Goal: Task Accomplishment & Management: Manage account settings

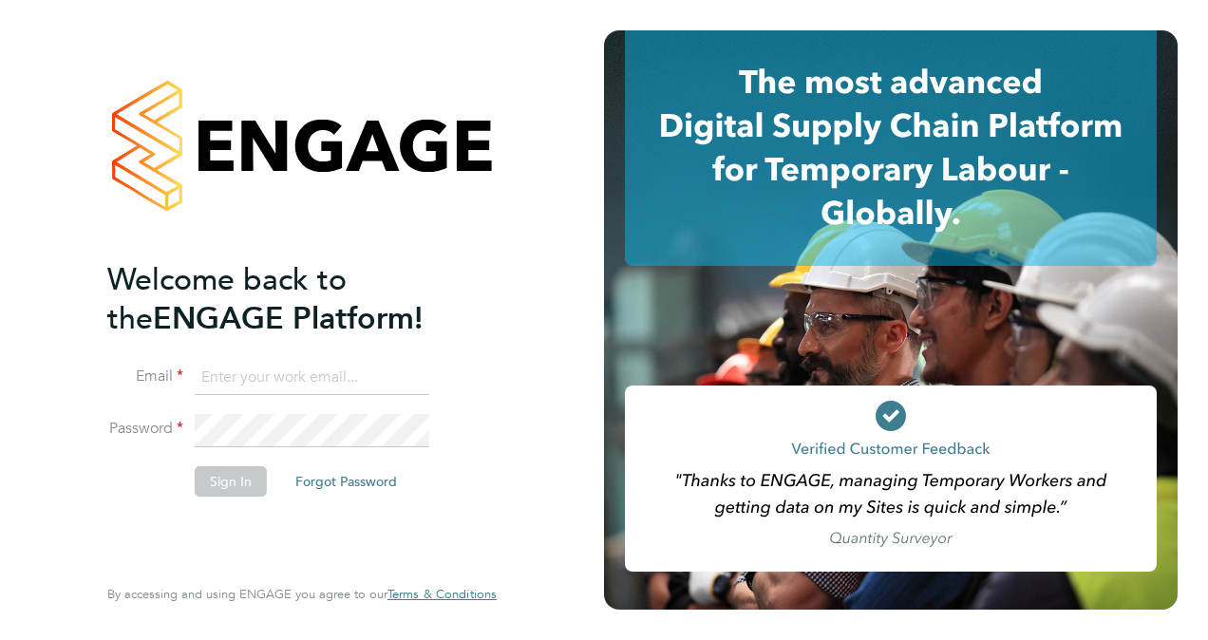
type input "wates@alliance-msp.co.uk"
click at [249, 475] on button "Sign In" at bounding box center [231, 481] width 72 height 30
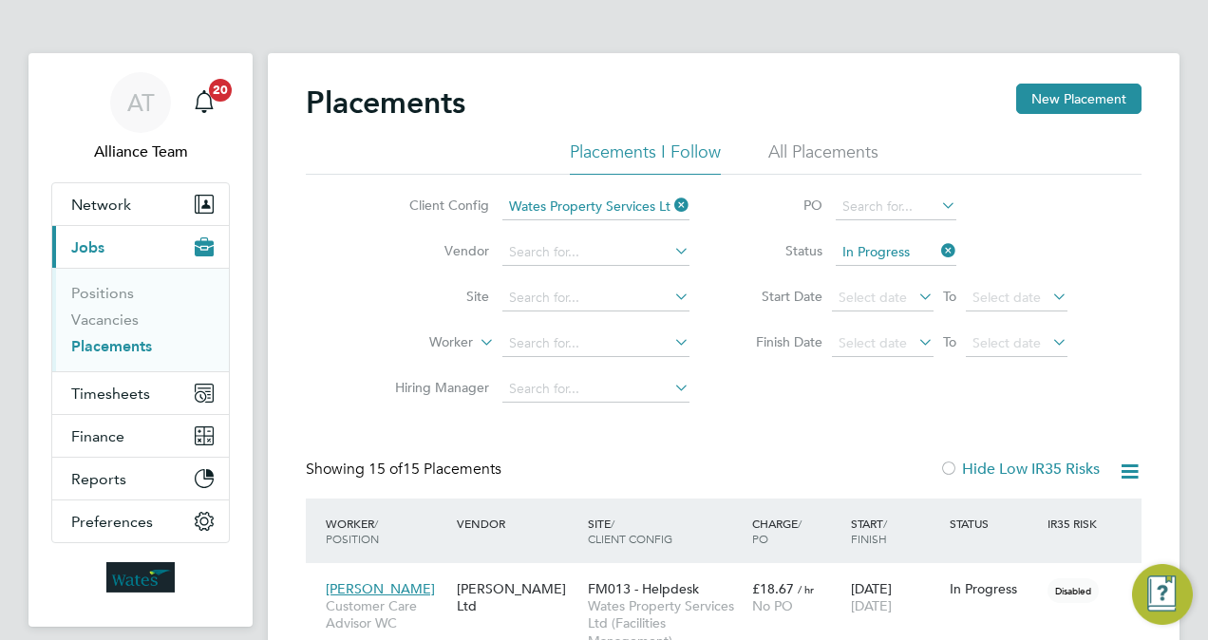
click at [127, 347] on link "Placements" at bounding box center [111, 346] width 81 height 18
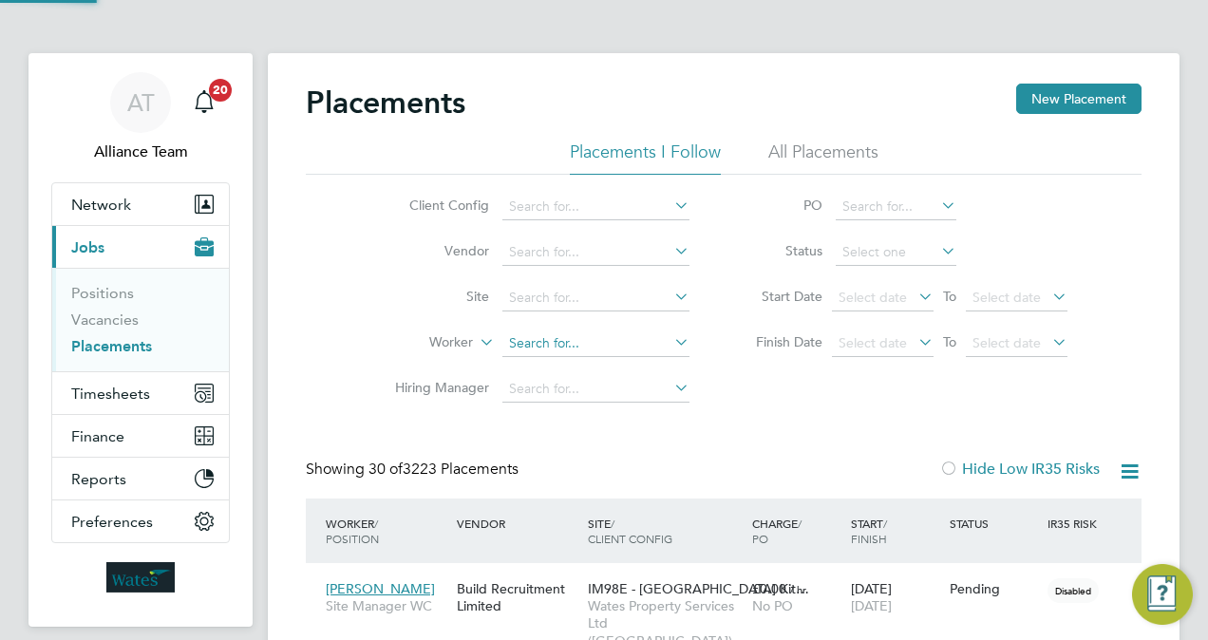
click at [574, 337] on input at bounding box center [595, 344] width 187 height 27
paste input "[PERSON_NAME]"
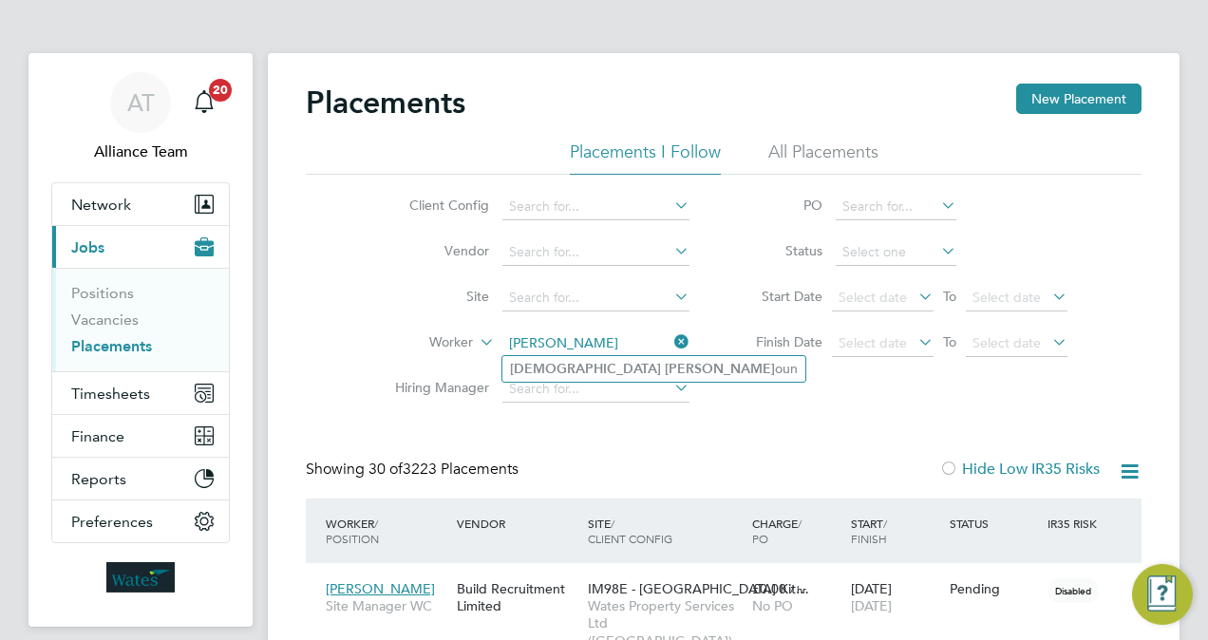
click at [599, 367] on li "Musa Hass oun" at bounding box center [653, 369] width 303 height 26
type input "Musa Hassoun"
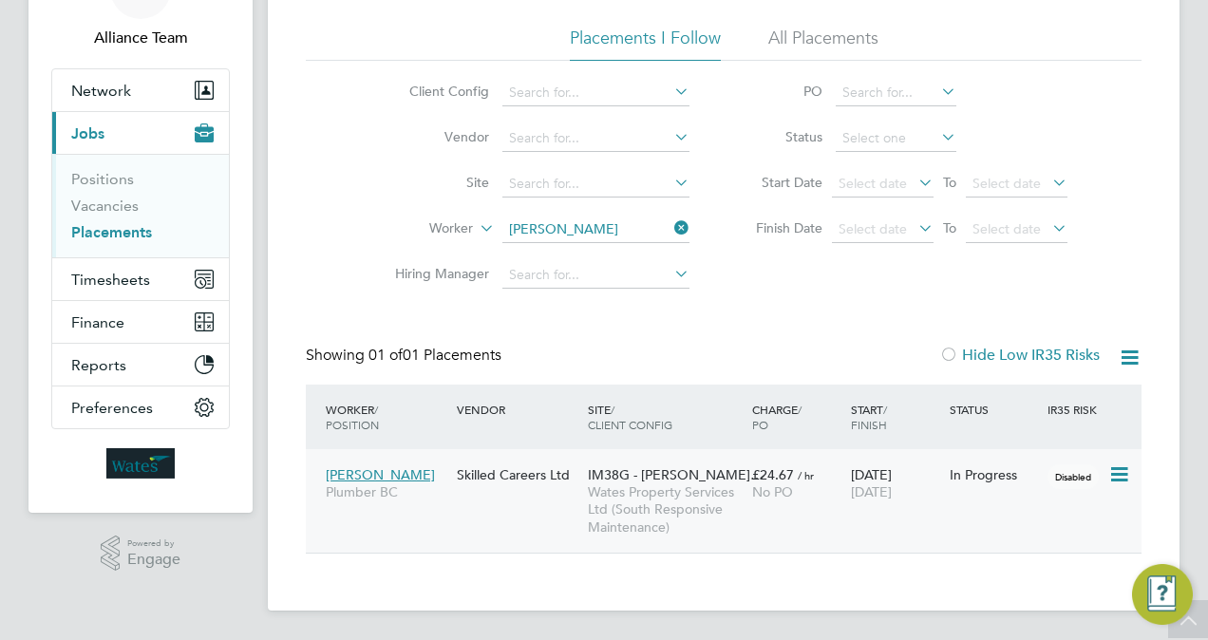
click at [720, 479] on span "IM38G - PEABODY DT…" at bounding box center [676, 474] width 176 height 17
click at [120, 205] on link "Vacancies" at bounding box center [104, 206] width 67 height 18
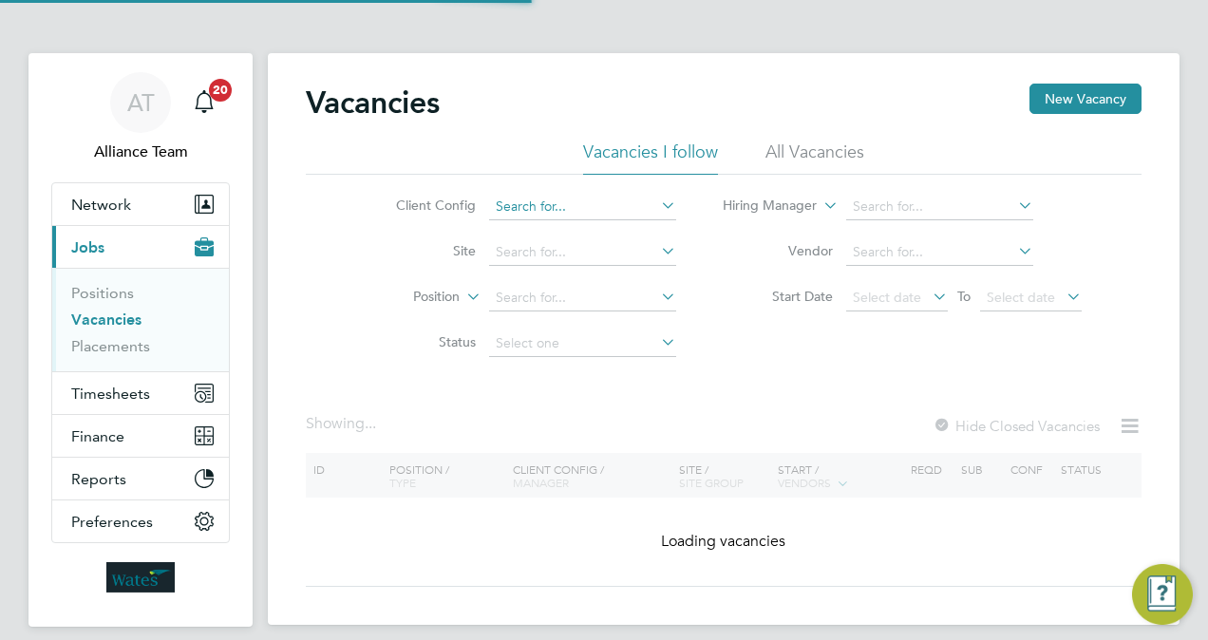
click at [538, 203] on input at bounding box center [582, 207] width 187 height 27
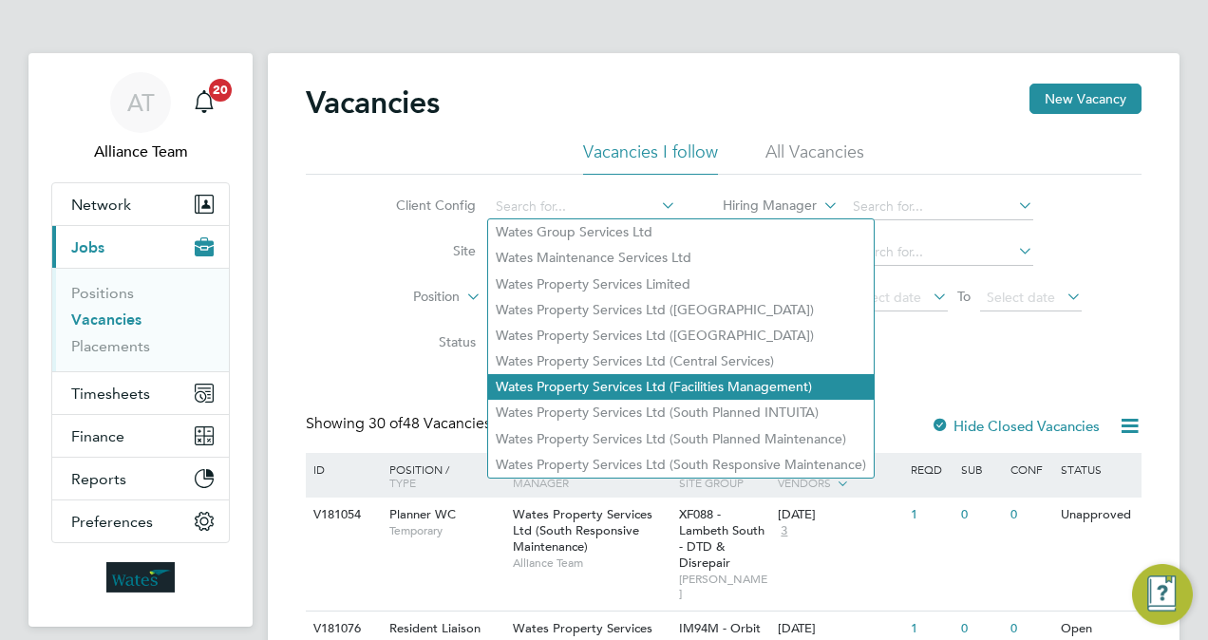
click at [697, 393] on li "Wates Property Services Ltd (Facilities Management)" at bounding box center [681, 387] width 386 height 26
type input "Wates Property Services Ltd (Facilities Management)"
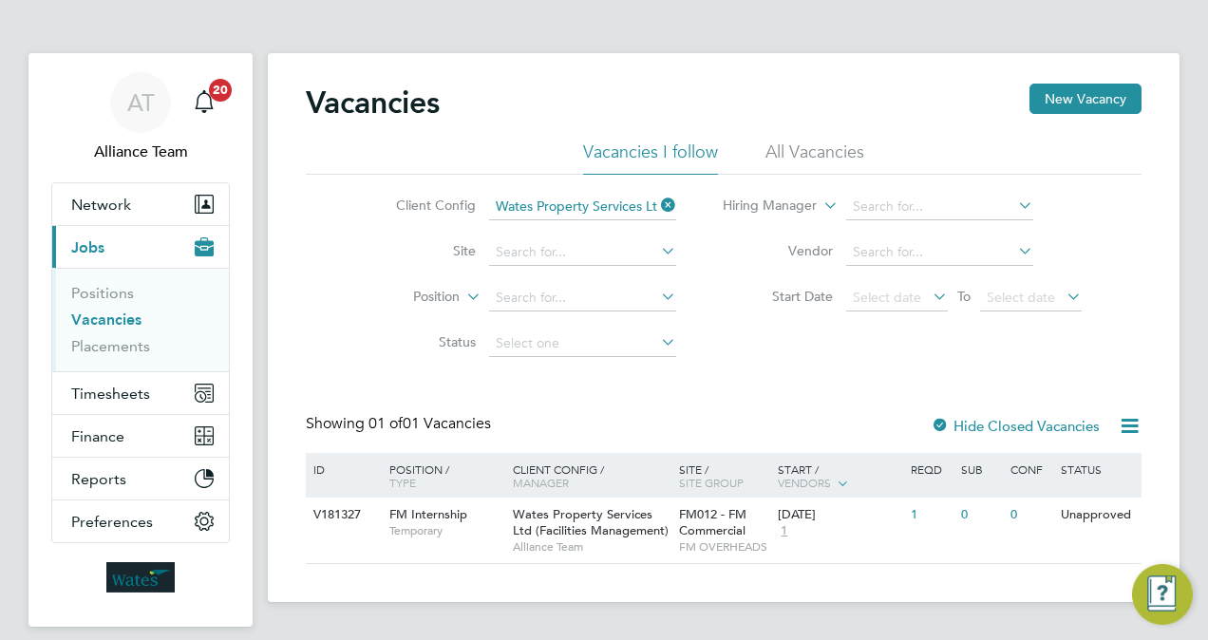
click at [778, 382] on div "Vacancies New Vacancy Vacancies I follow All Vacancies Client Config Wates Prop…" at bounding box center [724, 324] width 836 height 481
click at [657, 201] on icon at bounding box center [657, 205] width 0 height 27
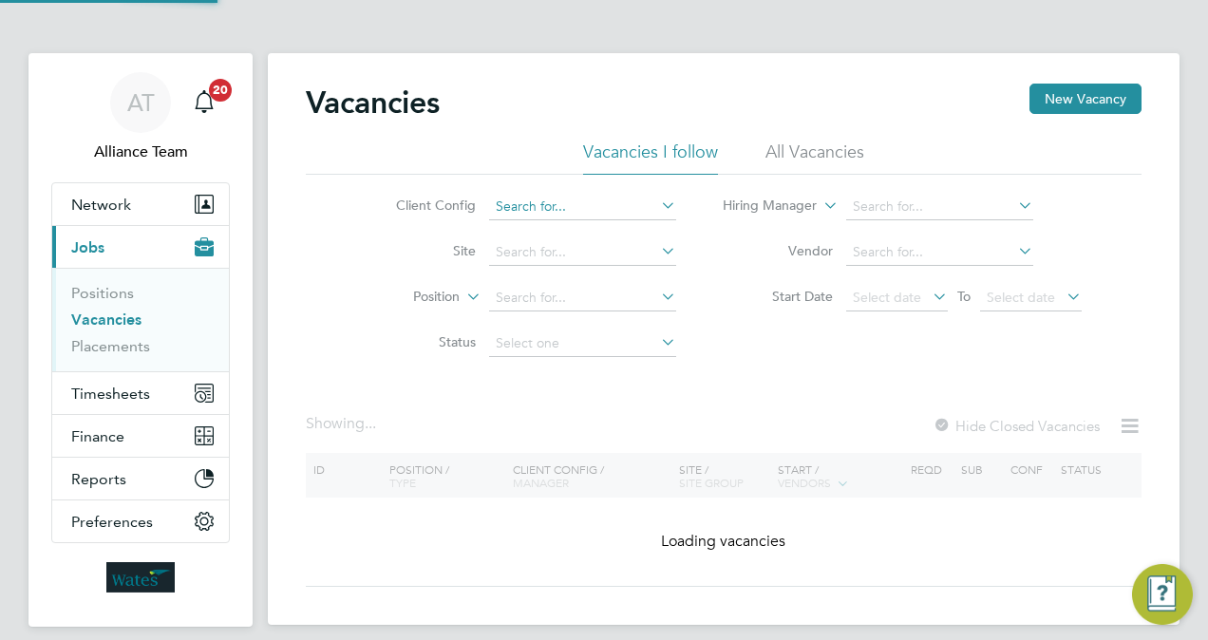
click at [633, 204] on input at bounding box center [582, 207] width 187 height 27
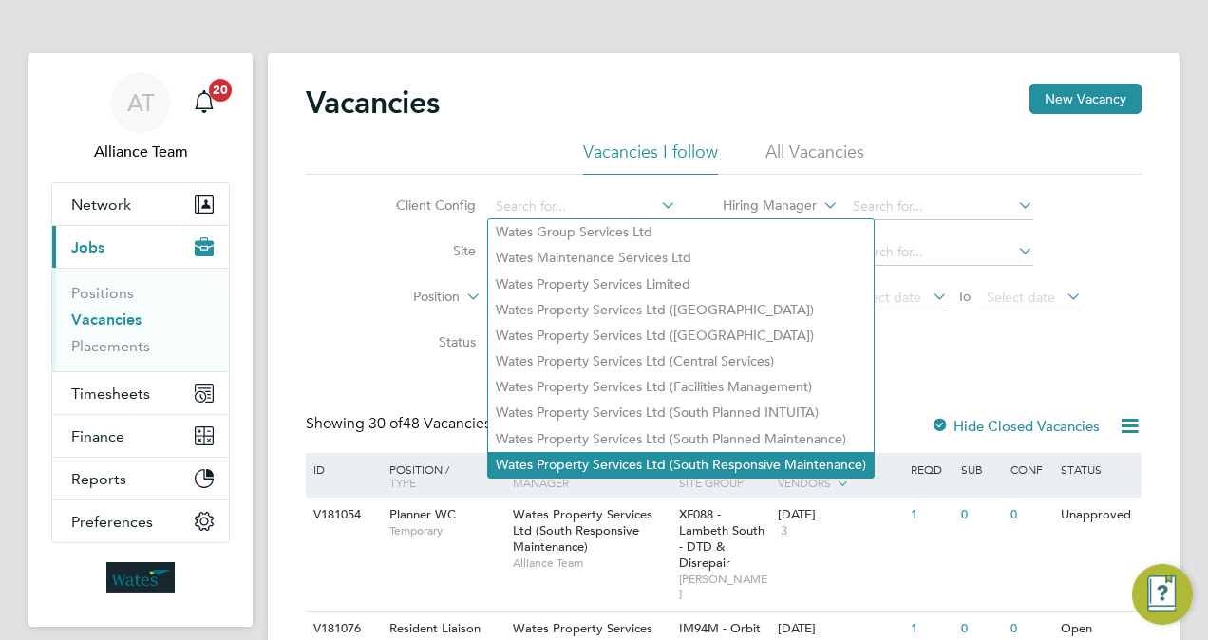
click at [715, 460] on li "Wates Property Services Ltd (South Responsive Maintenance)" at bounding box center [681, 465] width 386 height 26
type input "Wates Property Services Ltd (South Responsive Maintenance)"
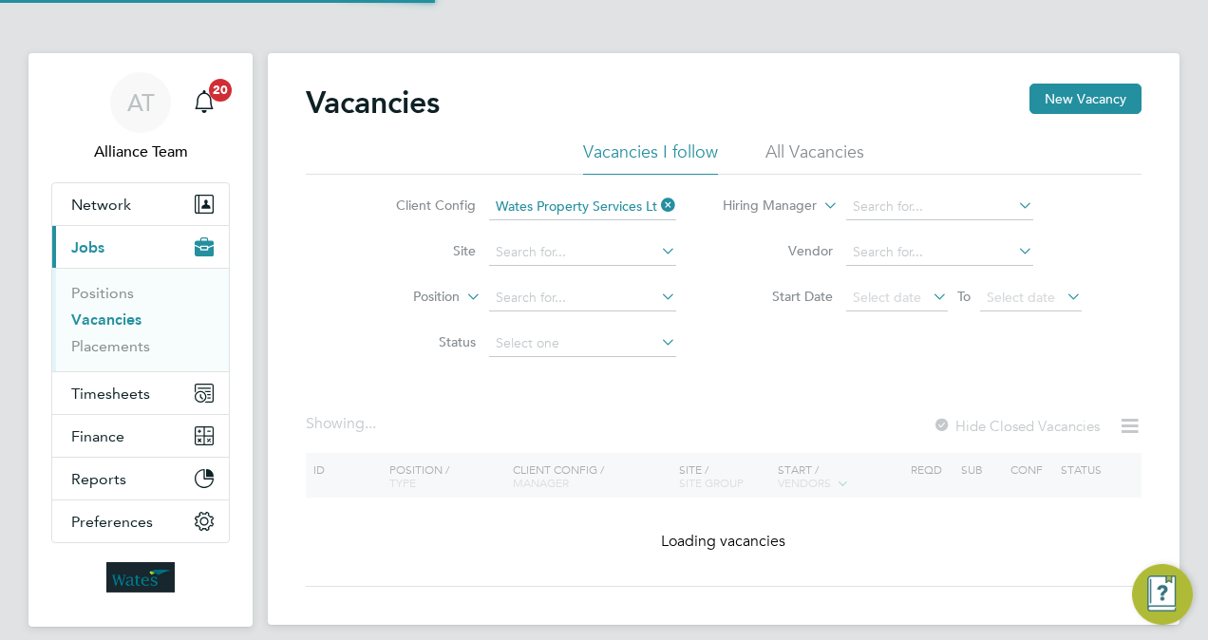
click at [728, 393] on div "Vacancies New Vacancy Vacancies I follow All Vacancies Client Config Wates Prop…" at bounding box center [724, 335] width 836 height 503
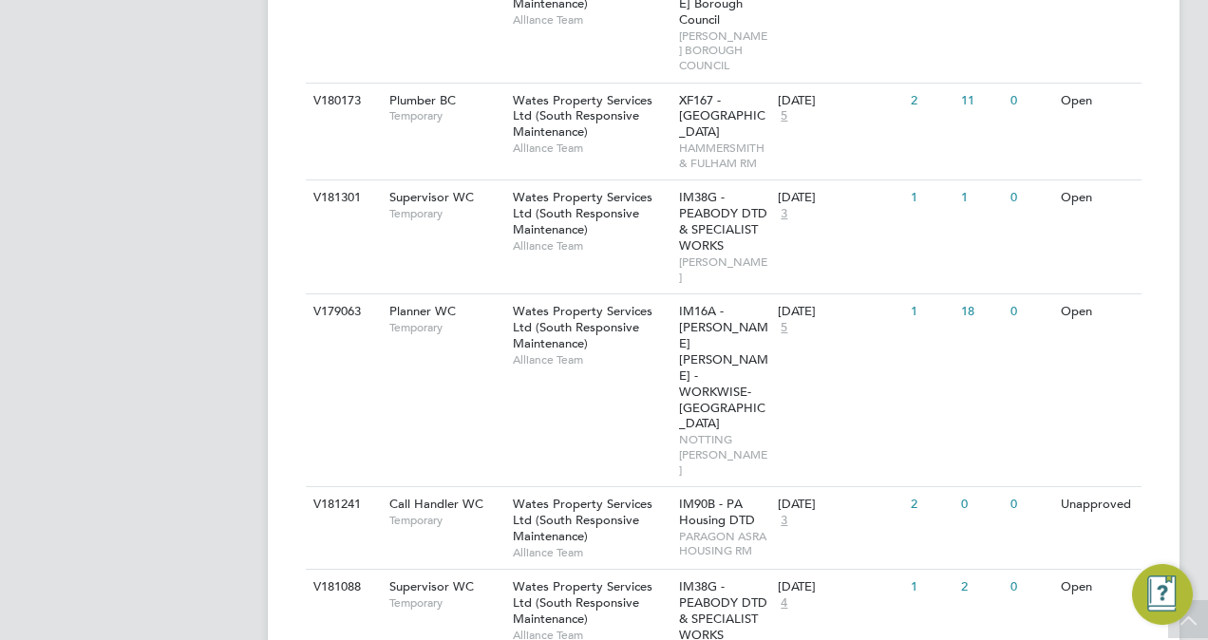
scroll to position [1558, 0]
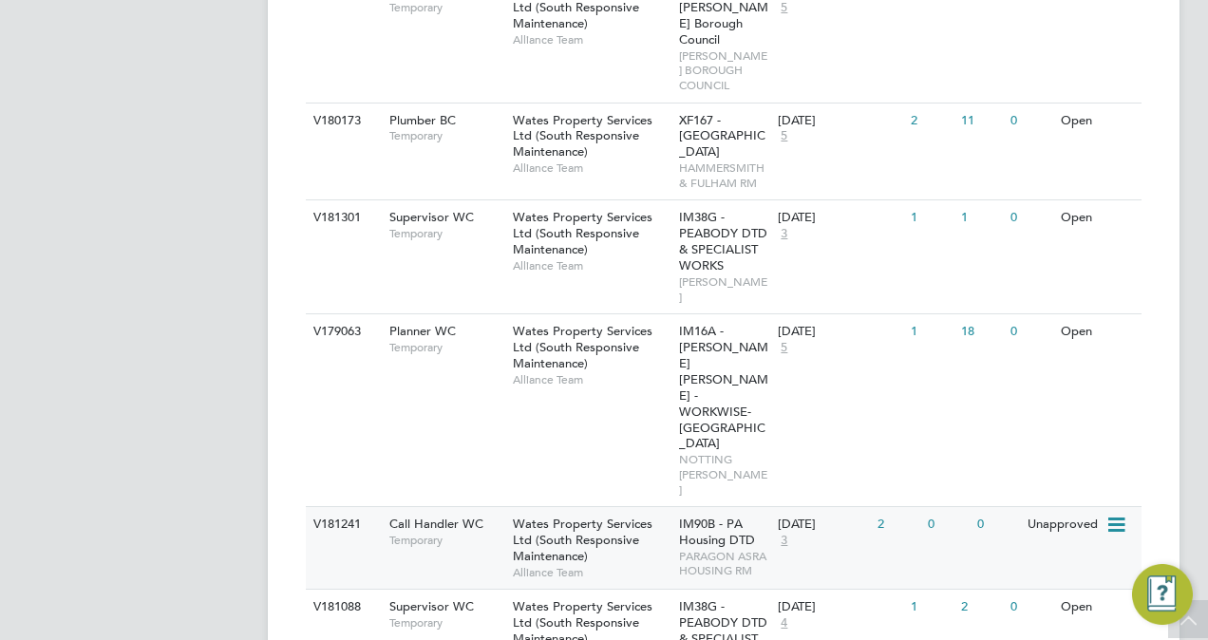
click at [493, 533] on span "Temporary" at bounding box center [446, 540] width 114 height 15
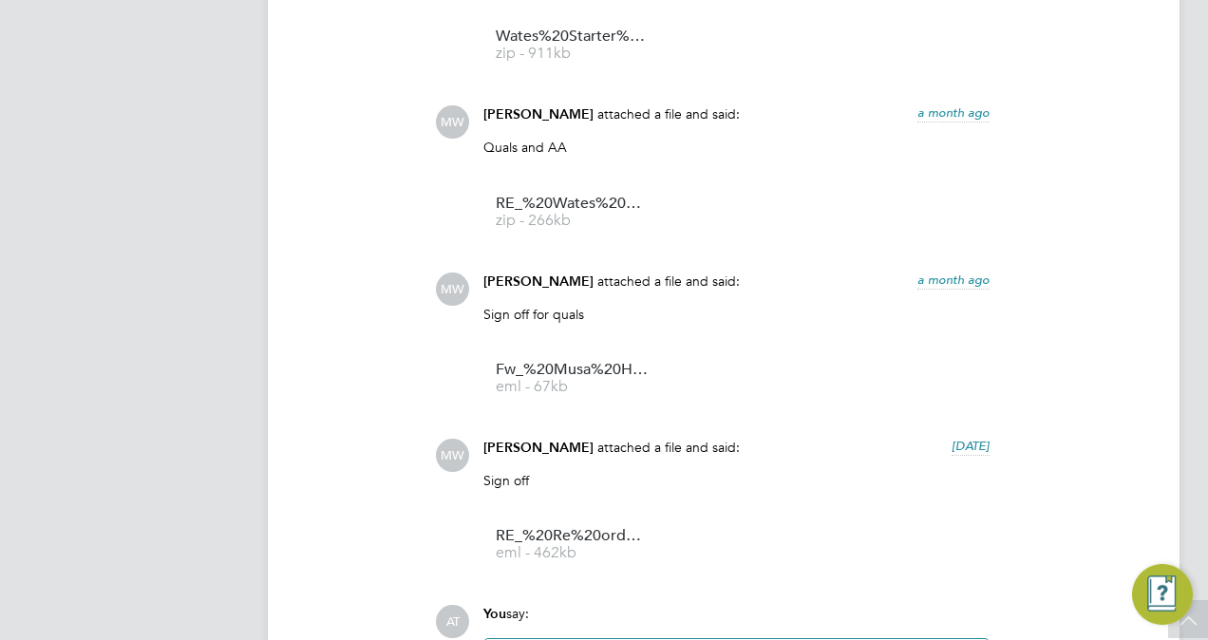
scroll to position [1634, 0]
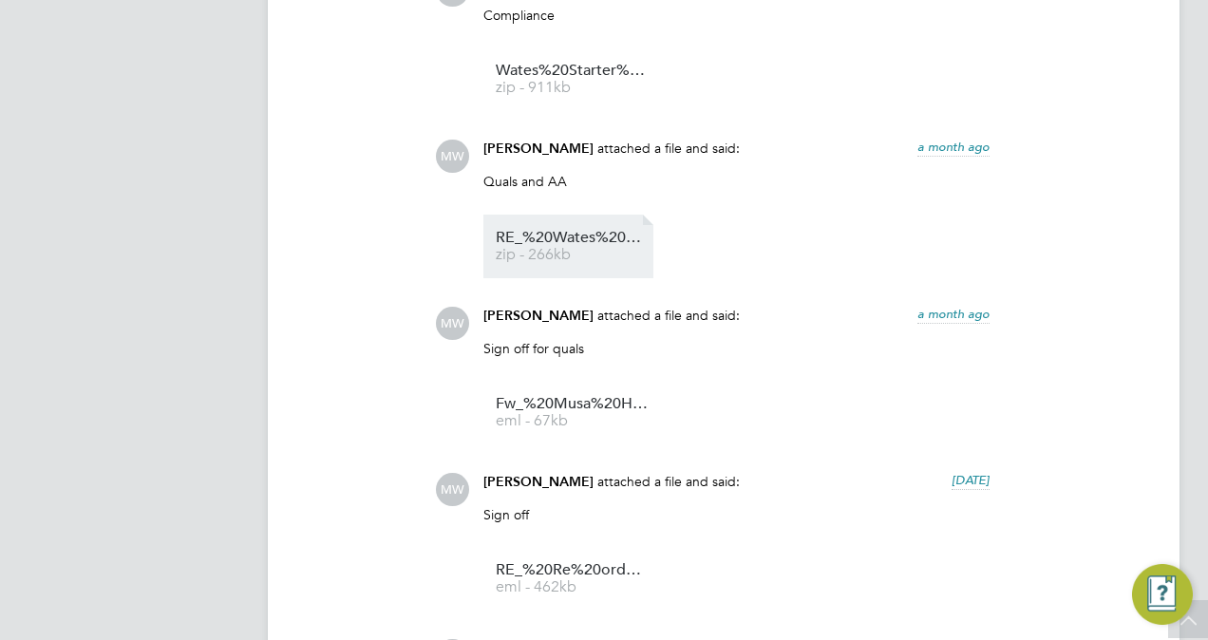
click at [563, 239] on span "RE_%20Wates%20Starter%20Pack%20%E2%80%93%20Certificate%20of%20Compliance%20(COC…" at bounding box center [572, 238] width 152 height 14
click at [573, 252] on span "zip - 266kb" at bounding box center [572, 255] width 152 height 14
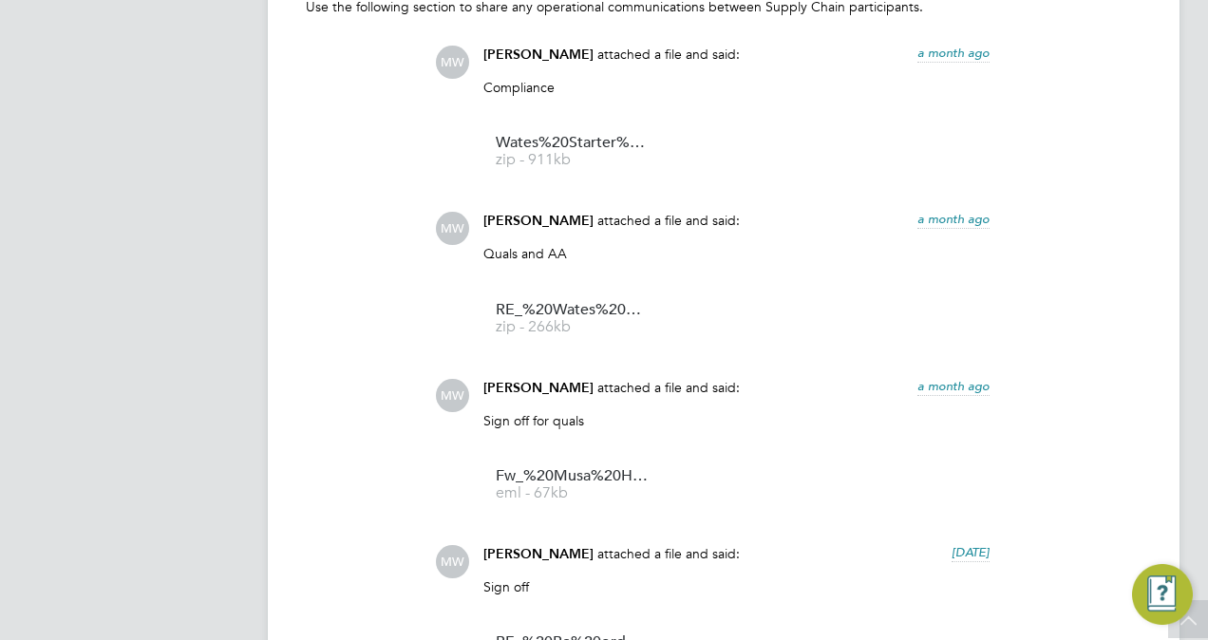
scroll to position [1558, 0]
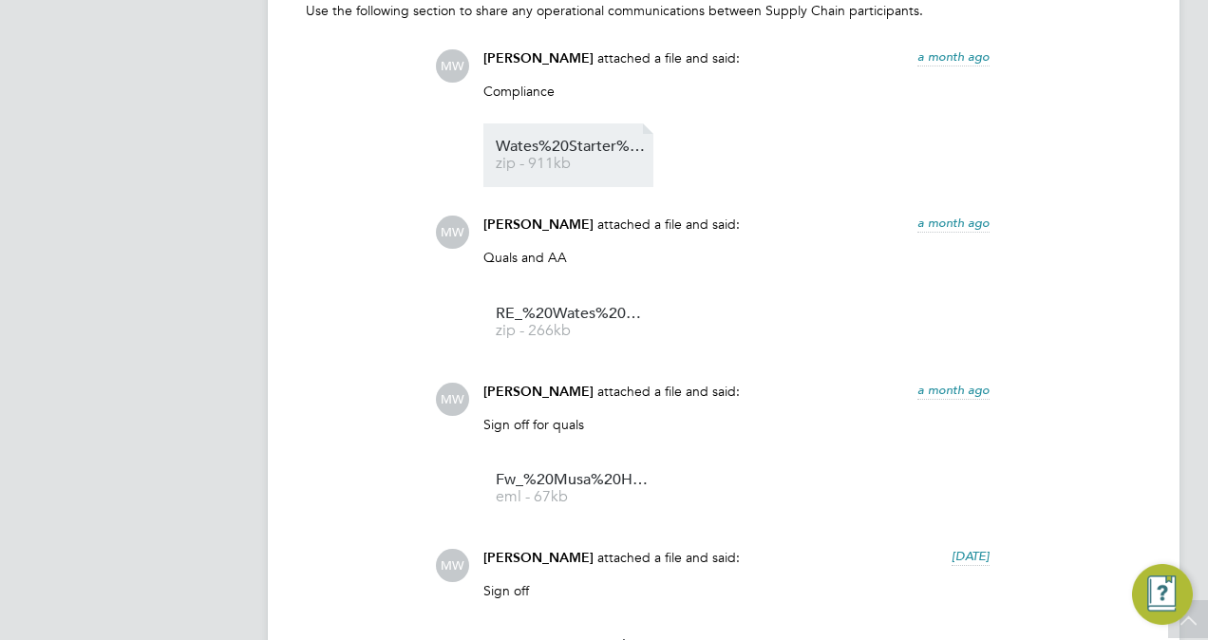
click at [574, 152] on span "Wates%20Starter%20Pack%20%E2%80%93%20Certificate%20of%20Compliance%20(COC)%20%2…" at bounding box center [572, 147] width 152 height 14
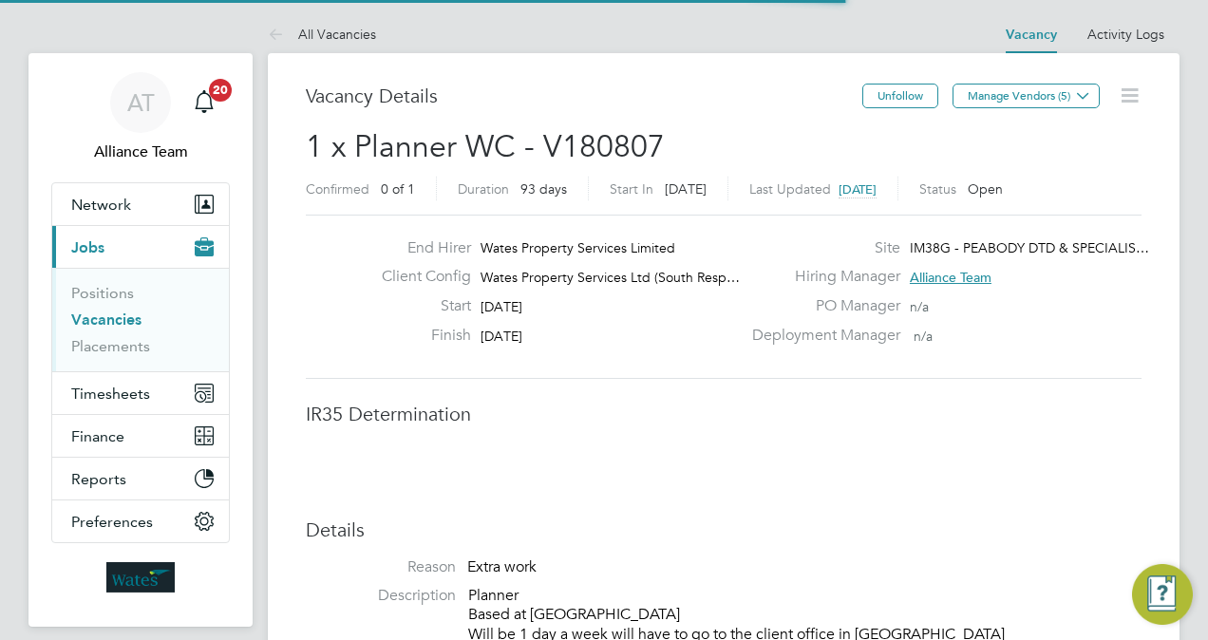
scroll to position [33, 296]
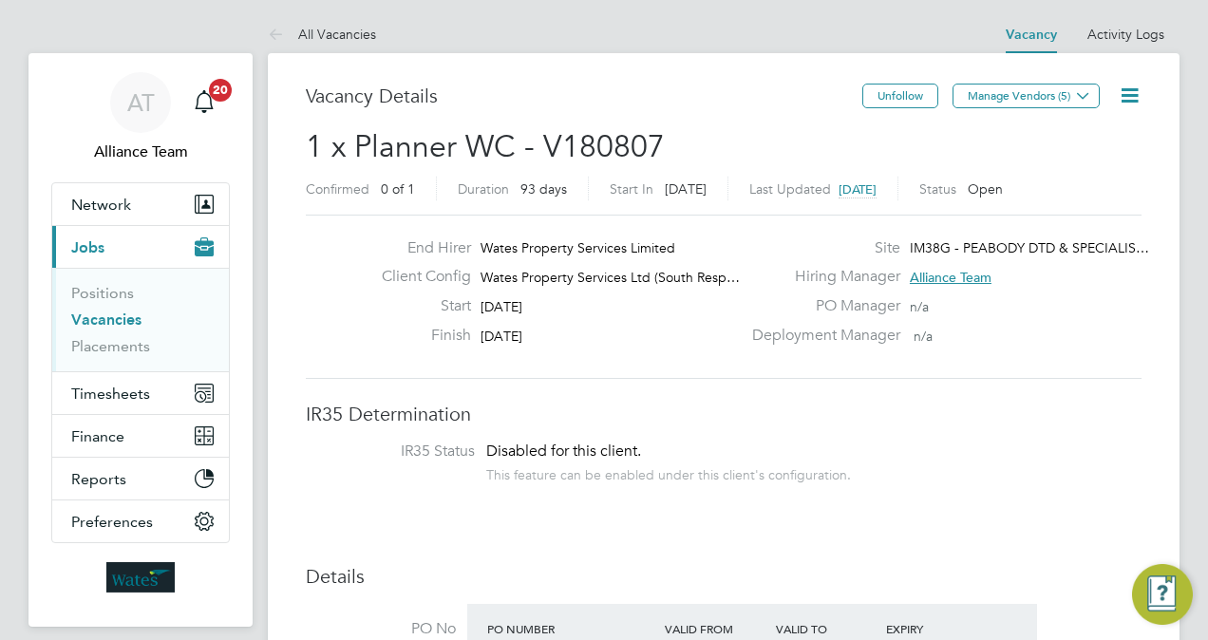
click at [533, 140] on span "1 x Planner WC - V180807" at bounding box center [485, 146] width 359 height 37
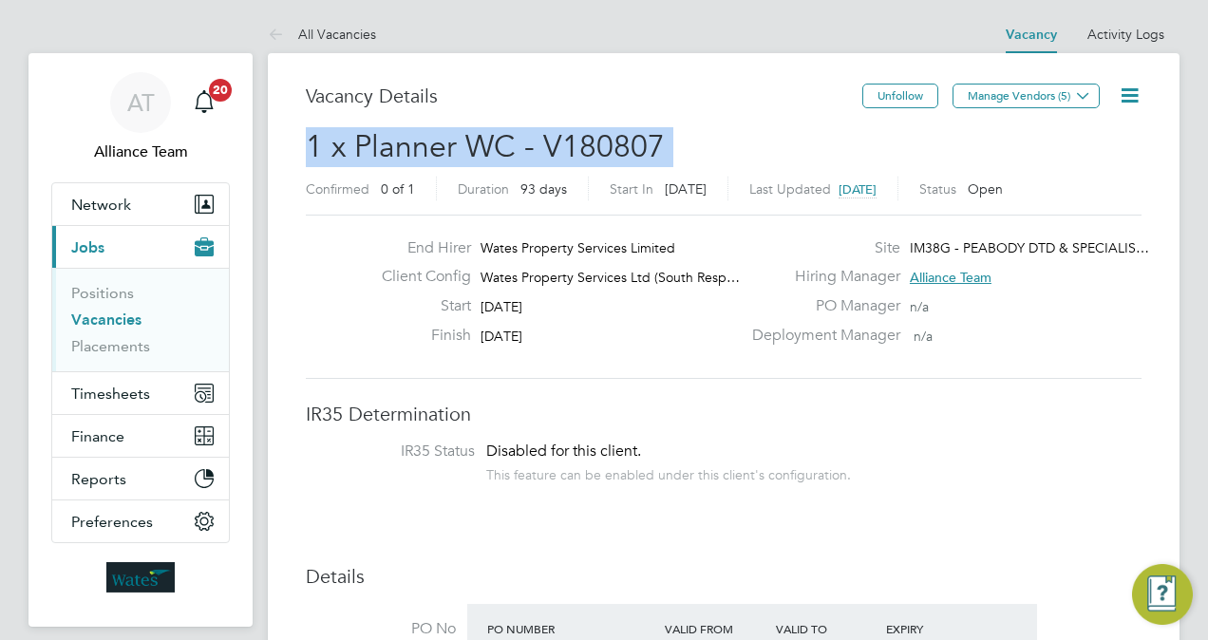
click at [533, 140] on span "1 x Planner WC - V180807" at bounding box center [485, 146] width 359 height 37
copy h2 "1 x Planner WC - V180807 Confirmed"
click at [1121, 96] on icon at bounding box center [1130, 96] width 24 height 24
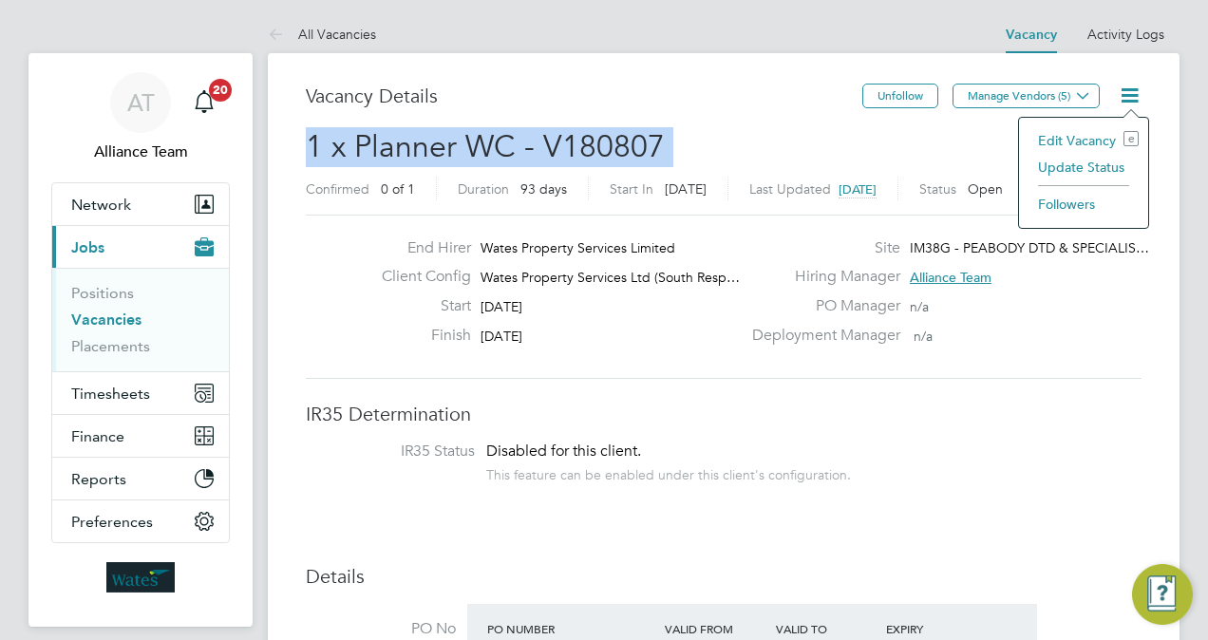
click at [1071, 169] on li "Update Status" at bounding box center [1084, 167] width 110 height 27
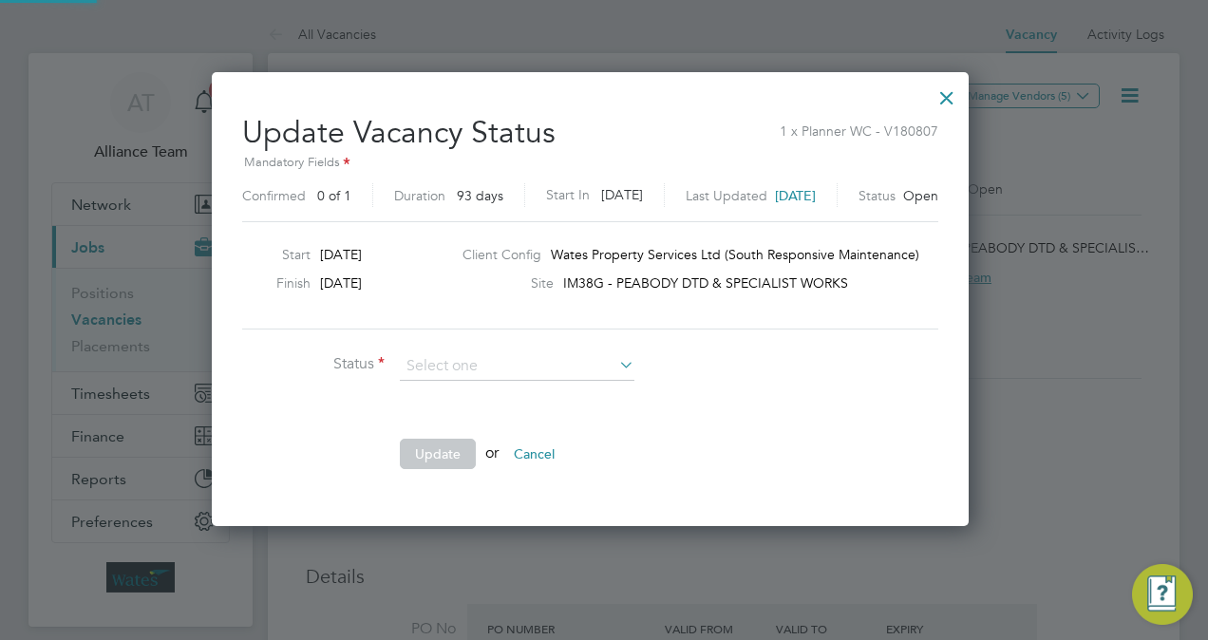
scroll to position [451, 785]
click at [518, 435] on li "Cancelled" at bounding box center [518, 440] width 236 height 25
type input "Cancelled"
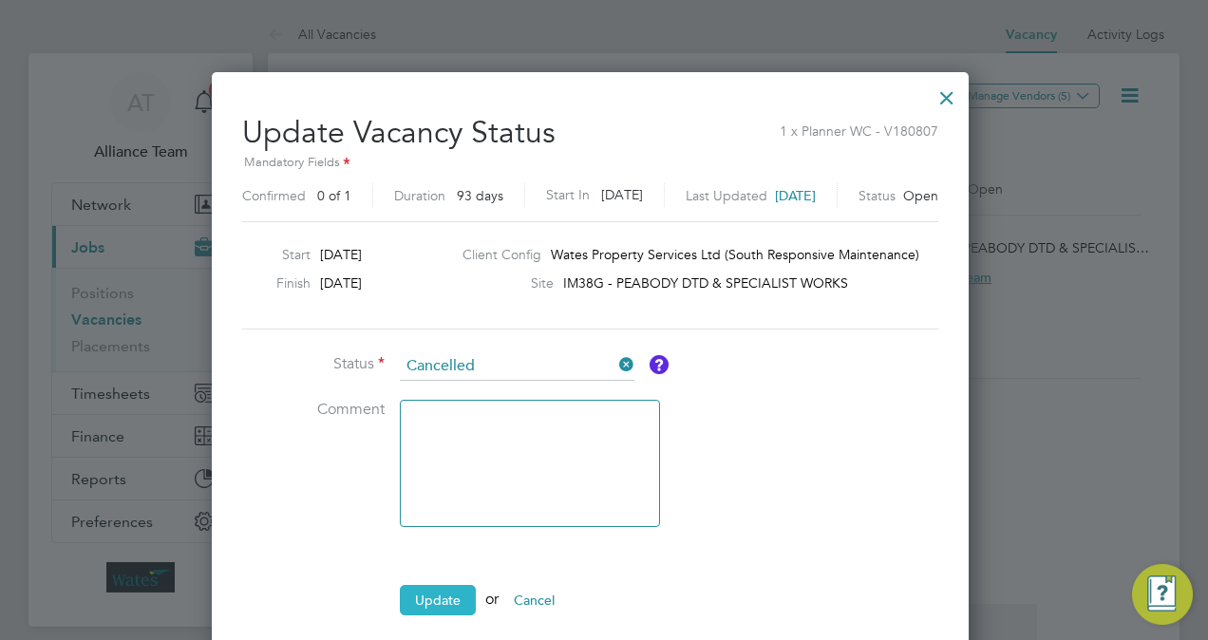
click at [429, 602] on button "Update" at bounding box center [438, 600] width 76 height 30
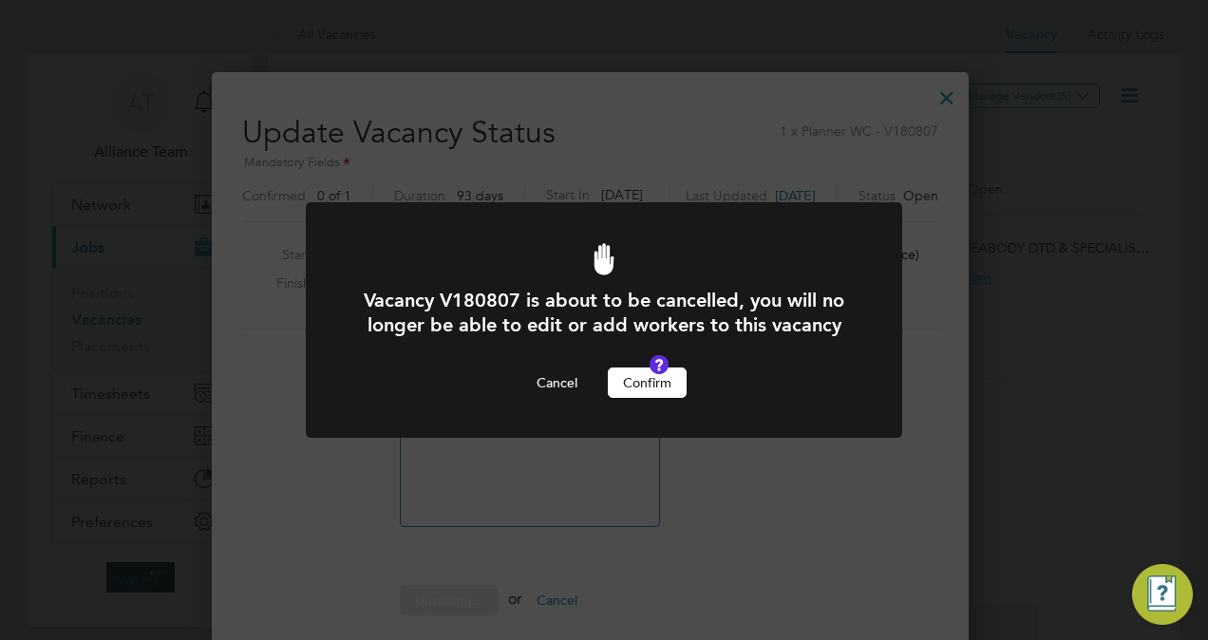
click at [671, 392] on button "Confirm" at bounding box center [647, 383] width 79 height 30
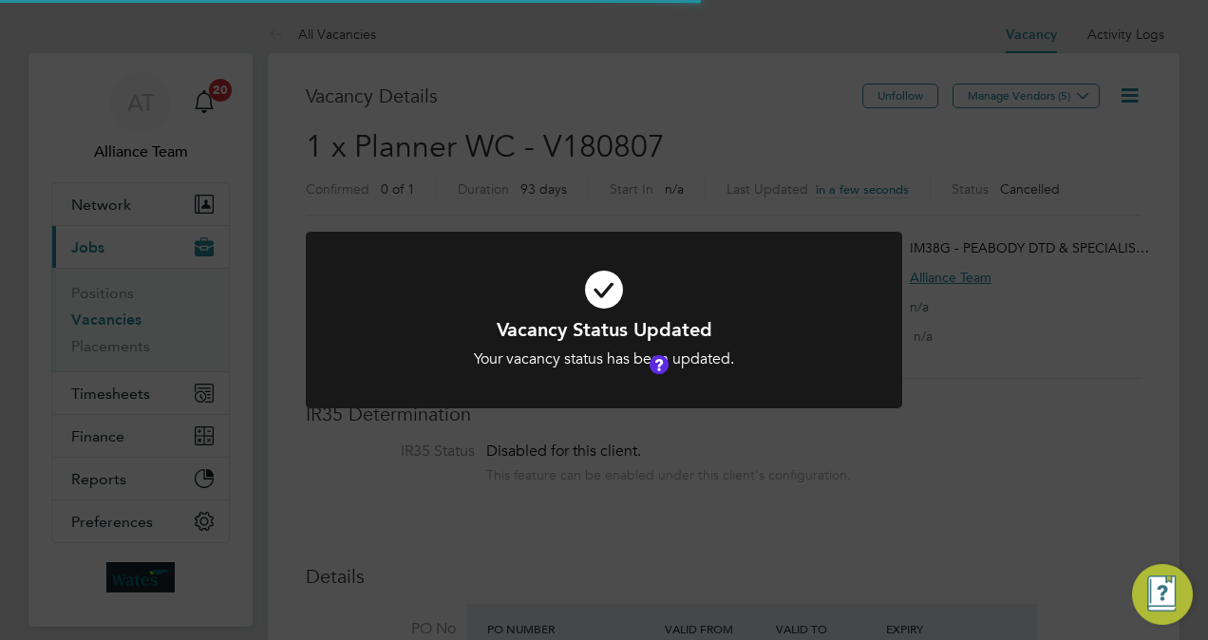
click at [1034, 417] on div "Vacancy Status Updated Your vacancy status has been updated. Cancel Okay" at bounding box center [604, 320] width 1208 height 640
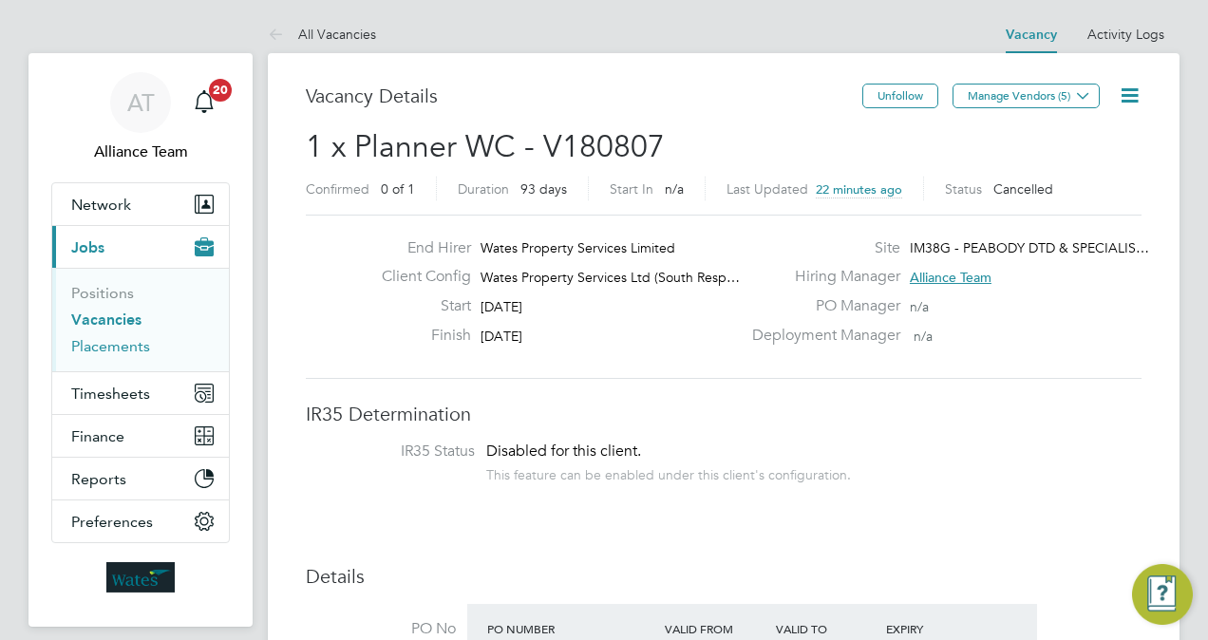
click at [111, 346] on link "Placements" at bounding box center [110, 346] width 79 height 18
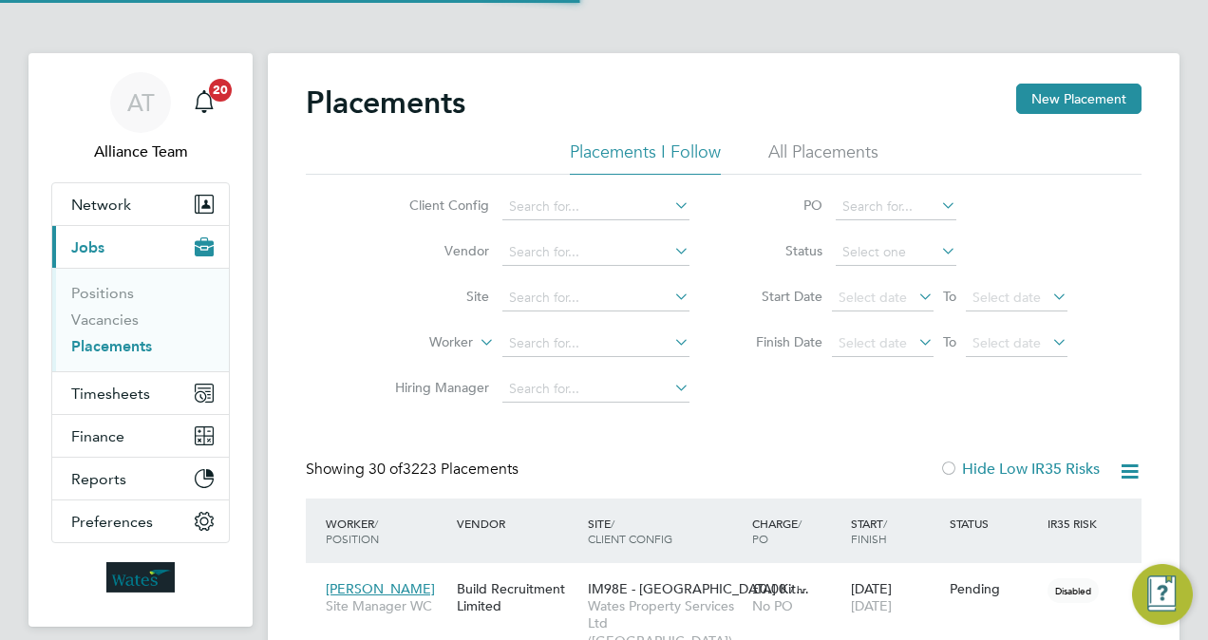
scroll to position [54, 132]
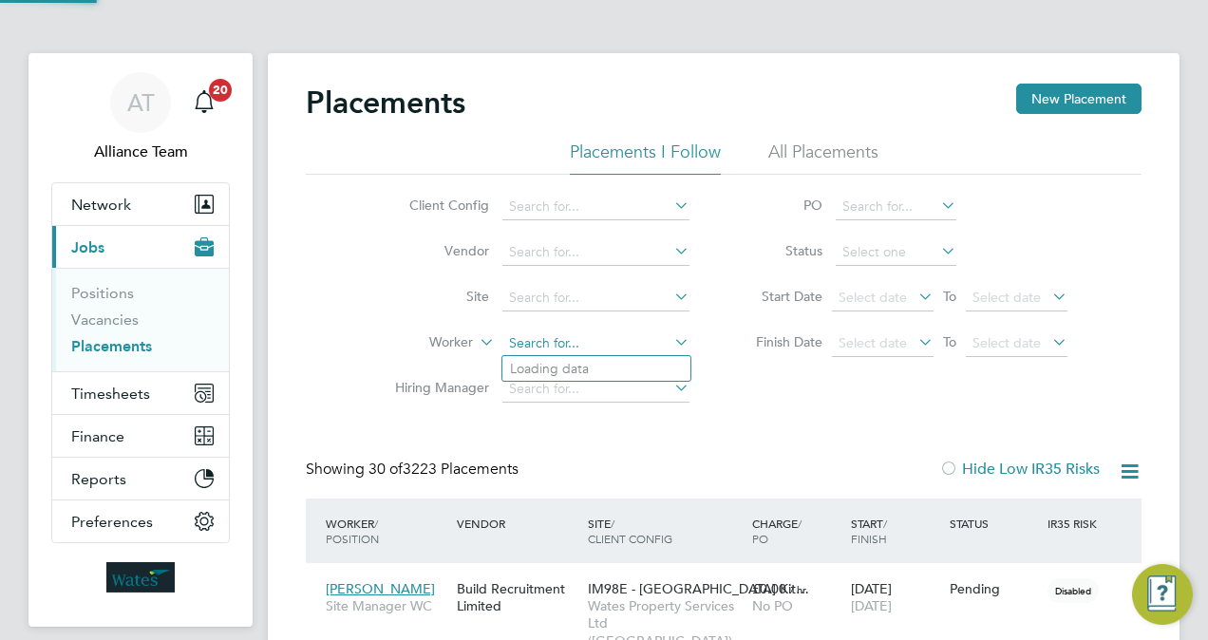
click at [587, 332] on input at bounding box center [595, 344] width 187 height 27
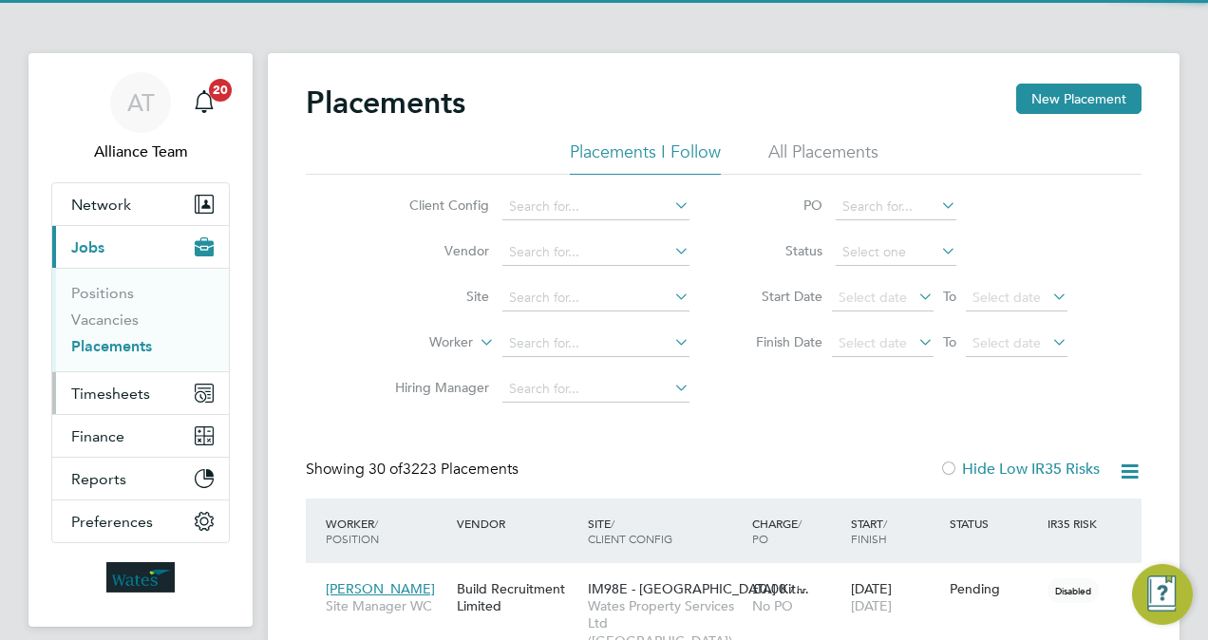
click at [110, 397] on span "Timesheets" at bounding box center [110, 394] width 79 height 18
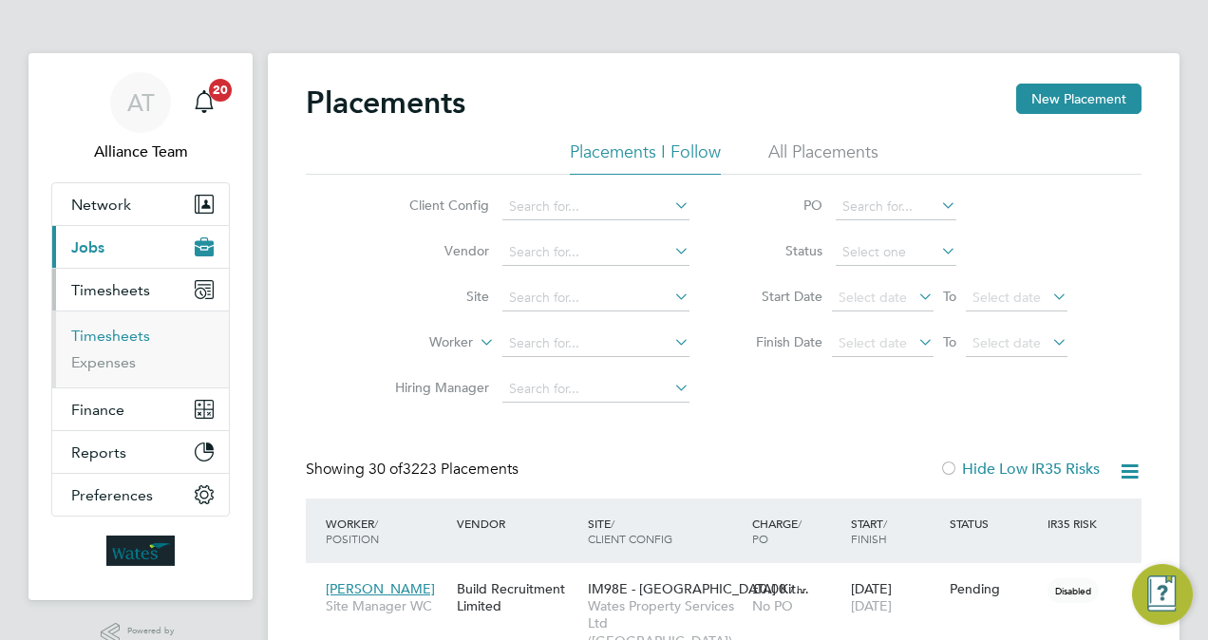
click at [120, 342] on link "Timesheets" at bounding box center [110, 336] width 79 height 18
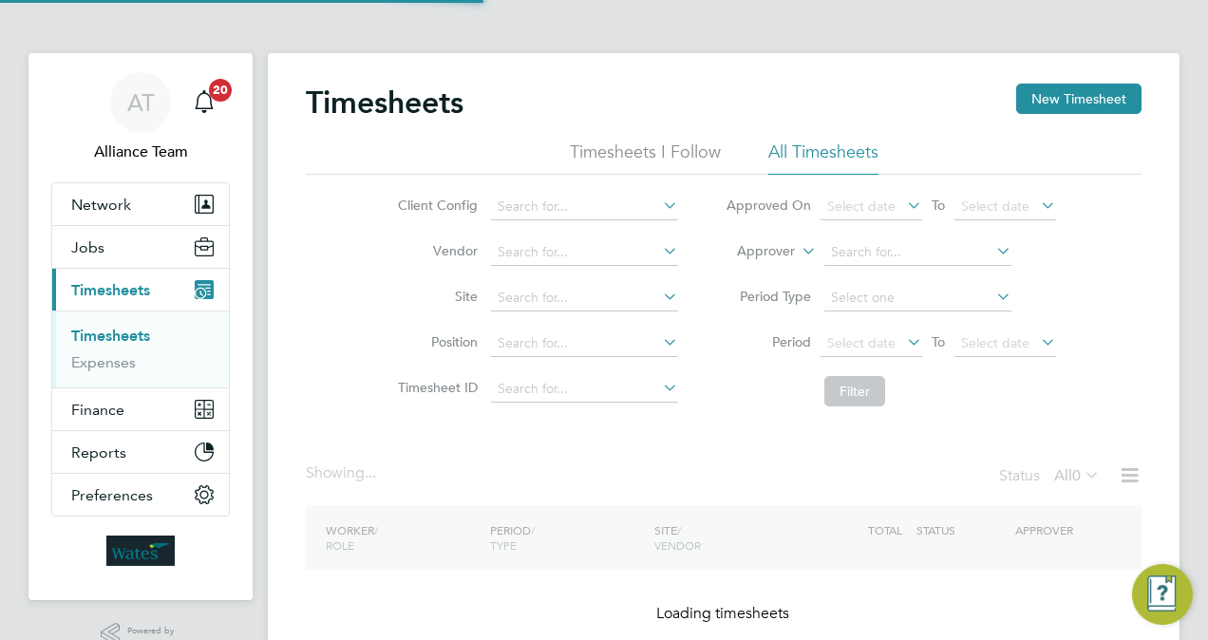
click at [775, 253] on label "Approver" at bounding box center [751, 251] width 85 height 19
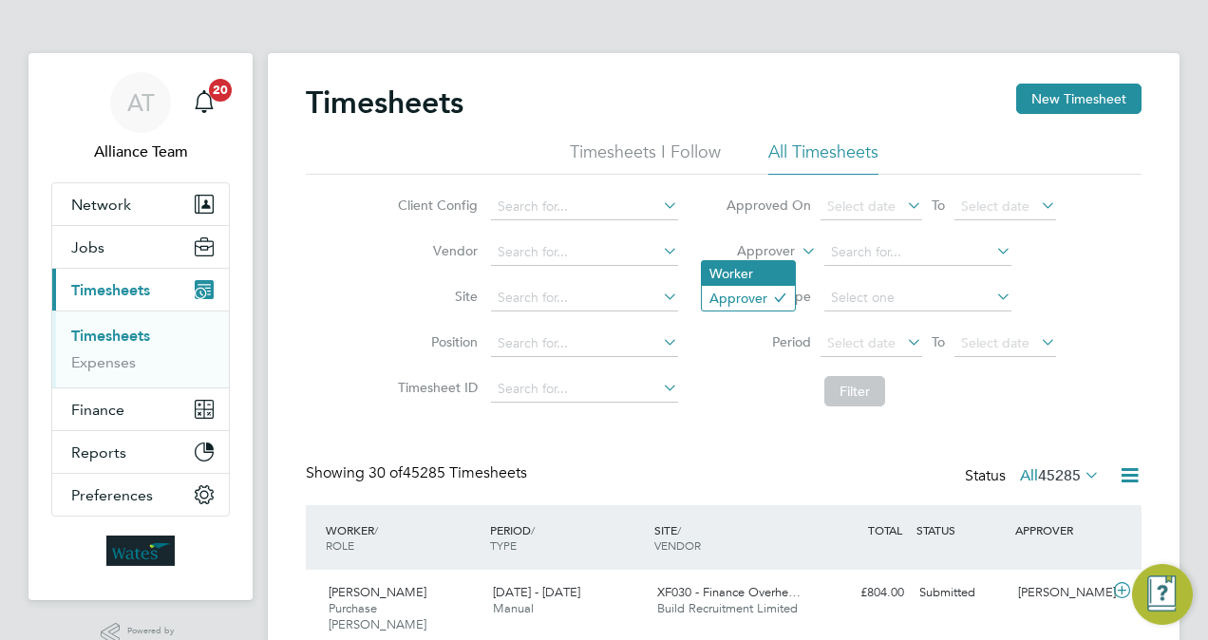
click at [758, 264] on li "Worker" at bounding box center [748, 273] width 93 height 25
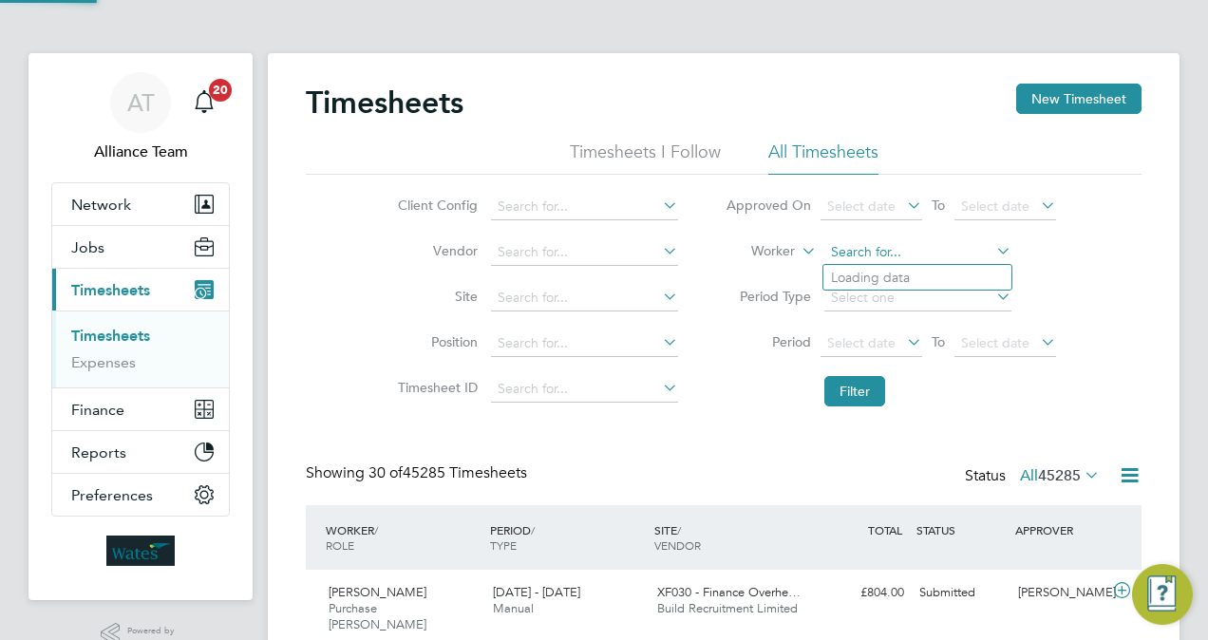
click at [876, 258] on input at bounding box center [917, 252] width 187 height 27
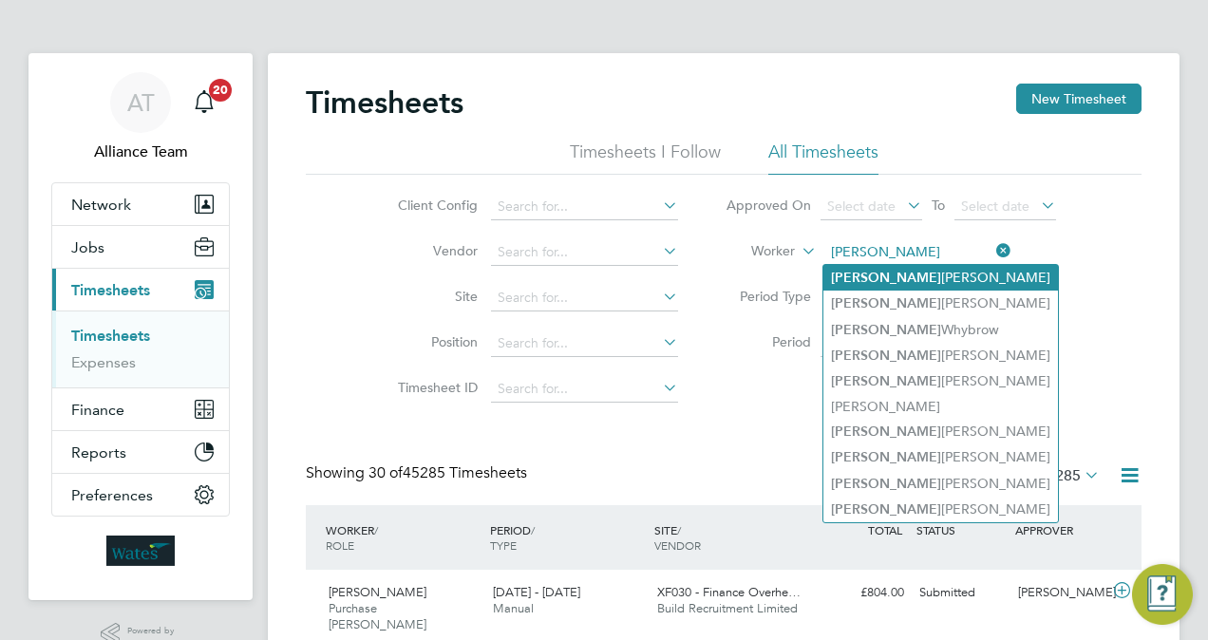
click at [904, 277] on li "Danny Dumlao" at bounding box center [940, 278] width 235 height 26
type input "Danny Dumlao"
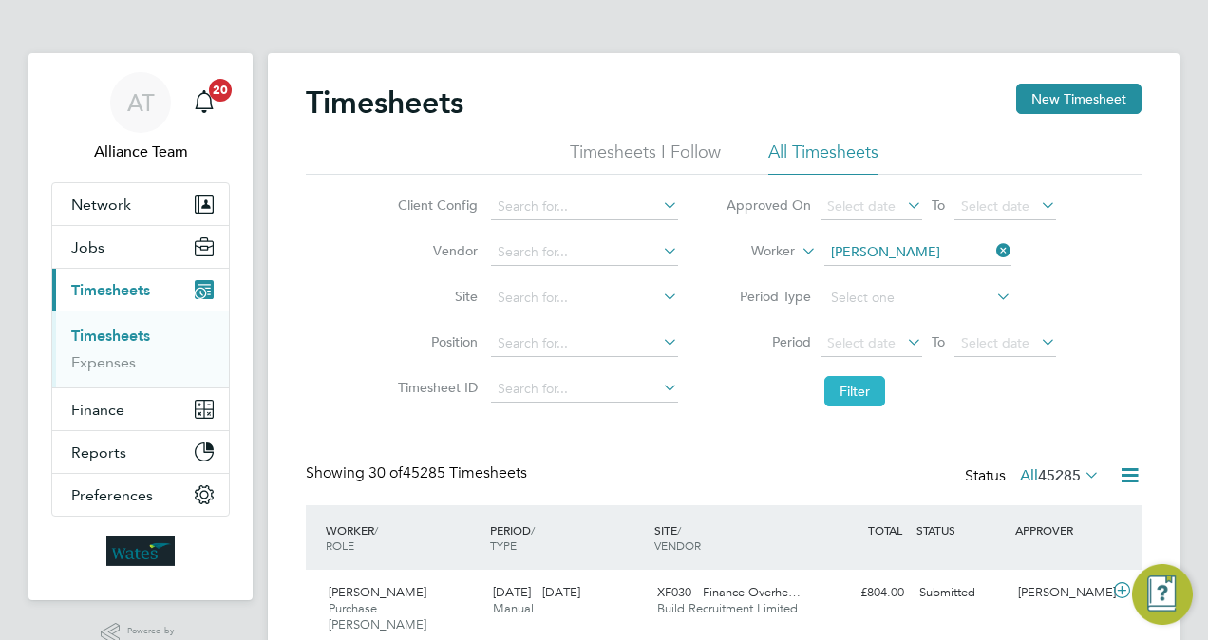
click at [856, 388] on button "Filter" at bounding box center [854, 391] width 61 height 30
click at [684, 410] on li "Timesheet ID" at bounding box center [535, 390] width 333 height 46
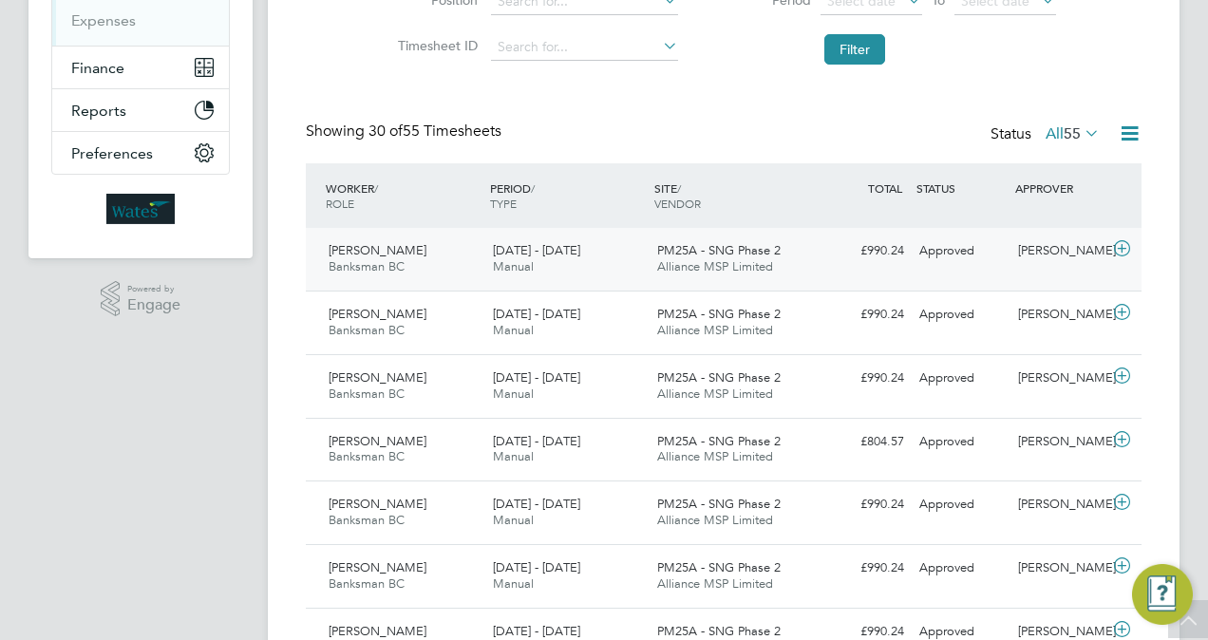
click at [893, 264] on div "£990.24 Approved" at bounding box center [862, 251] width 99 height 31
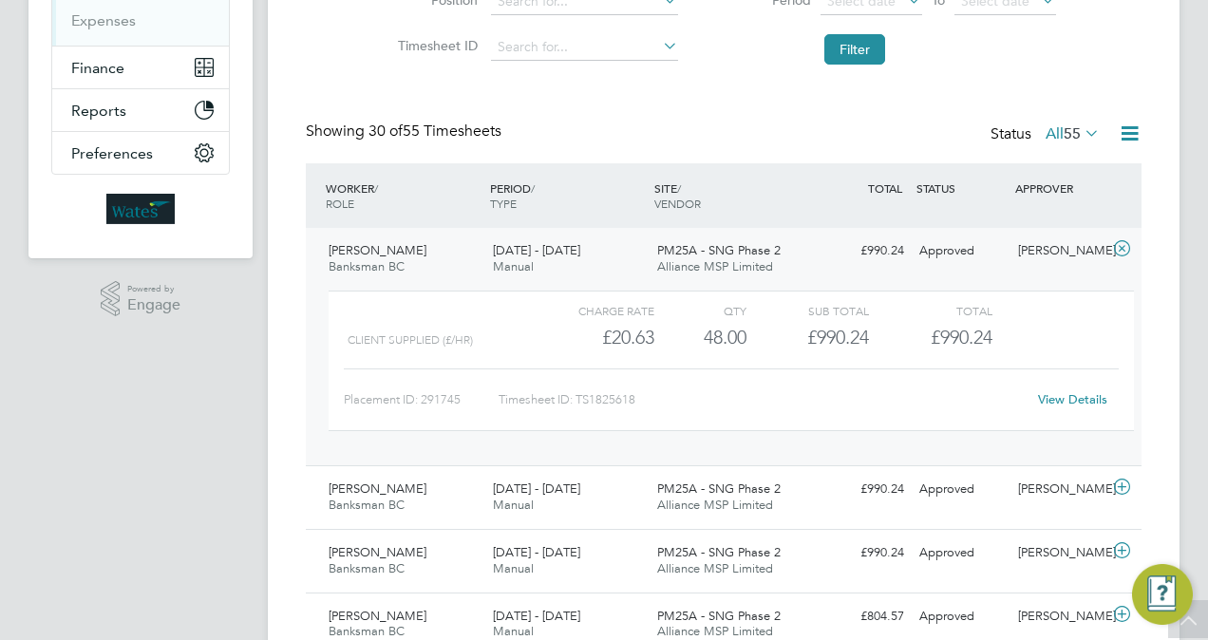
click at [1092, 407] on div "View Details" at bounding box center [1072, 400] width 93 height 30
click at [1083, 397] on link "View Details" at bounding box center [1072, 399] width 69 height 16
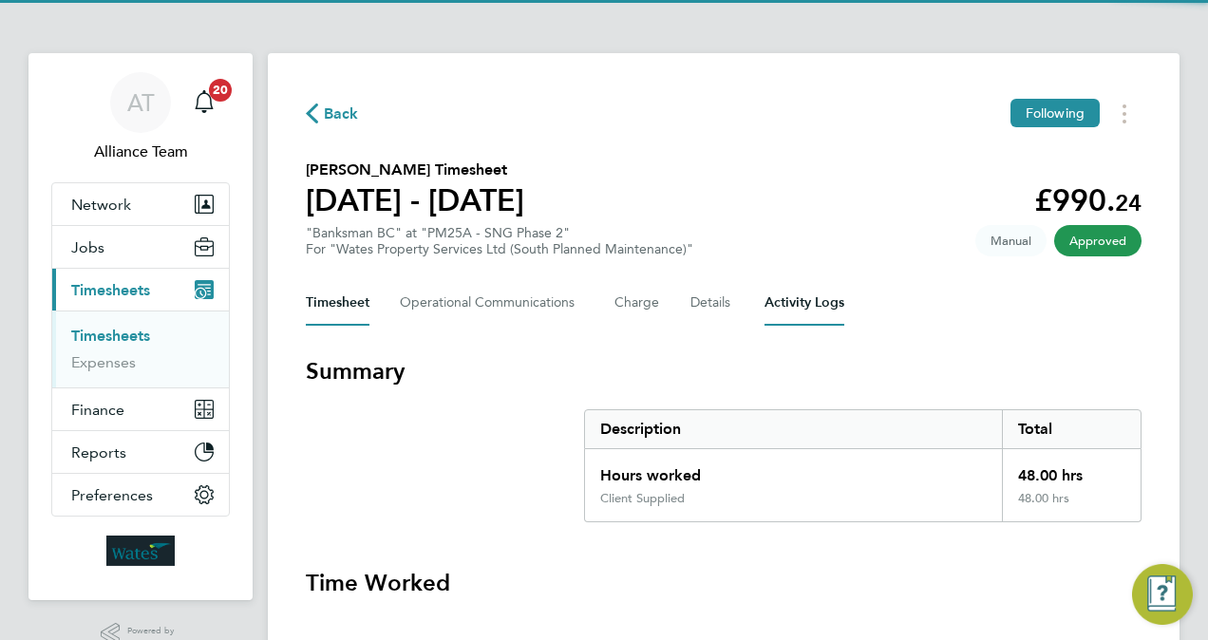
click at [805, 307] on Logs-tab "Activity Logs" at bounding box center [805, 303] width 80 height 46
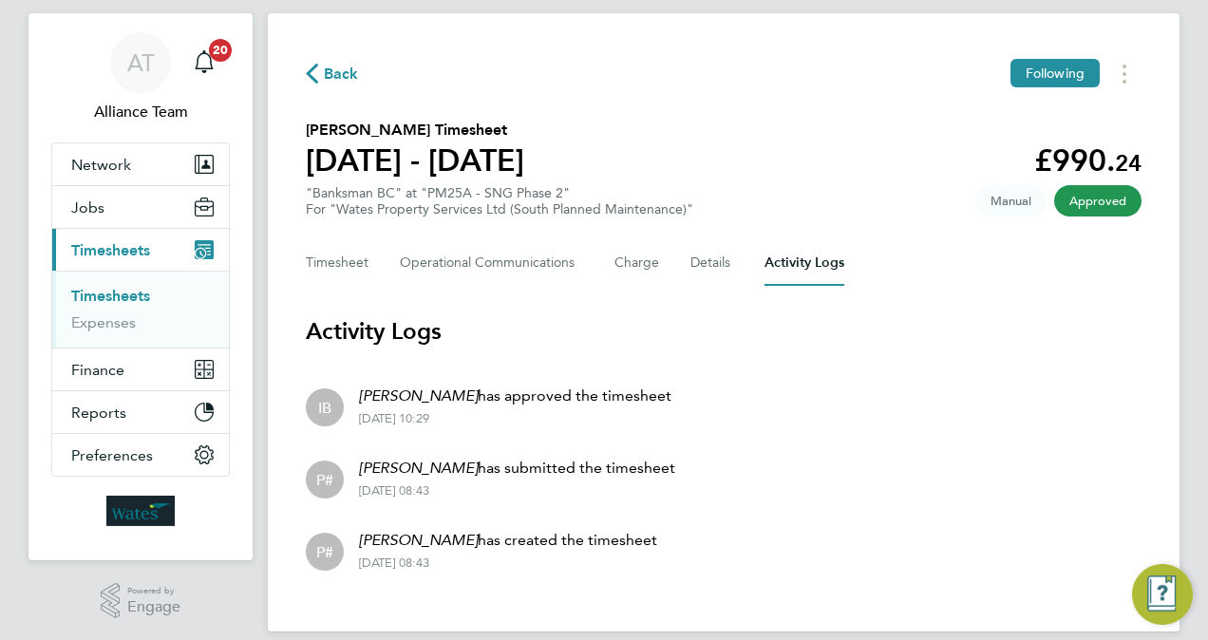
scroll to position [61, 0]
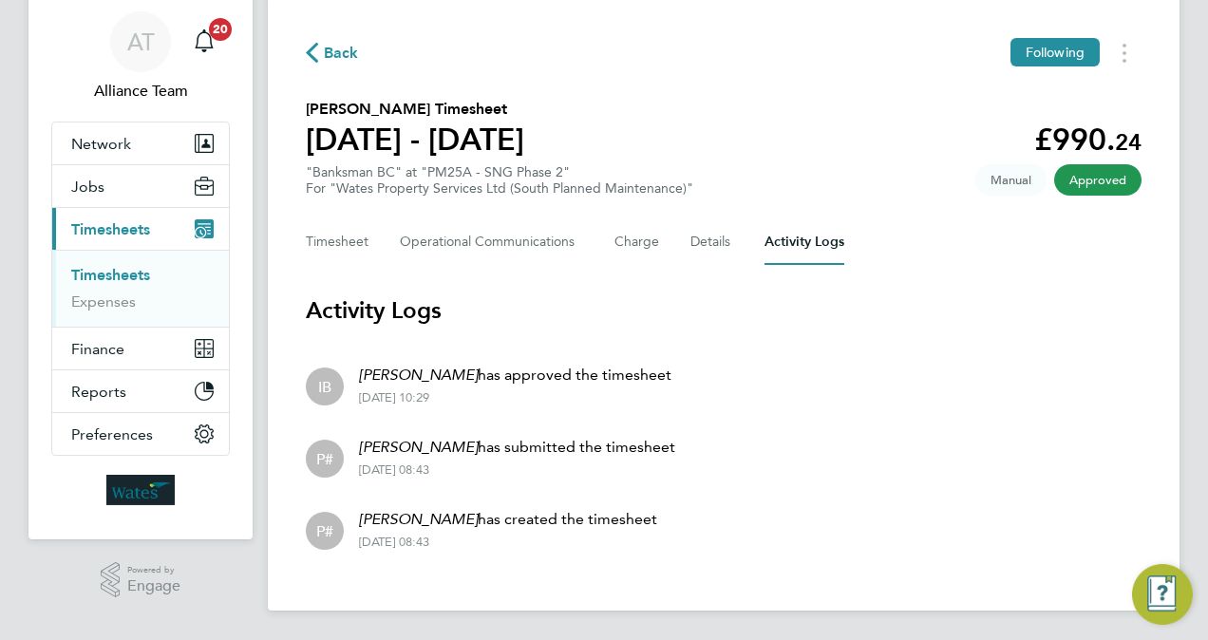
click at [852, 479] on li "P# Danny Dumlao has submitted the timesheet 22 Sep 2025 - 08:43" at bounding box center [724, 457] width 836 height 72
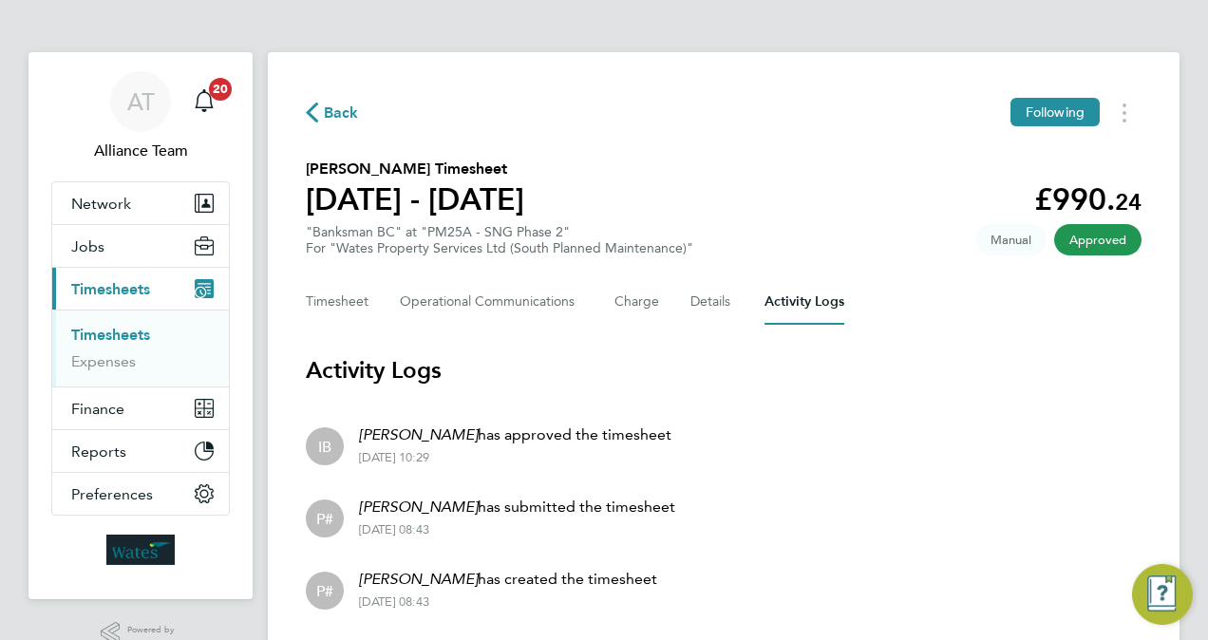
scroll to position [0, 0]
click at [89, 251] on span "Jobs" at bounding box center [87, 247] width 33 height 18
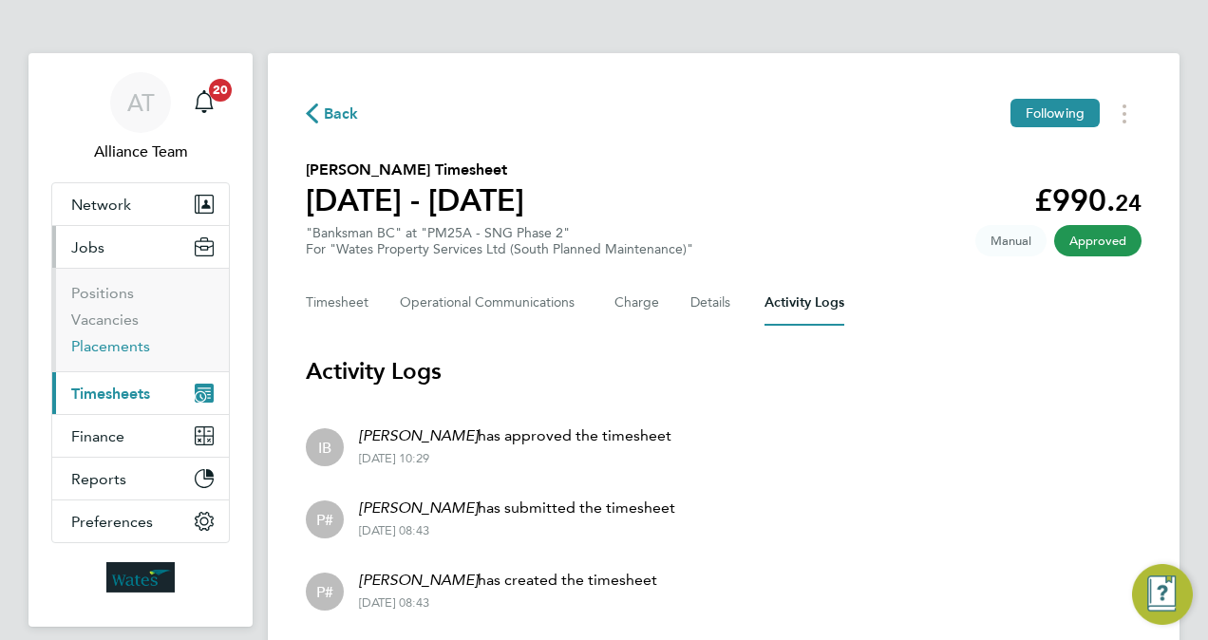
click at [116, 343] on link "Placements" at bounding box center [110, 346] width 79 height 18
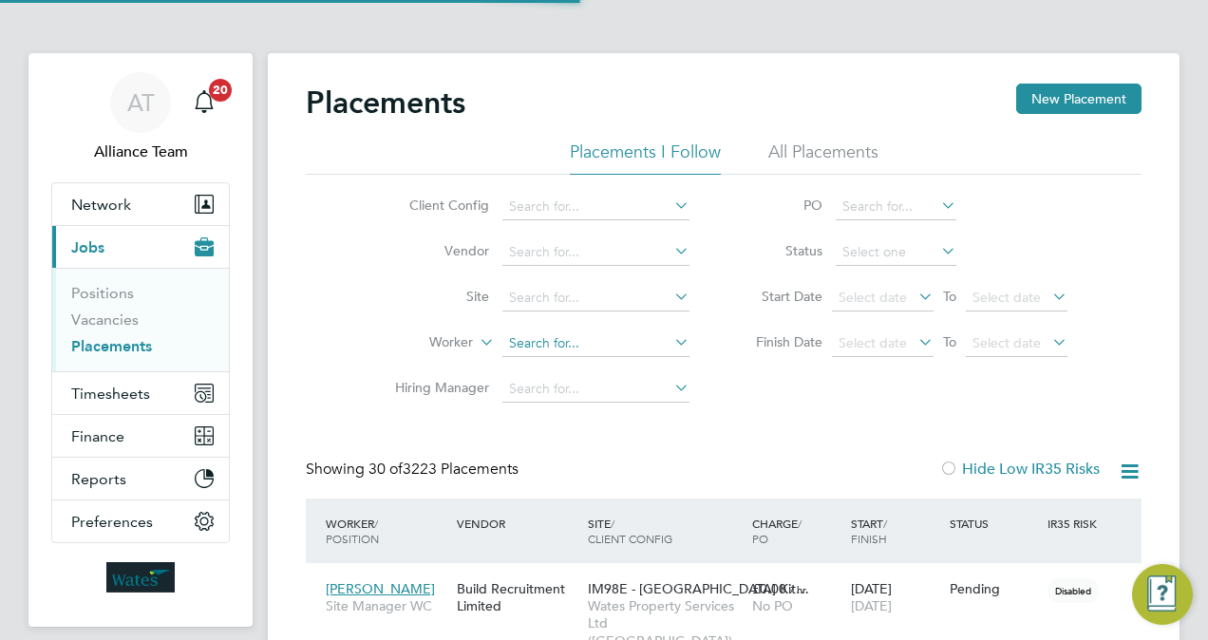
click at [596, 342] on input at bounding box center [595, 344] width 187 height 27
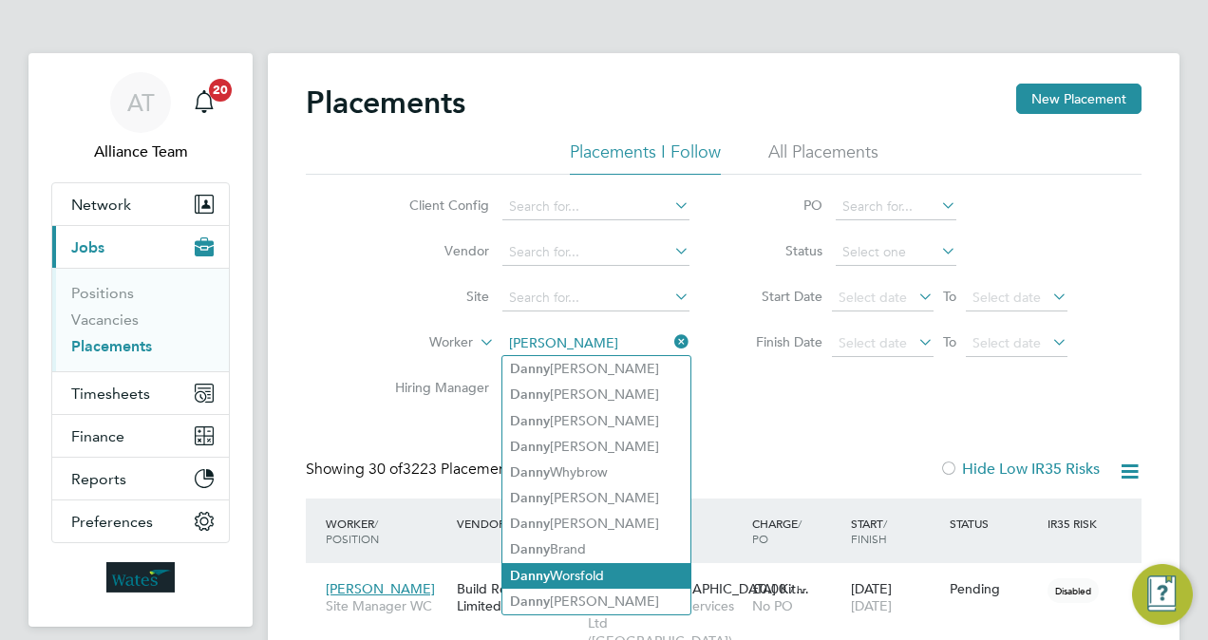
click at [580, 594] on li "D anny Dumlao" at bounding box center [596, 602] width 188 height 26
type input "Danny Dumlao"
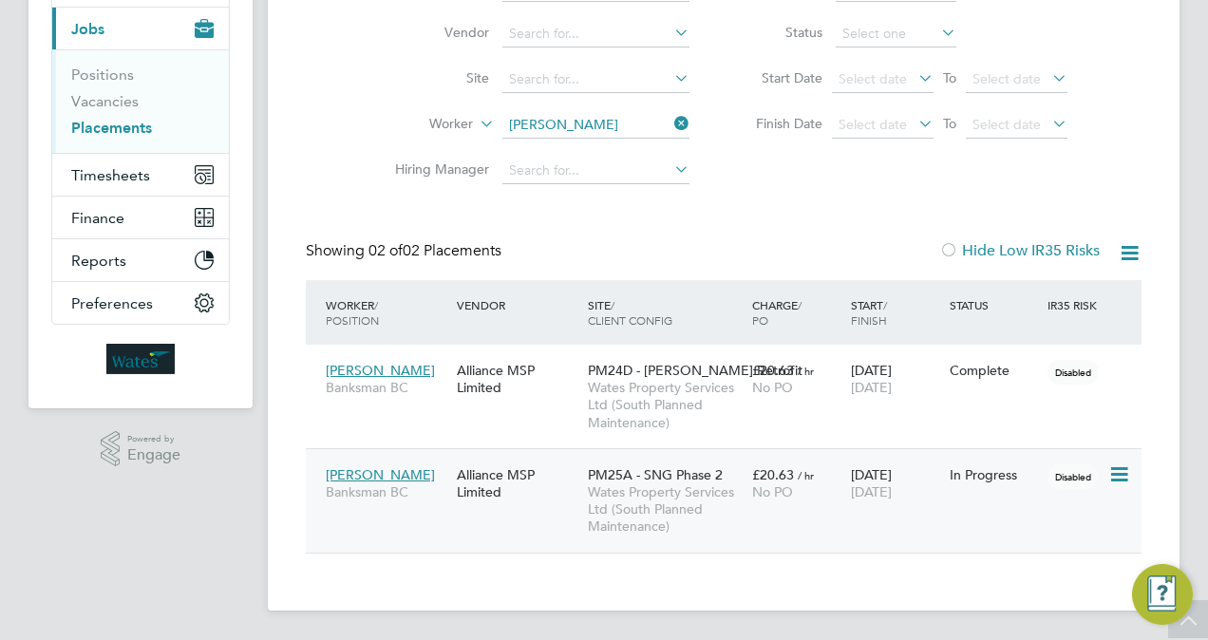
click at [870, 484] on span "27 Feb 2026" at bounding box center [871, 491] width 41 height 17
click at [625, 369] on span "PM24D - Brent Retrofit" at bounding box center [695, 370] width 215 height 17
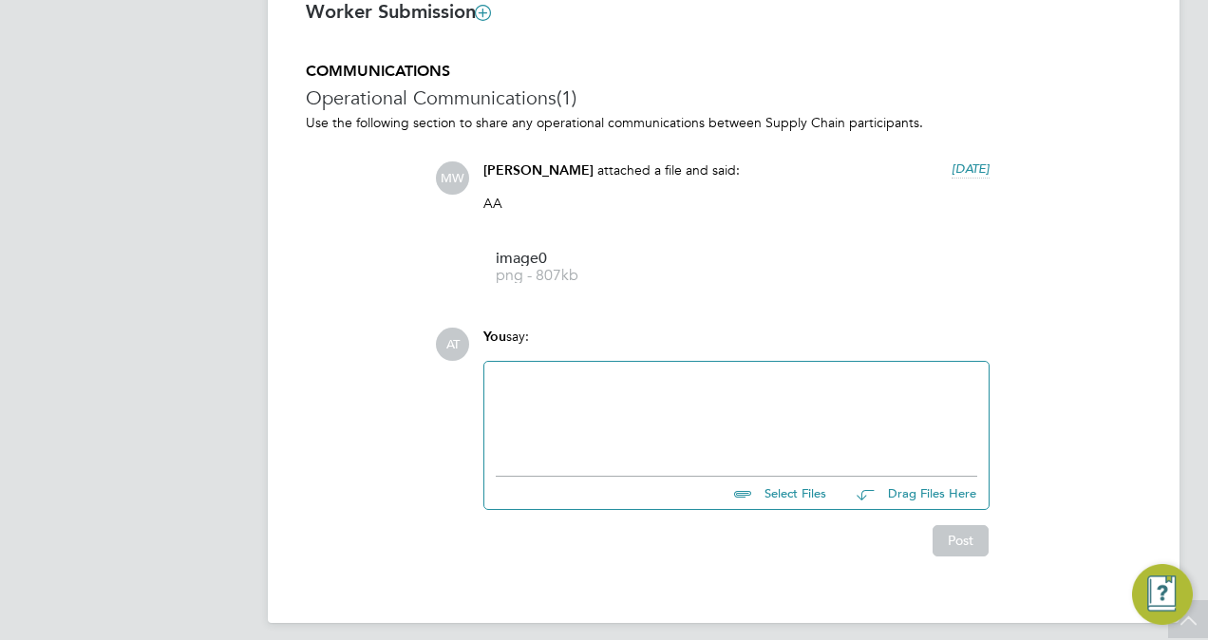
scroll to position [1457, 0]
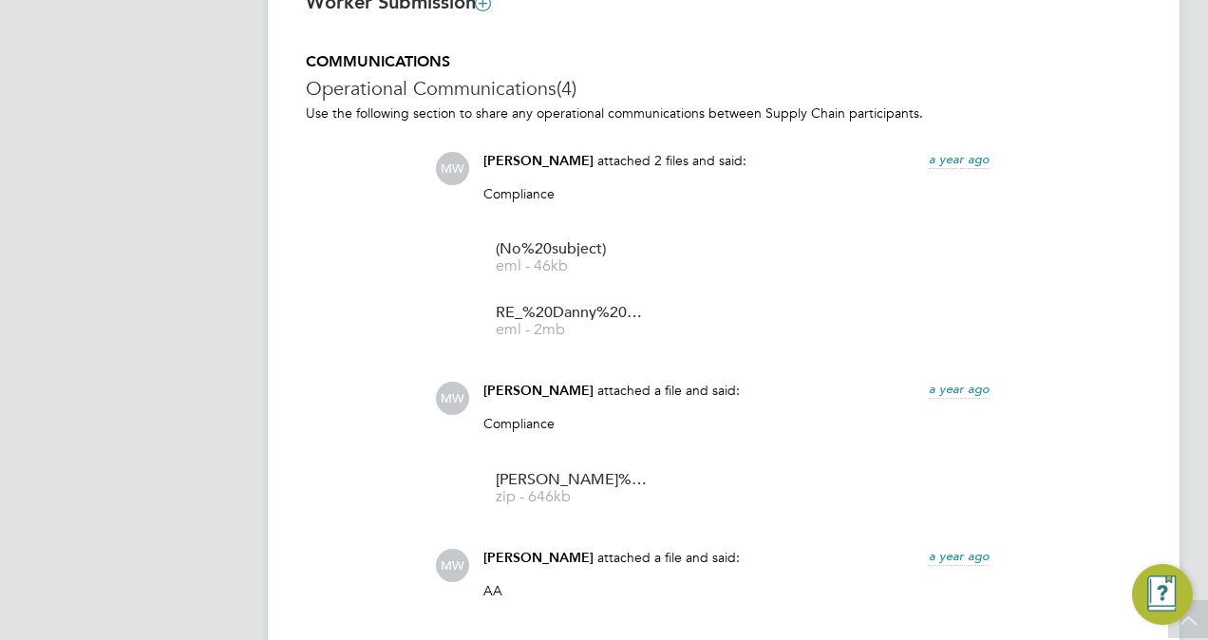
scroll to position [1444, 0]
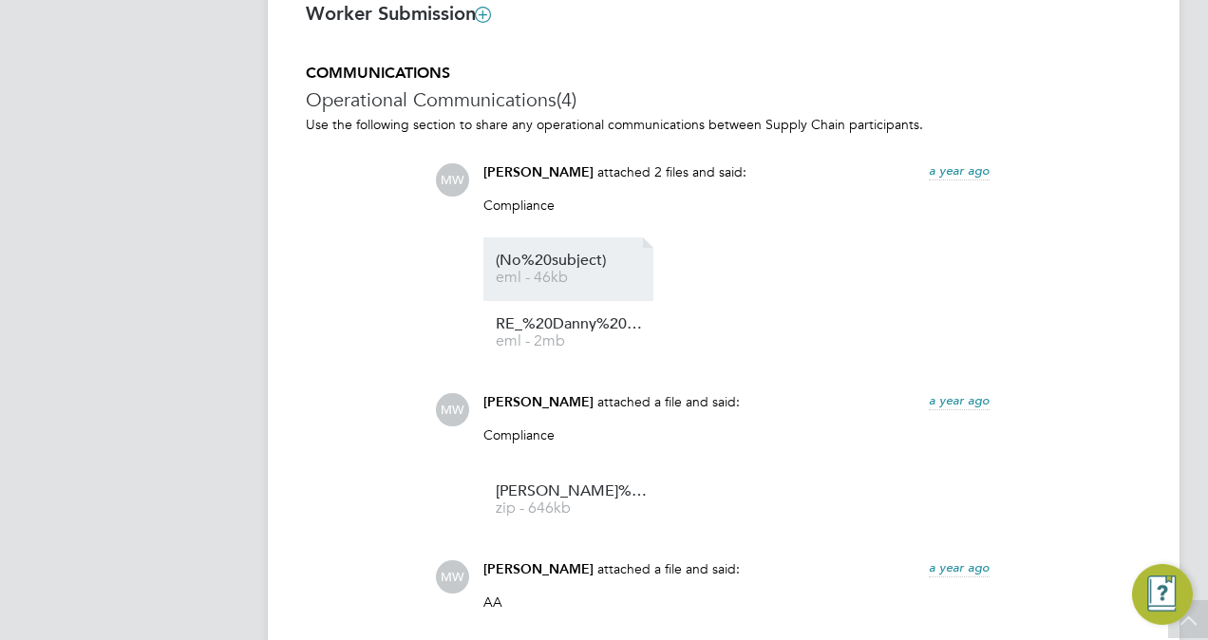
click at [540, 272] on span "eml - 46kb" at bounding box center [572, 278] width 152 height 14
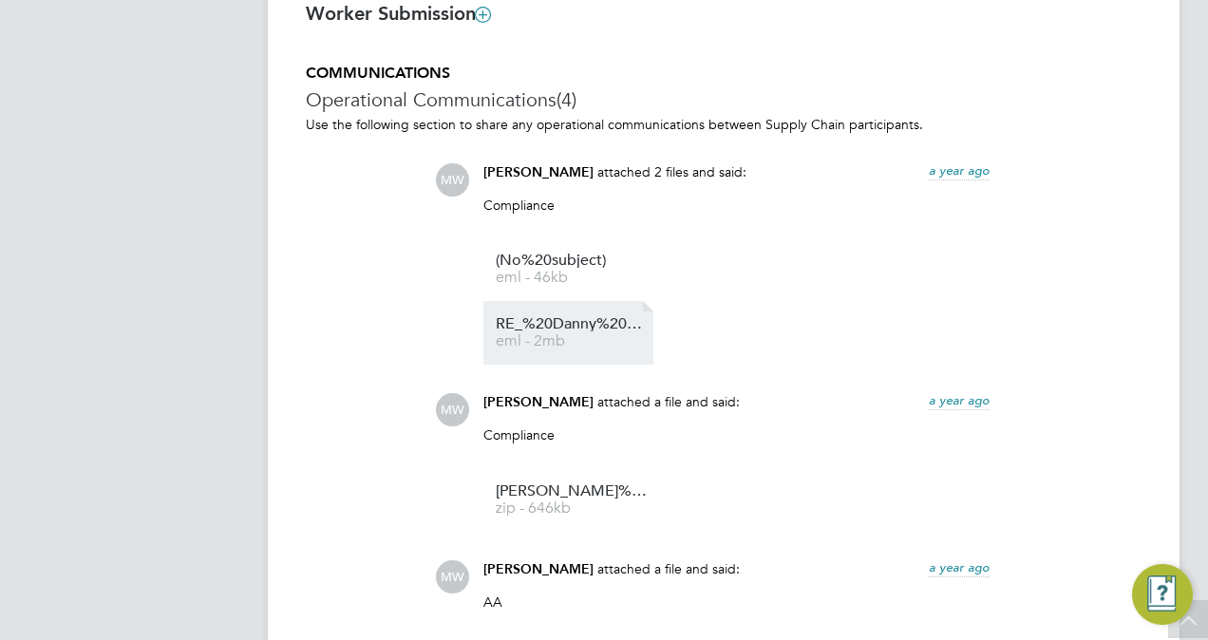
click at [551, 331] on span "RE_%20Danny%20Dumlao" at bounding box center [572, 324] width 152 height 14
click at [678, 26] on h3 "Worker Submission" at bounding box center [724, 13] width 836 height 25
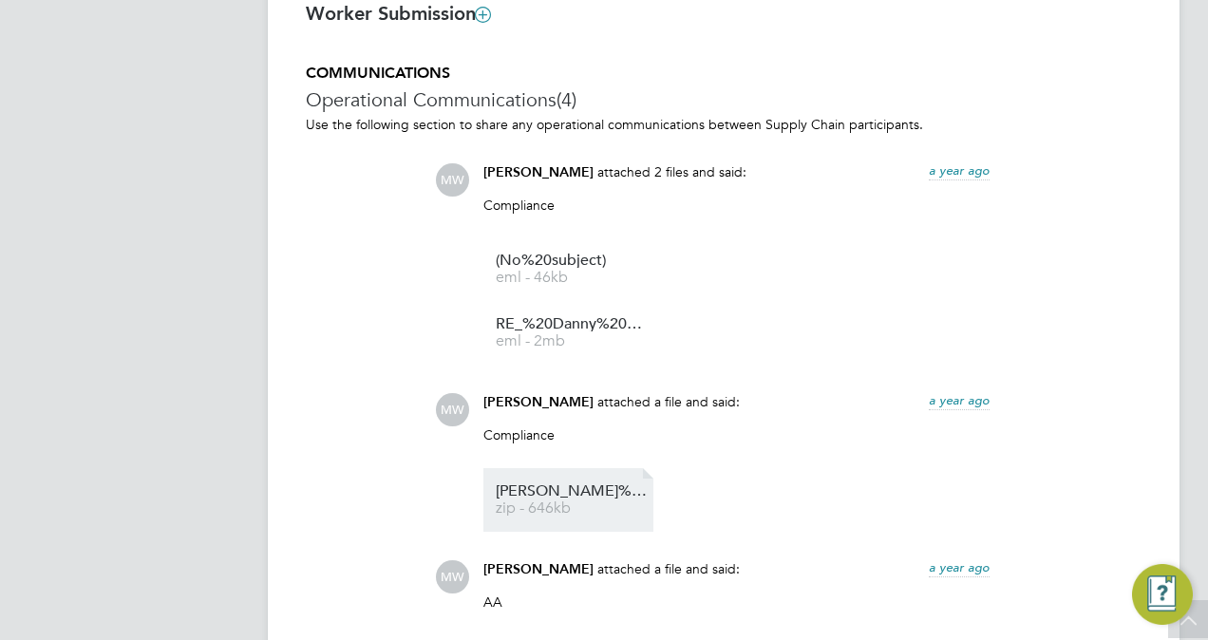
click at [581, 496] on span "Danny%20Dumlao-%20Compliance%20%20(3)" at bounding box center [572, 491] width 152 height 14
click at [620, 72] on h5 "COMMUNICATIONS" at bounding box center [724, 74] width 836 height 20
click at [675, 50] on ng-form "Placement IR35 Determination IR35 Status Disabled for this client. This feature…" at bounding box center [724, 25] width 836 height 2046
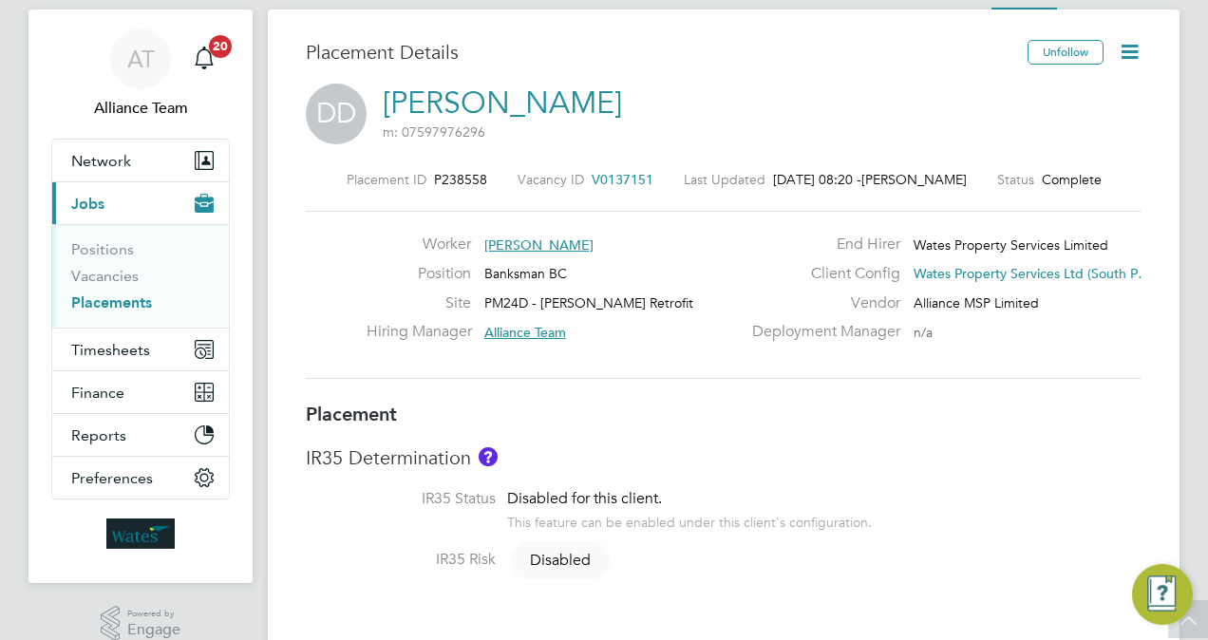
scroll to position [0, 0]
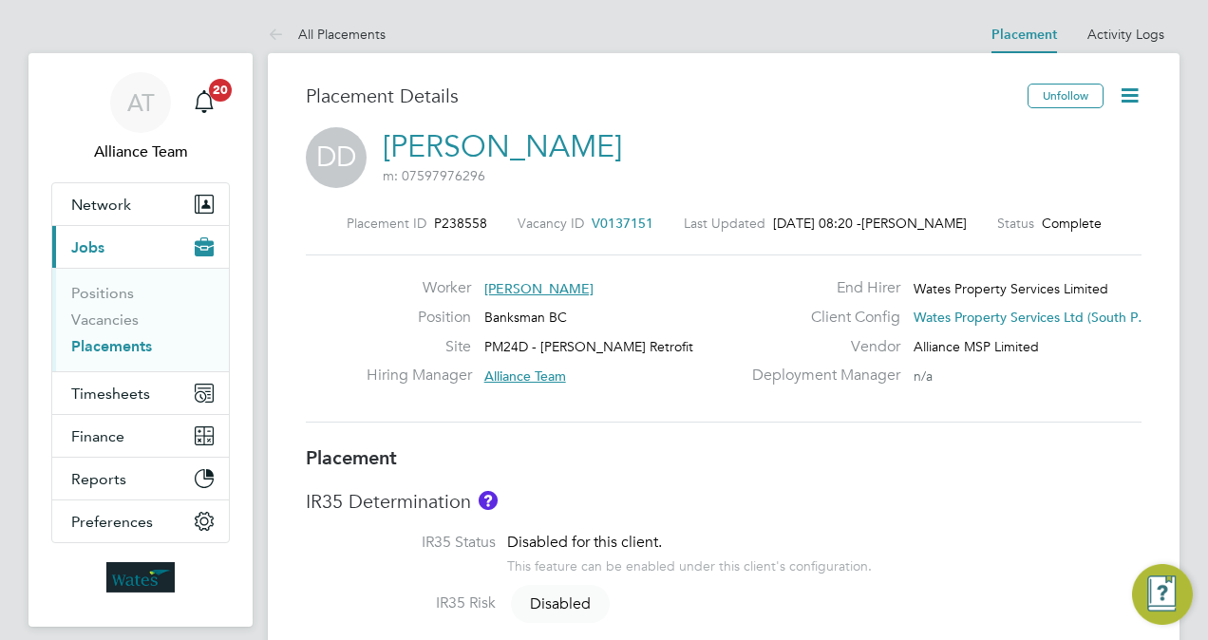
click at [125, 340] on link "Placements" at bounding box center [111, 346] width 81 height 18
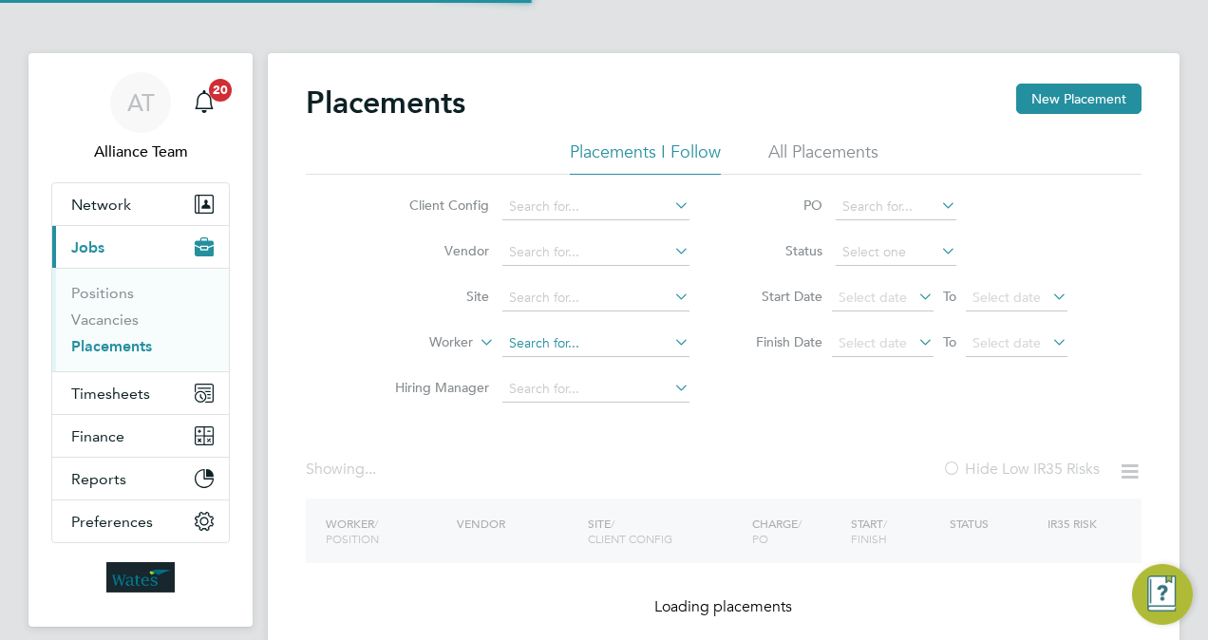
click at [564, 335] on input at bounding box center [595, 344] width 187 height 27
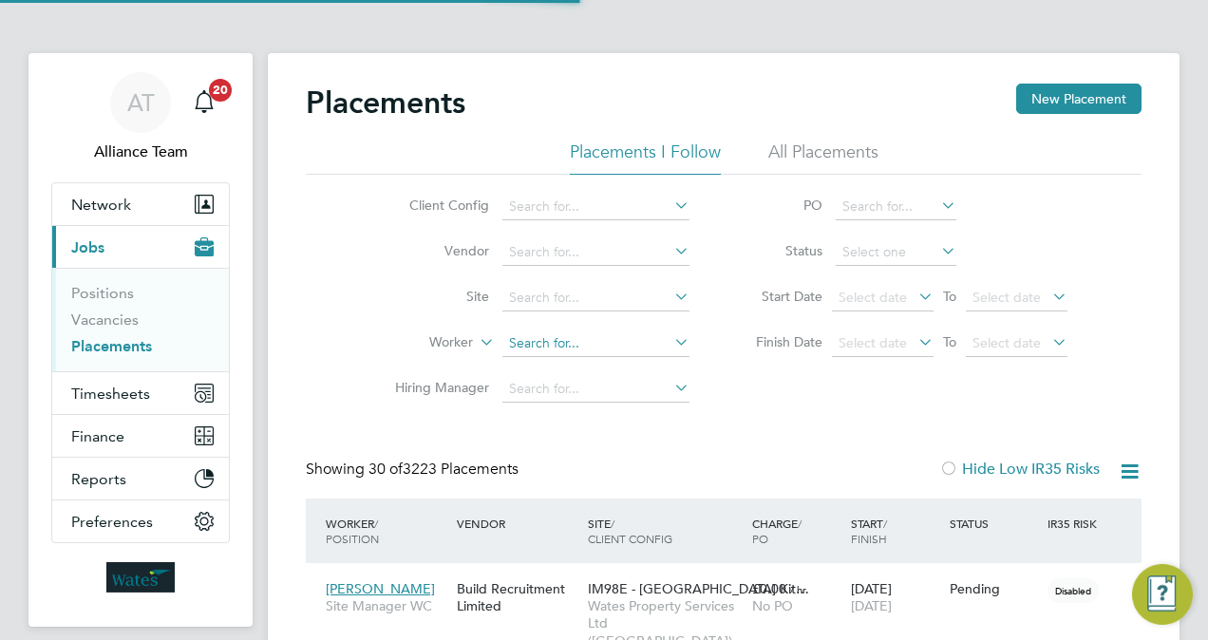
scroll to position [54, 132]
click at [612, 367] on li "Peter C lauzelma" at bounding box center [597, 369] width 190 height 26
type input "Peter Clauzelma"
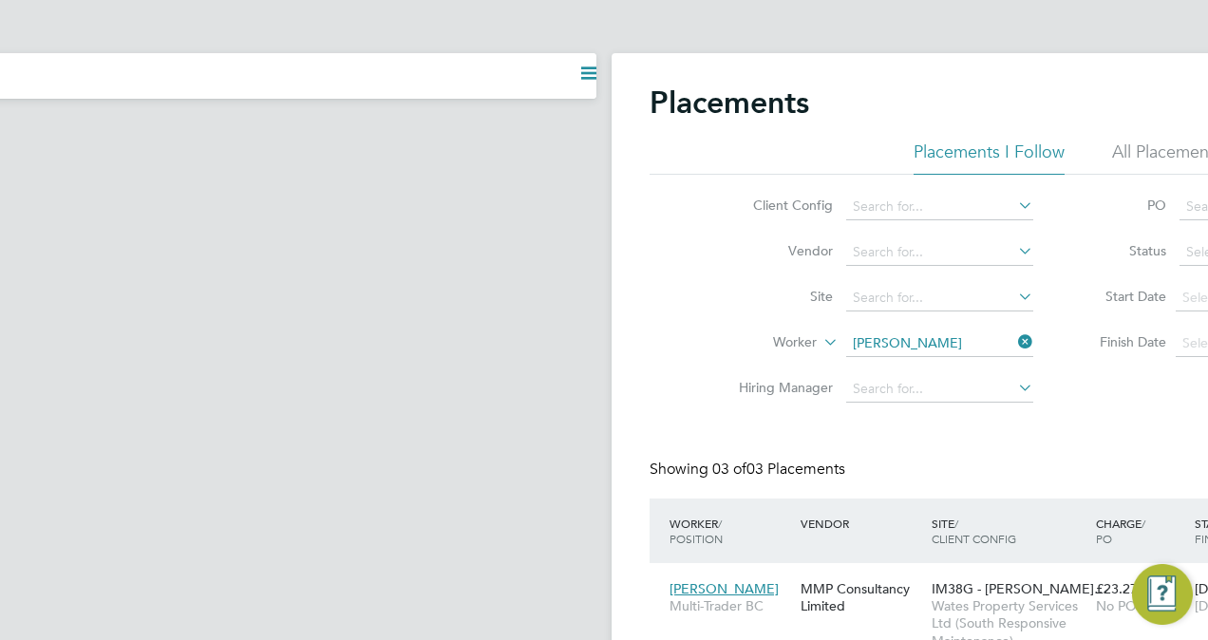
scroll to position [88, 164]
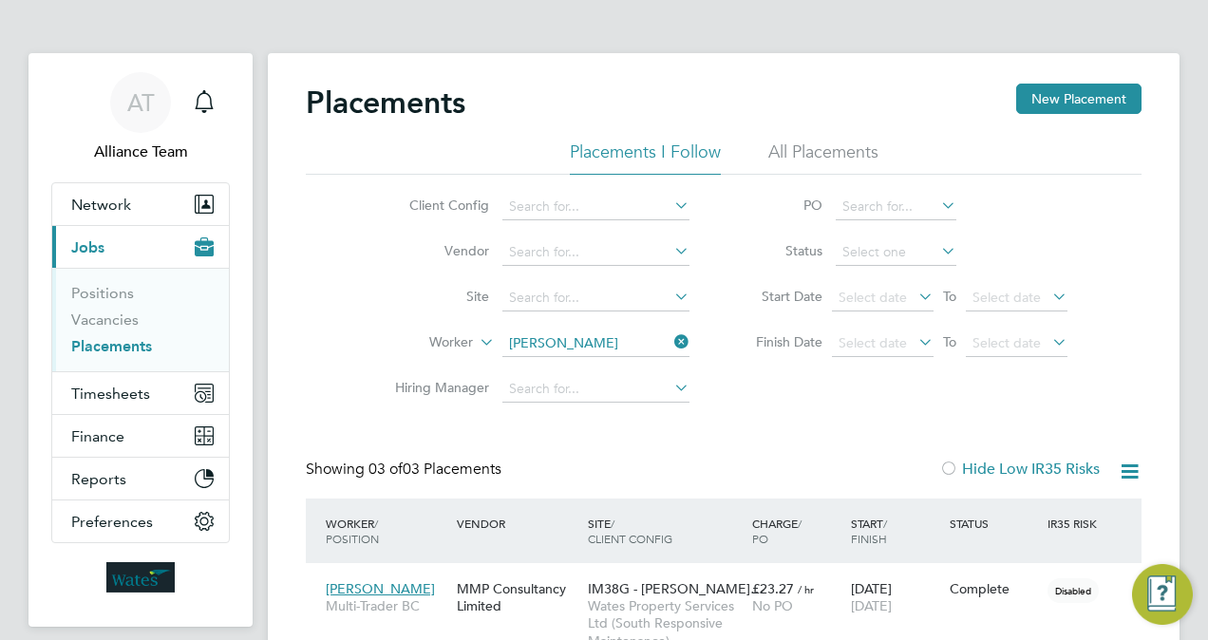
click at [582, 14] on app-barbie "Placements New Placement Placements I Follow All Placements Client Config Vendo…" at bounding box center [724, 466] width 912 height 933
click at [626, 336] on input at bounding box center [595, 344] width 187 height 27
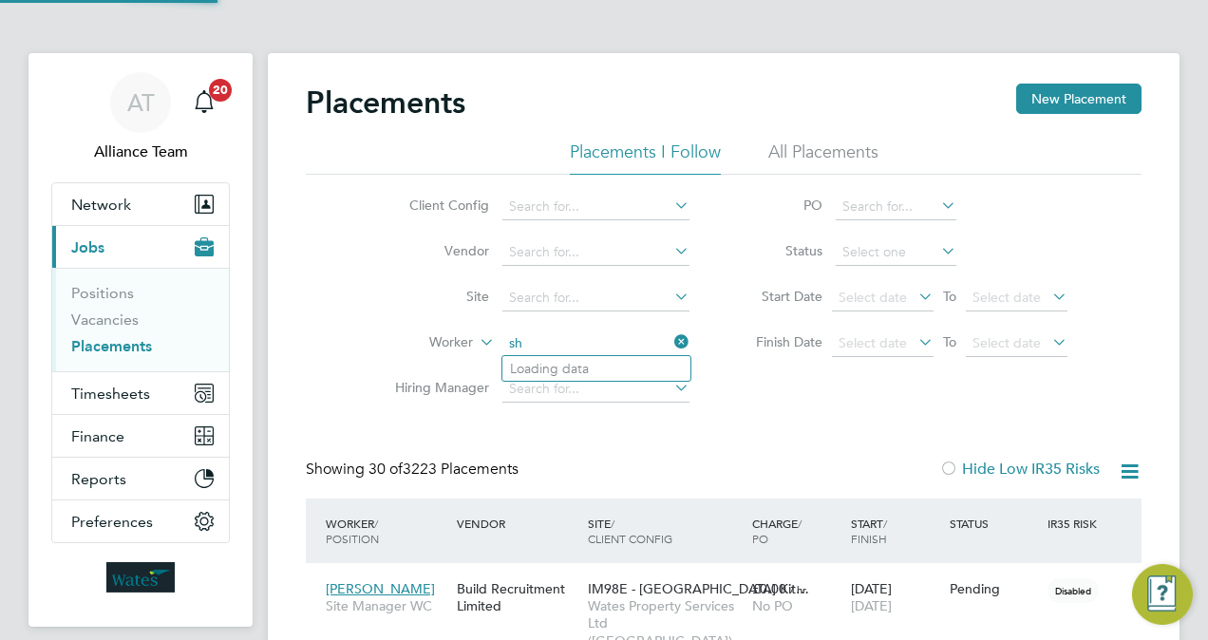
scroll to position [54, 132]
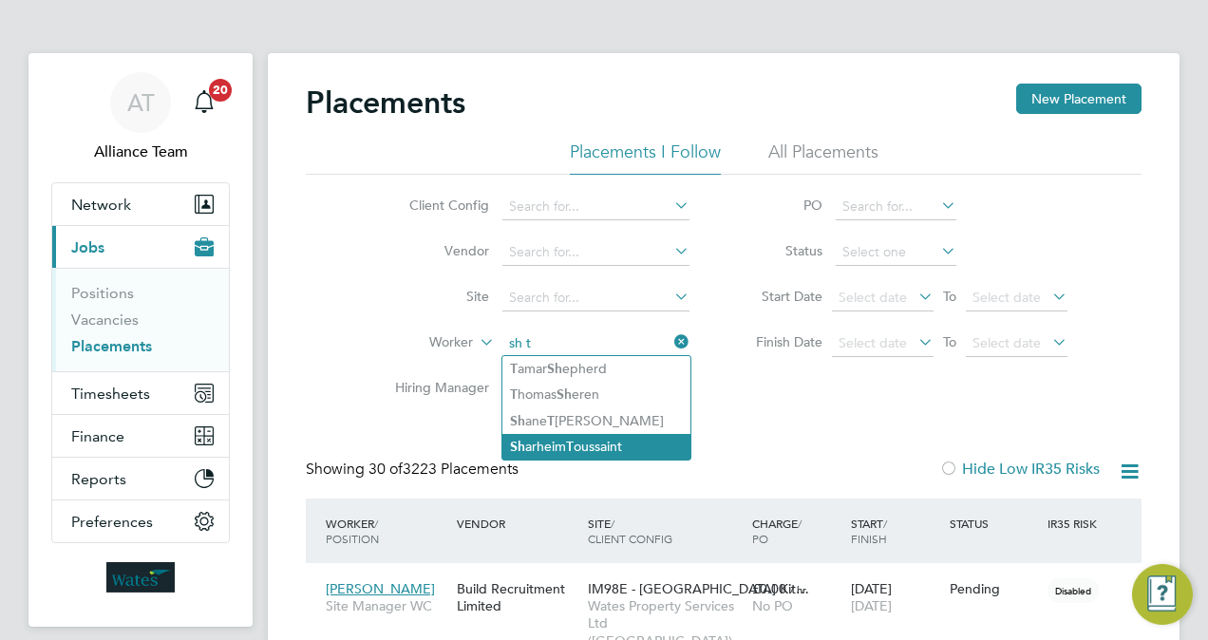
click at [620, 445] on li "Sh arheim T oussaint" at bounding box center [596, 447] width 188 height 26
type input "Sharheim Toussaint"
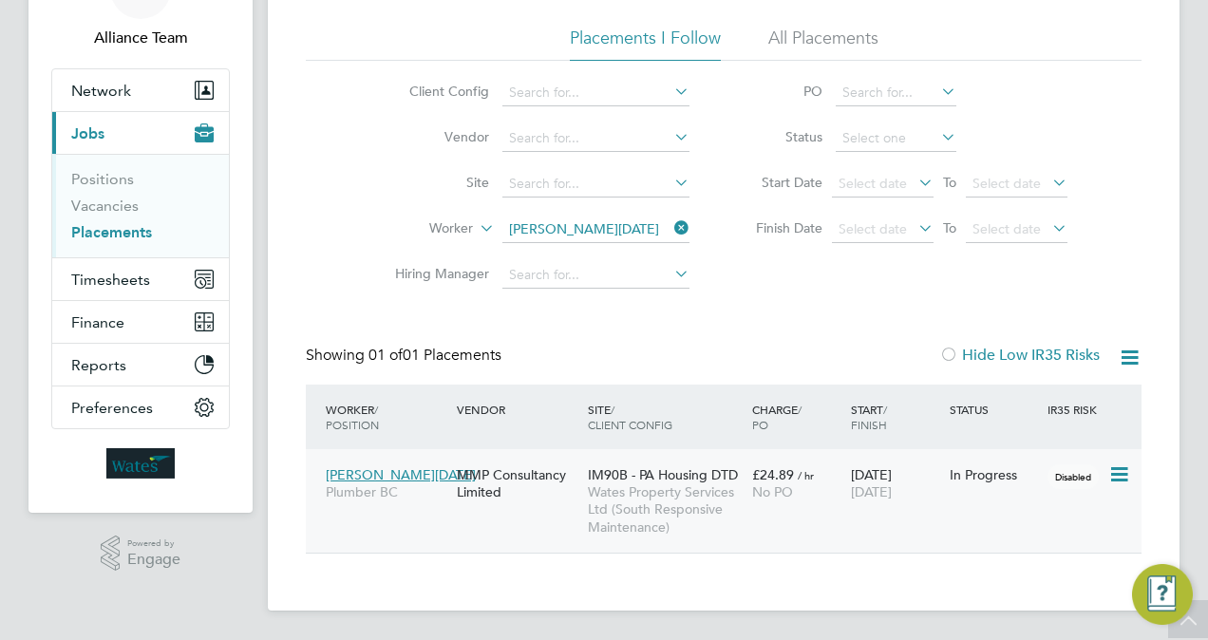
click at [853, 506] on div "14 Jul 2025 26 Sep 2025" at bounding box center [895, 483] width 99 height 53
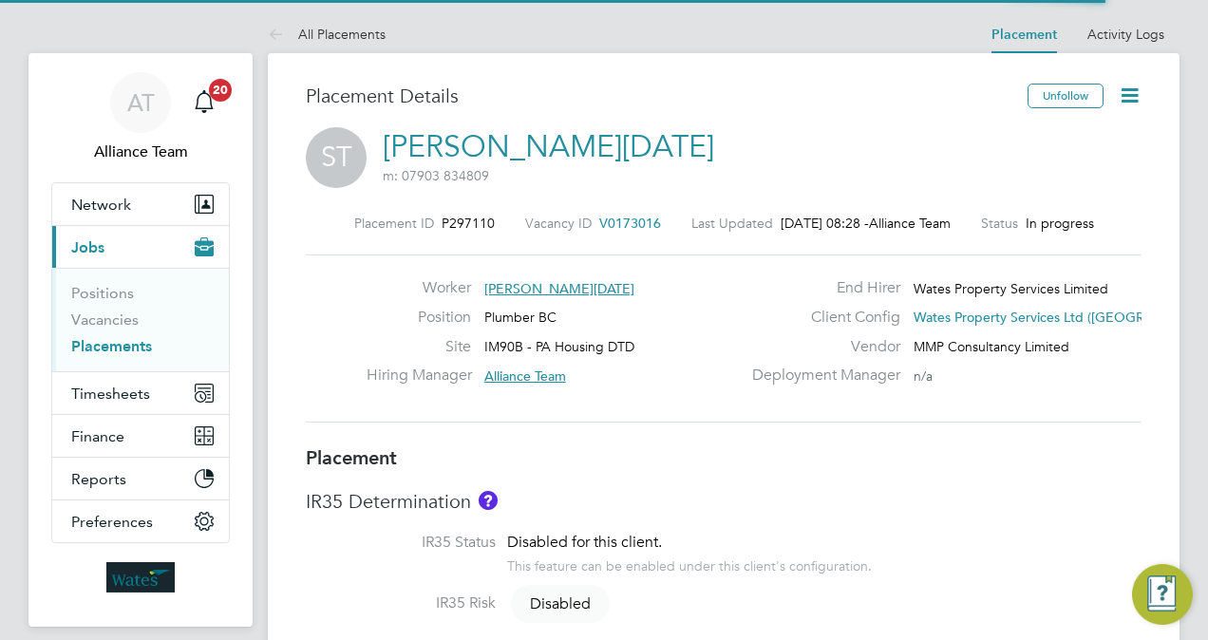
click at [1130, 90] on icon at bounding box center [1130, 96] width 24 height 24
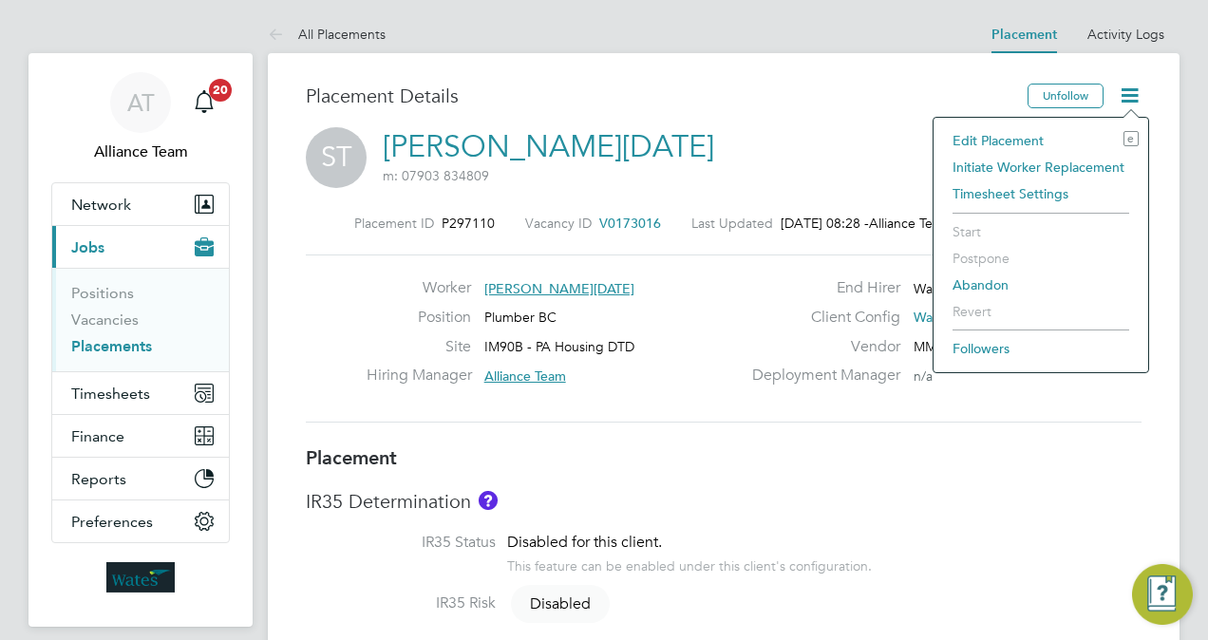
click at [1024, 137] on li "Edit Placement e" at bounding box center [1041, 140] width 196 height 27
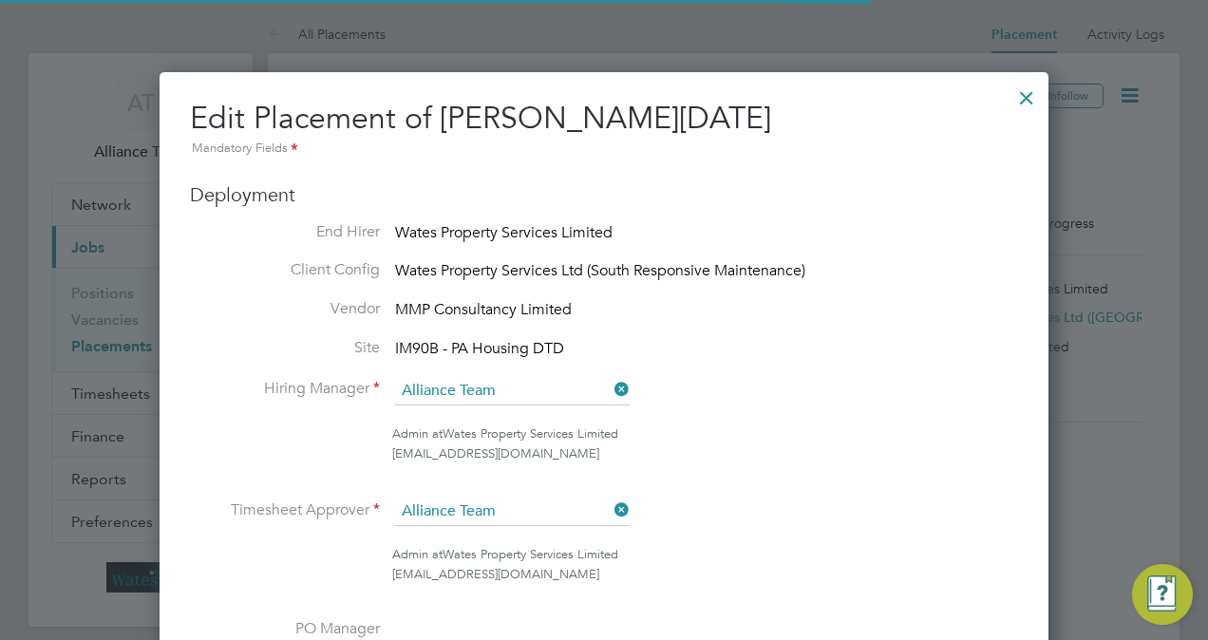
scroll to position [9, 9]
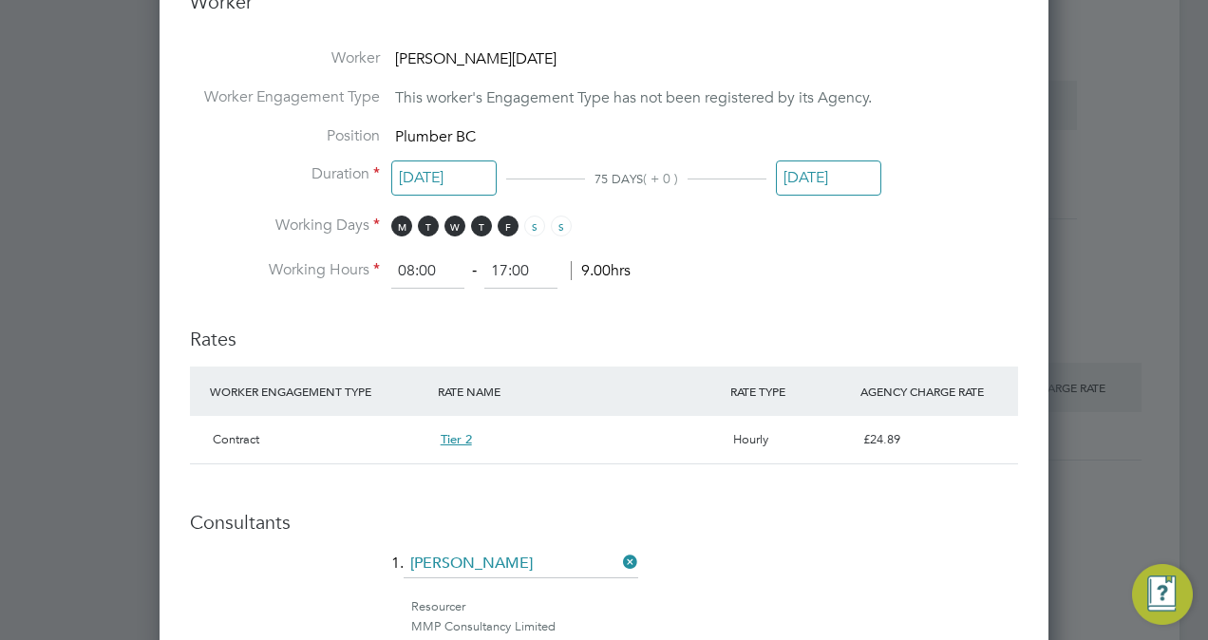
click at [819, 177] on input "[DATE]" at bounding box center [828, 178] width 105 height 35
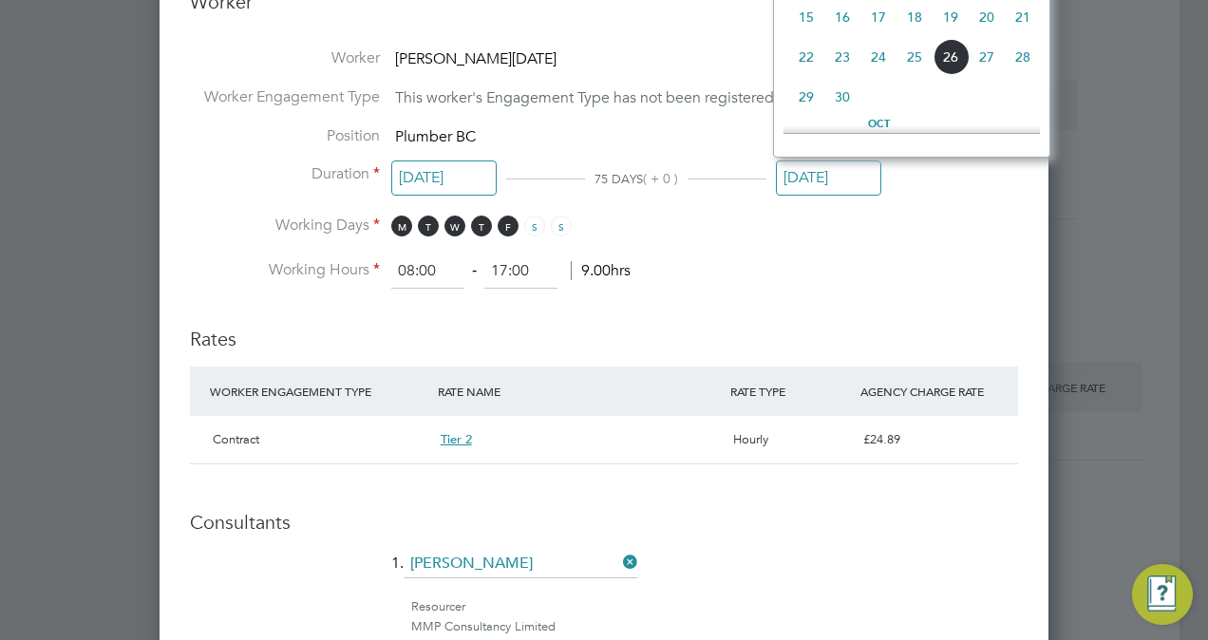
click at [839, 256] on li "Working Hours 08:00 ‐ 17:00 9.00hrs" at bounding box center [604, 272] width 828 height 34
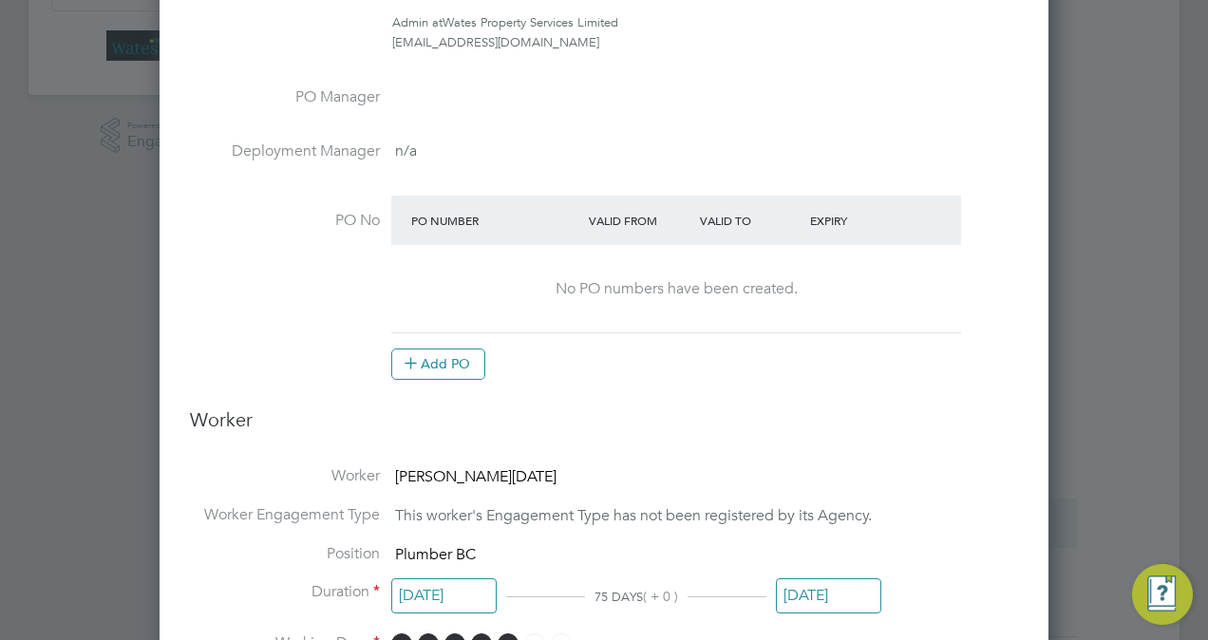
click at [818, 595] on input "[DATE]" at bounding box center [828, 595] width 105 height 35
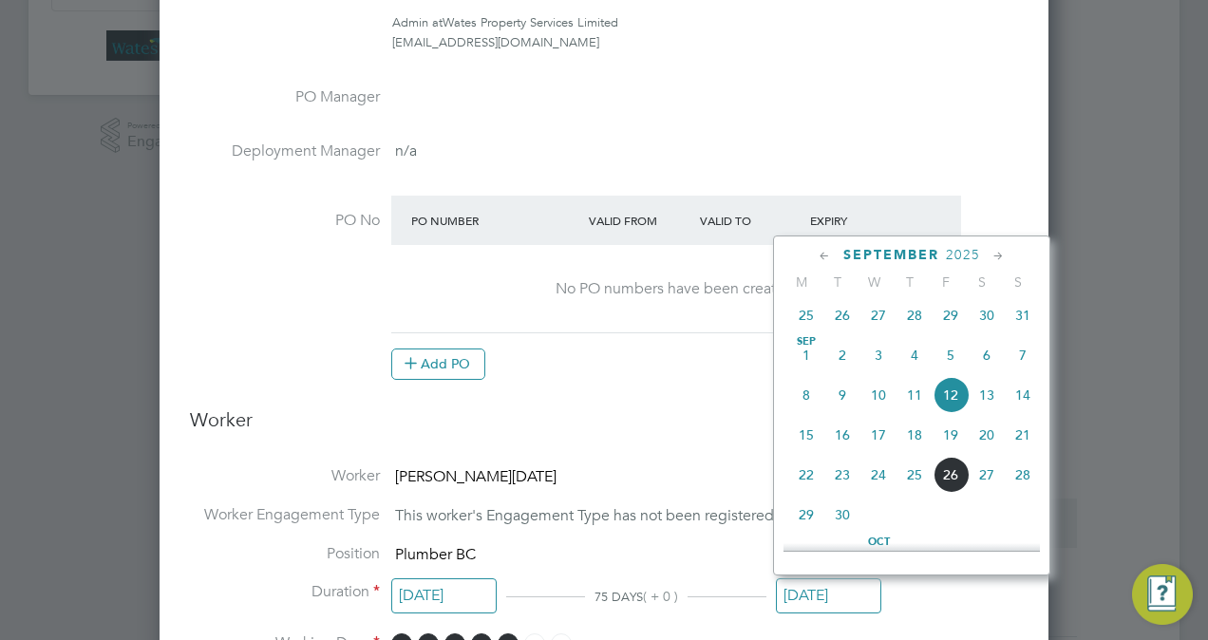
click at [878, 486] on span "24" at bounding box center [879, 475] width 36 height 36
type input "[DATE]"
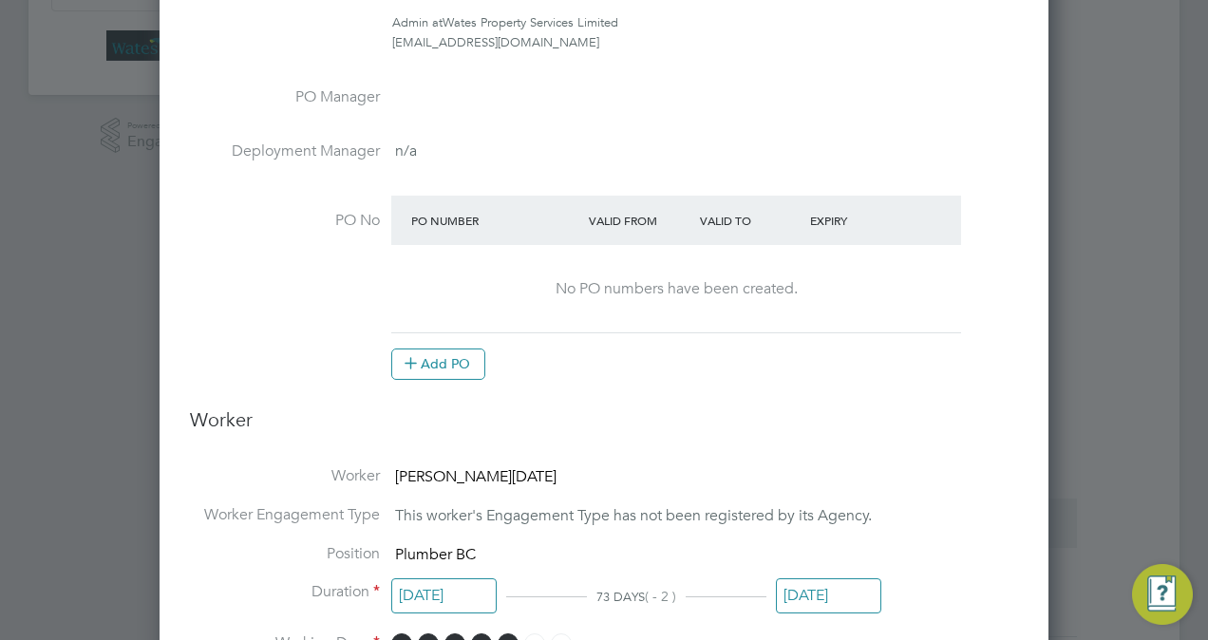
click at [749, 446] on ng-form "Deployment End Hirer Wates Property Services Limited Client Config Wates Proper…" at bounding box center [604, 588] width 828 height 1876
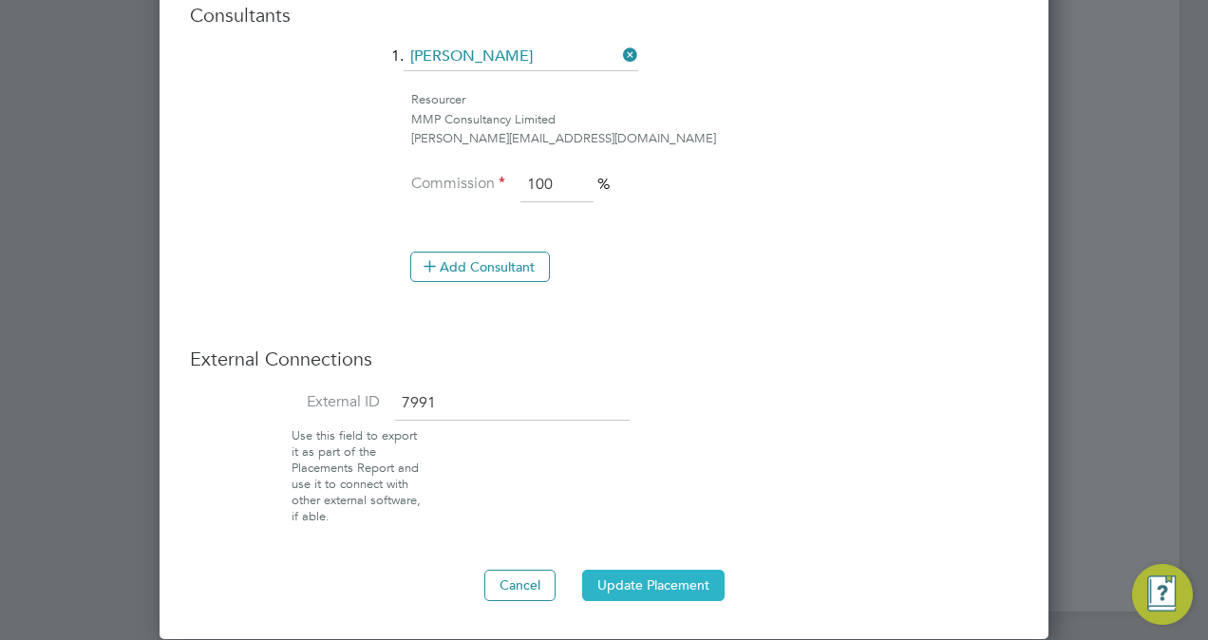
click at [658, 584] on button "Update Placement" at bounding box center [653, 585] width 142 height 30
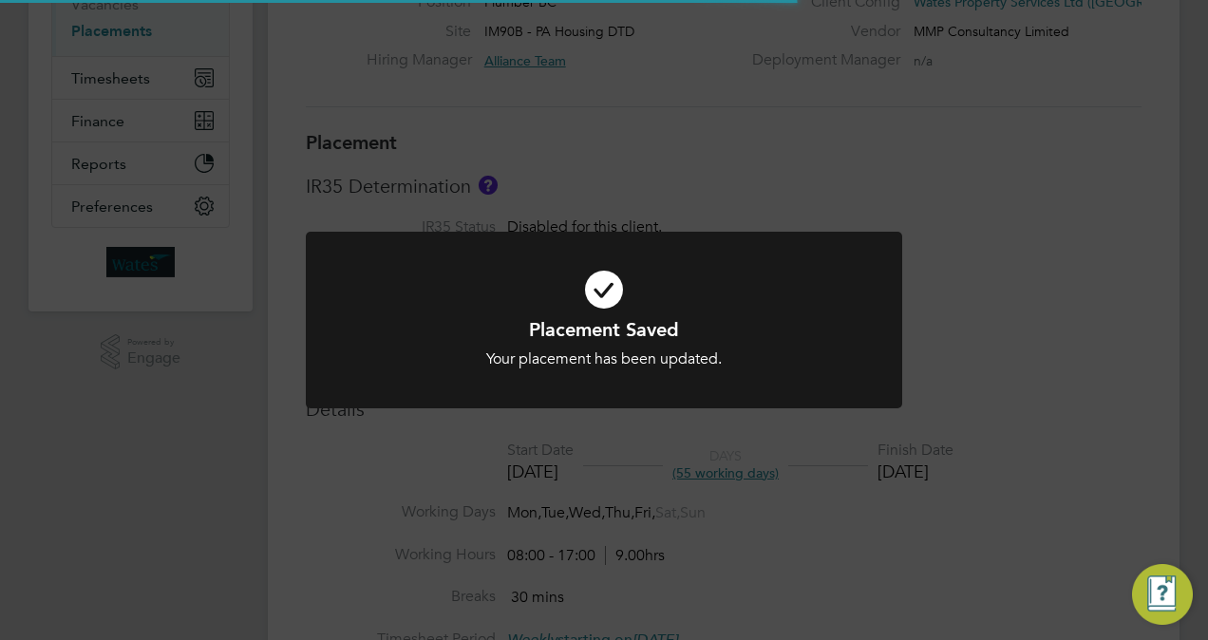
click at [1092, 277] on div "Placement Saved Your placement has been updated. Cancel Okay" at bounding box center [604, 320] width 1208 height 640
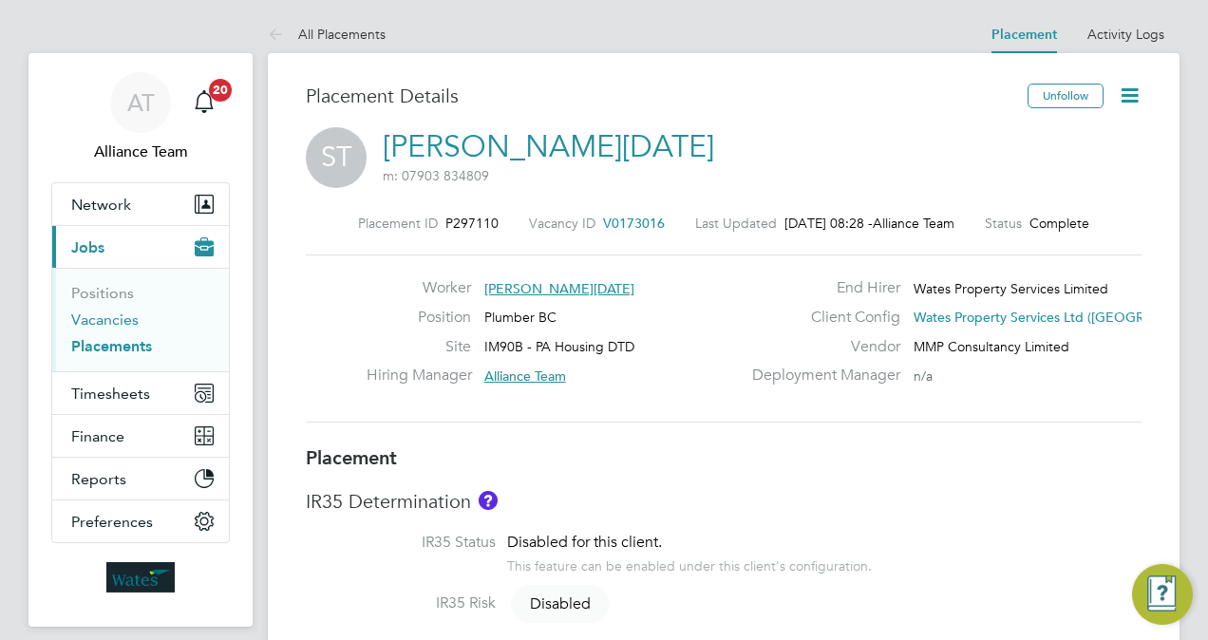
click at [101, 323] on link "Vacancies" at bounding box center [104, 320] width 67 height 18
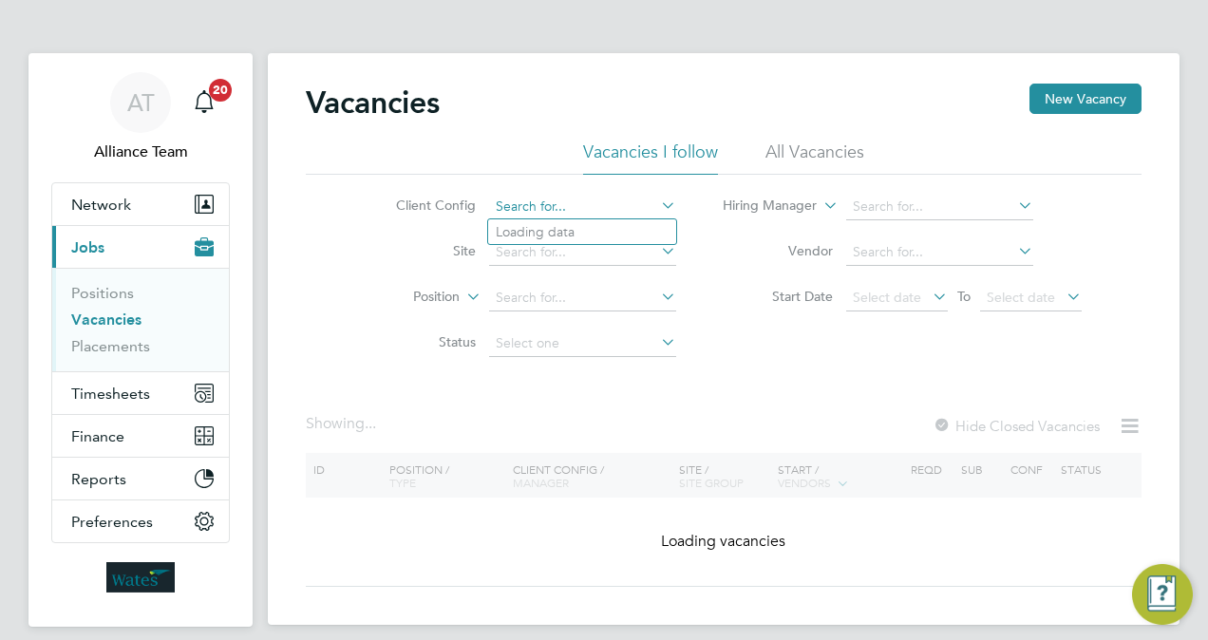
click at [539, 203] on input at bounding box center [582, 207] width 187 height 27
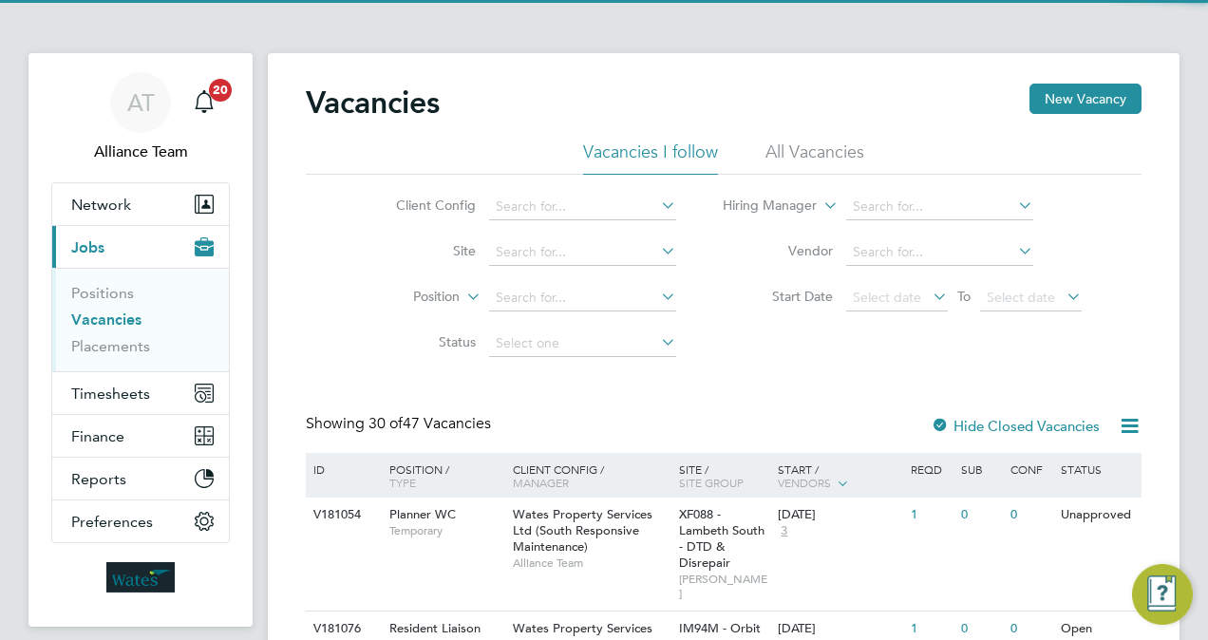
click at [752, 453] on li "Wates Property Services Ltd (South Responsive Maintenance)" at bounding box center [681, 465] width 386 height 26
type input "Wates Property Services Ltd (South Responsive Maintenance)"
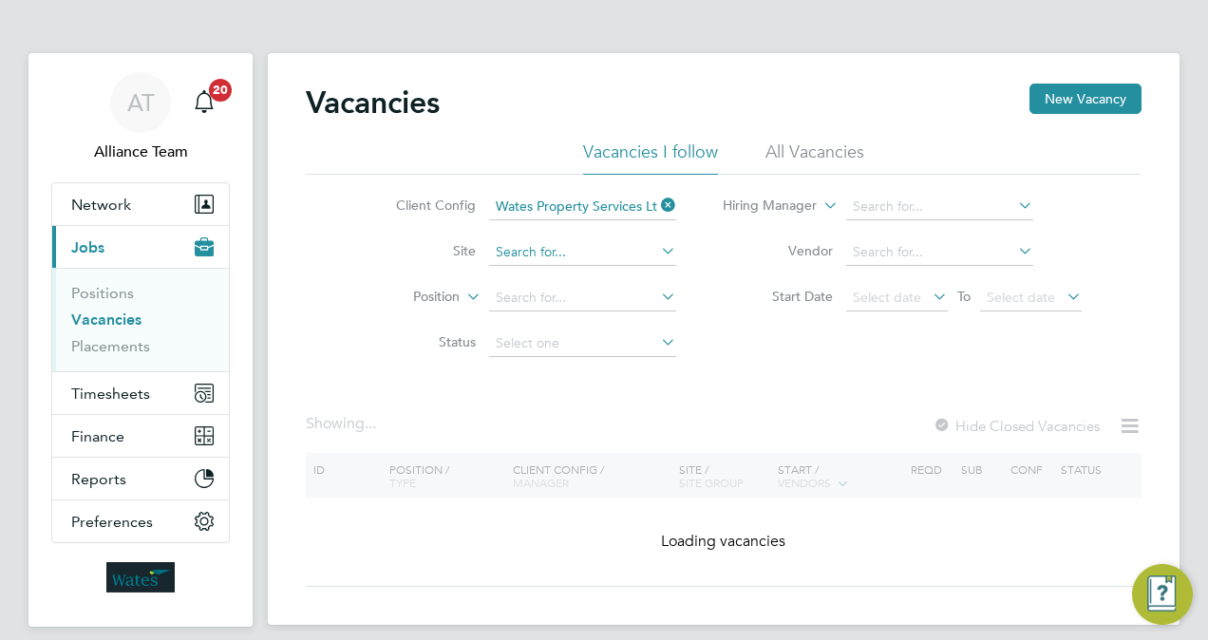
click at [586, 252] on input at bounding box center [582, 252] width 187 height 27
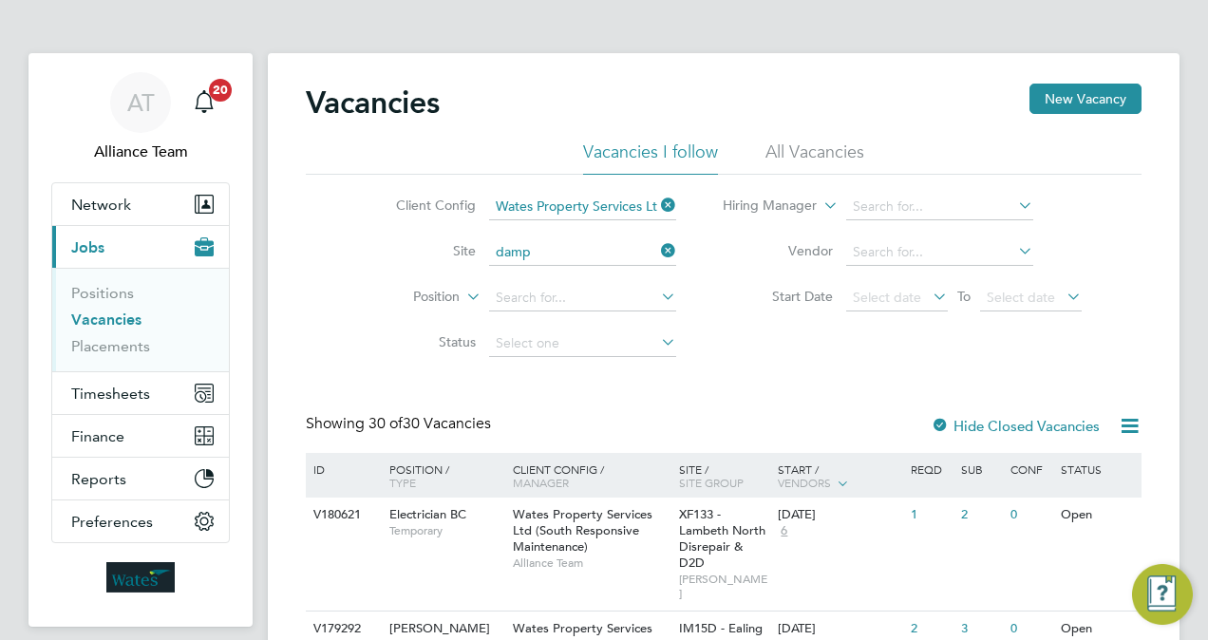
click at [600, 266] on li "IM16V - Notting Hill Damp & Mould" at bounding box center [634, 278] width 293 height 26
type input "IM16V - Notting Hill Damp & Mould"
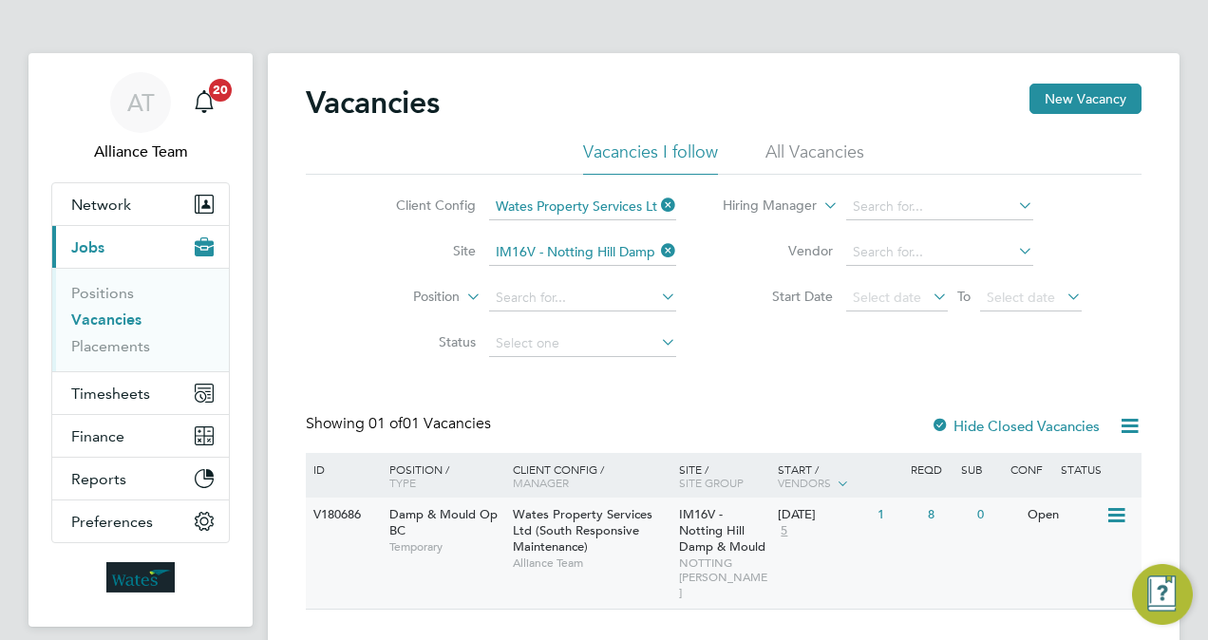
click at [731, 503] on div "IM16V - Notting Hill Damp & Mould NOTTING HILL RM" at bounding box center [724, 553] width 100 height 111
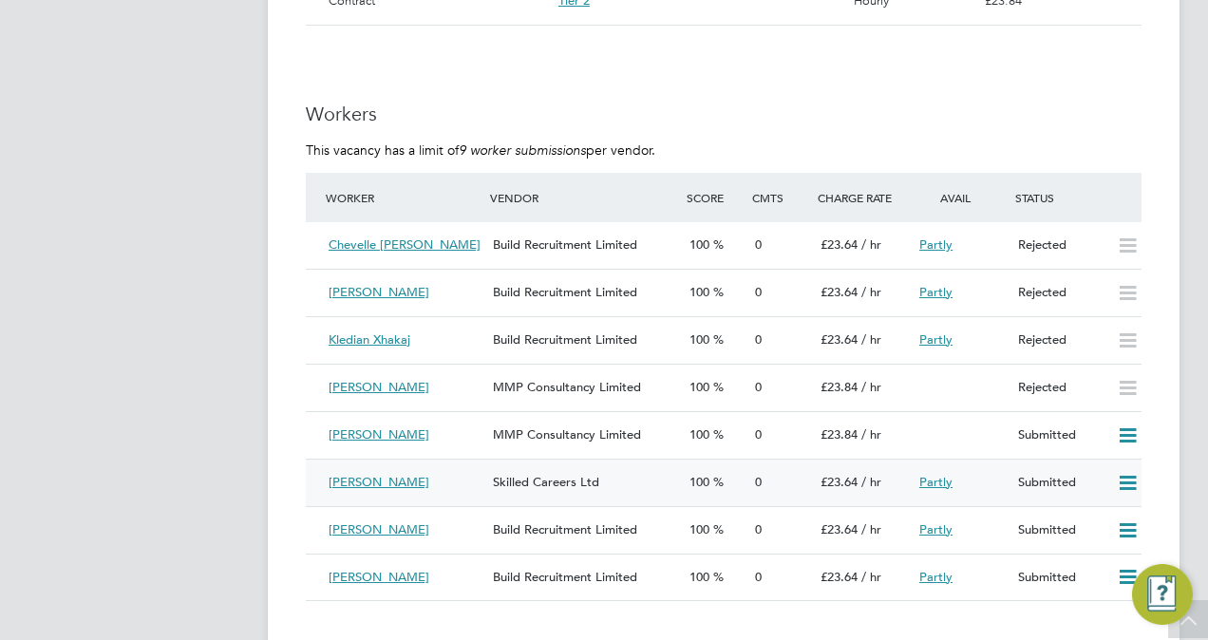
click at [1131, 482] on icon at bounding box center [1128, 483] width 24 height 15
click at [1083, 528] on li "Offer" at bounding box center [1103, 526] width 66 height 27
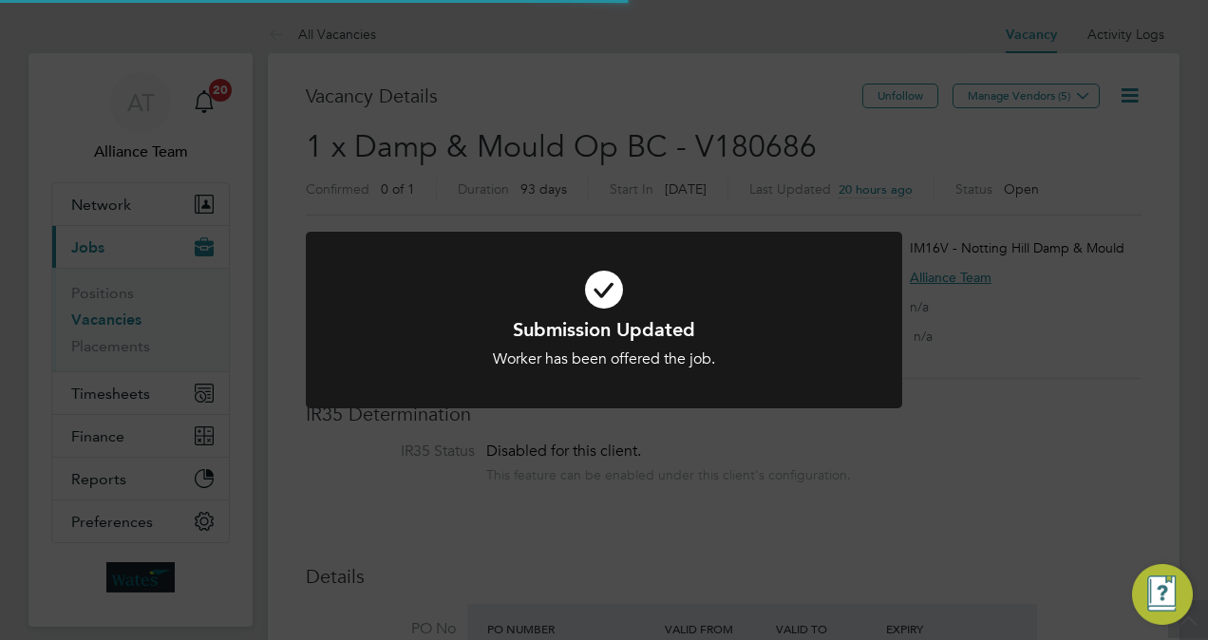
click at [1186, 496] on div "Submission Updated Worker has been offered the job. Cancel Okay" at bounding box center [604, 320] width 1208 height 640
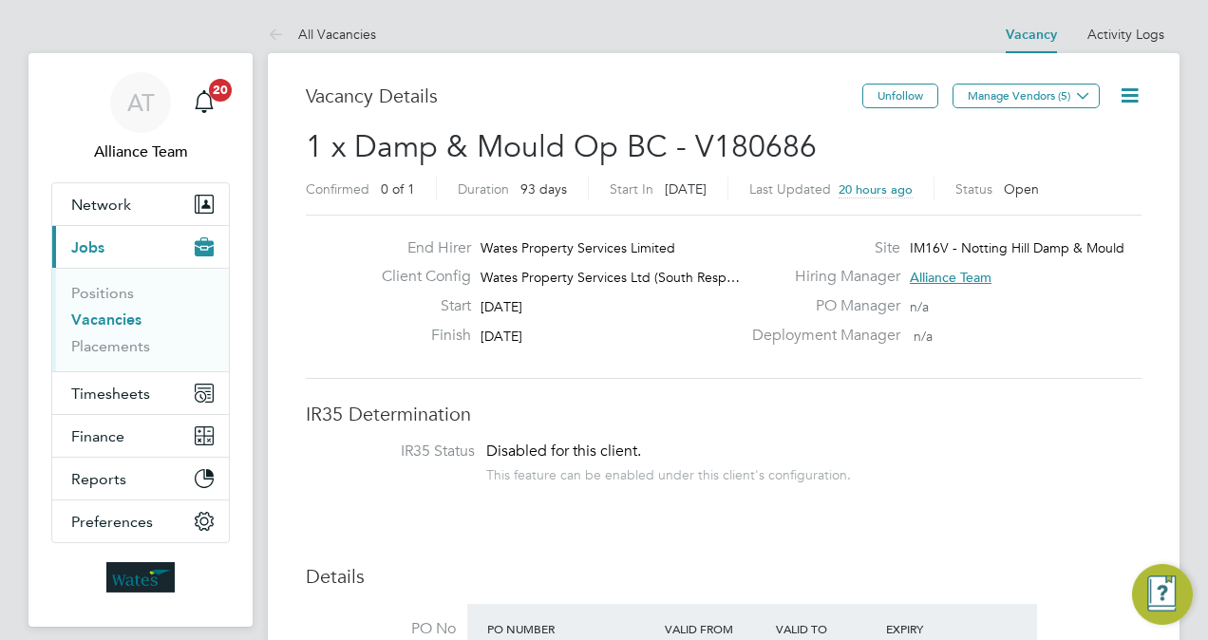
click at [1126, 105] on icon at bounding box center [1130, 96] width 24 height 24
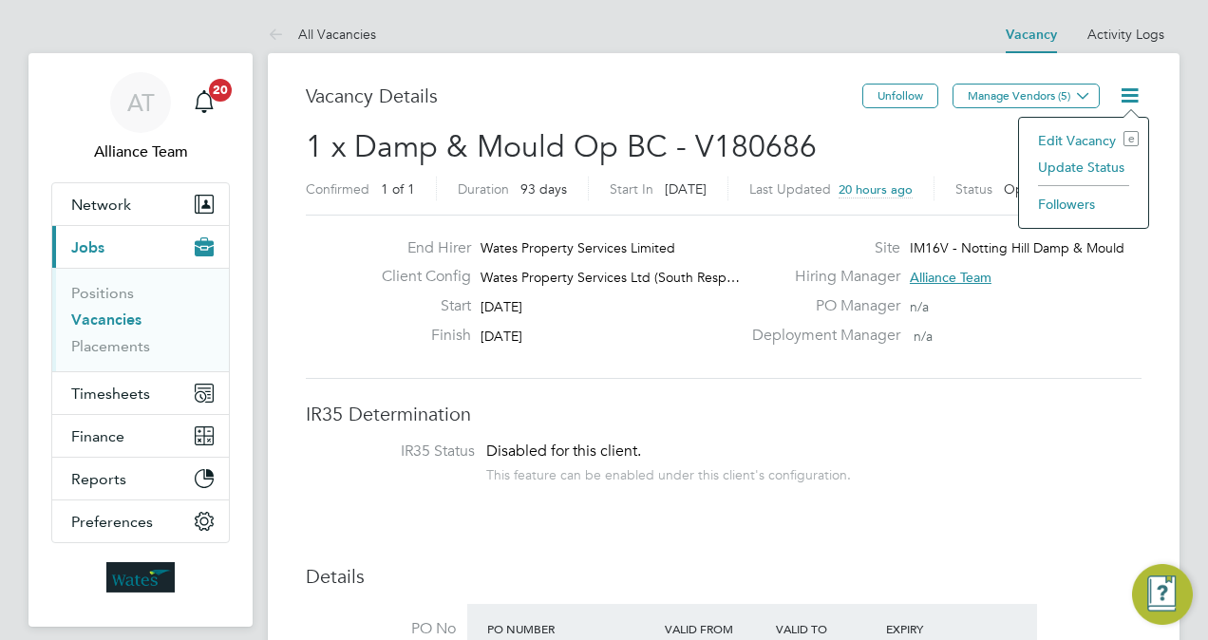
click at [1075, 164] on li "Update Status" at bounding box center [1084, 167] width 110 height 27
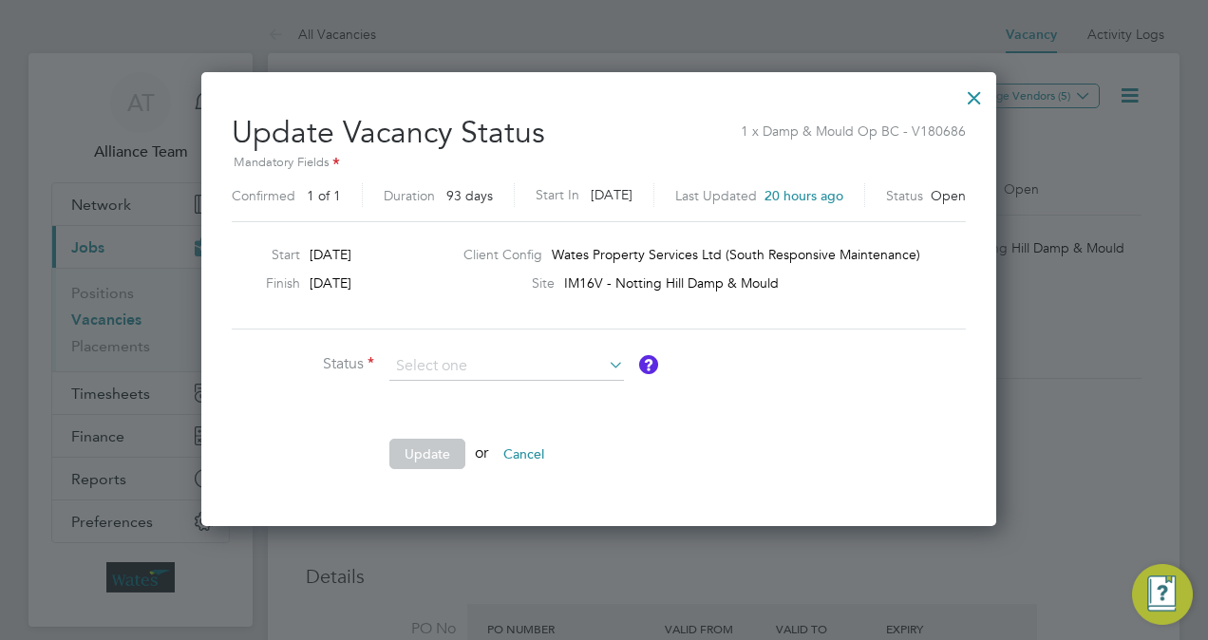
click at [515, 388] on li "Completed" at bounding box center [507, 390] width 236 height 25
type input "Completed"
click at [422, 450] on button "Update" at bounding box center [427, 454] width 76 height 30
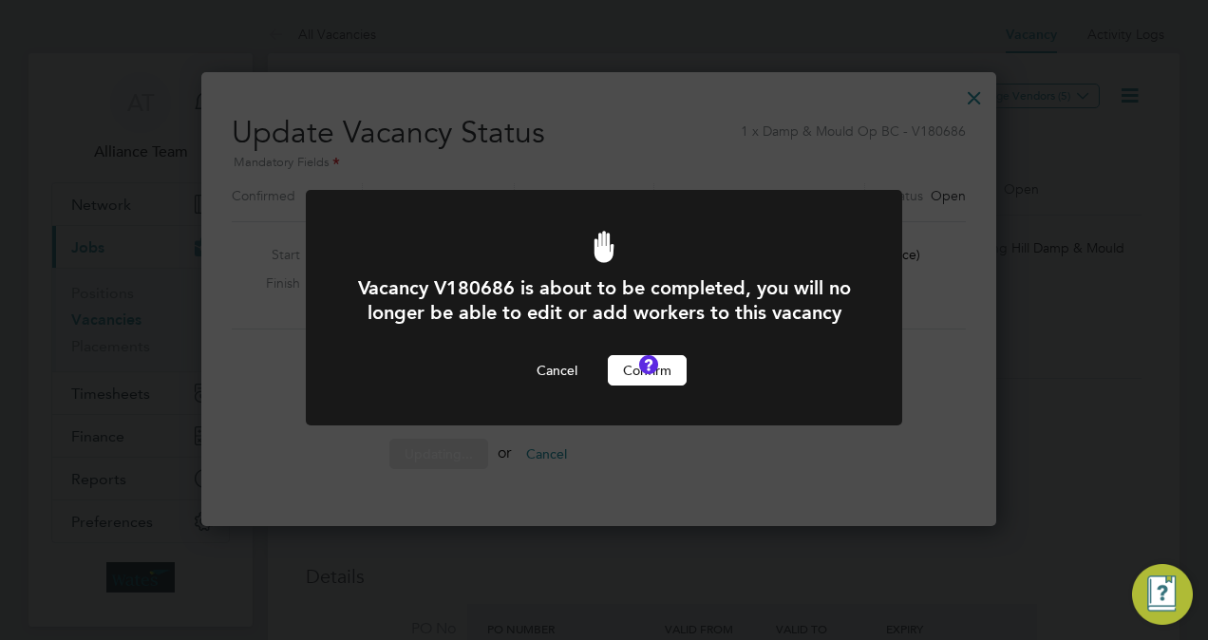
click at [629, 386] on button "Confirm" at bounding box center [647, 370] width 79 height 30
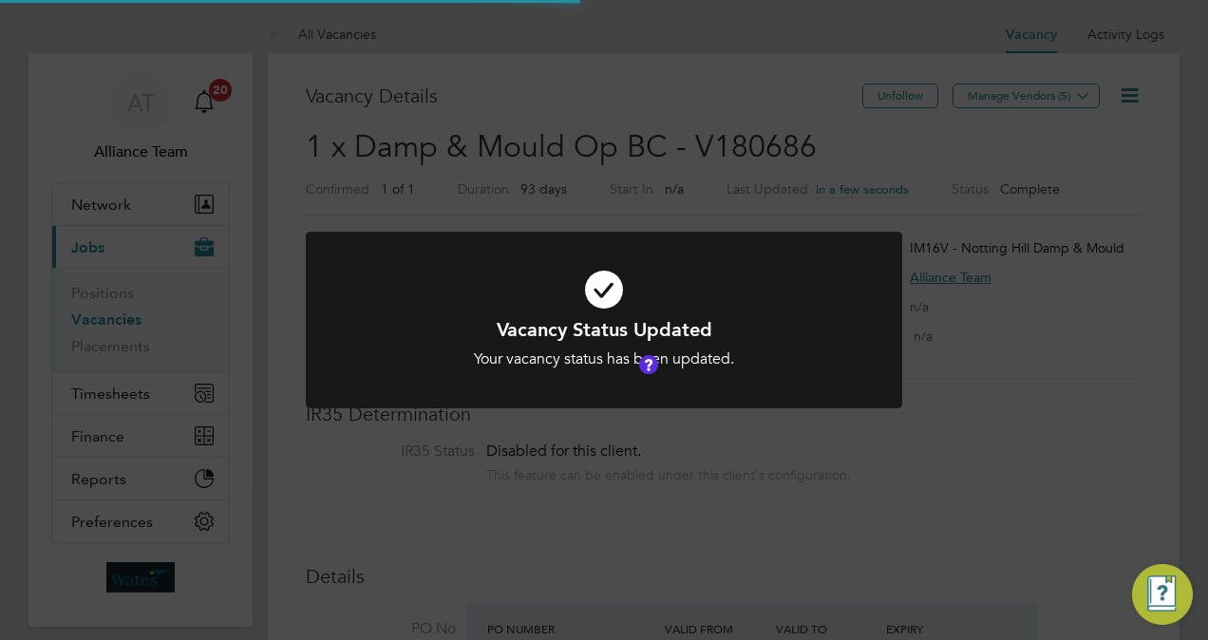
click at [1009, 391] on div "Vacancy Status Updated Your vacancy status has been updated. Cancel Okay" at bounding box center [604, 320] width 1208 height 640
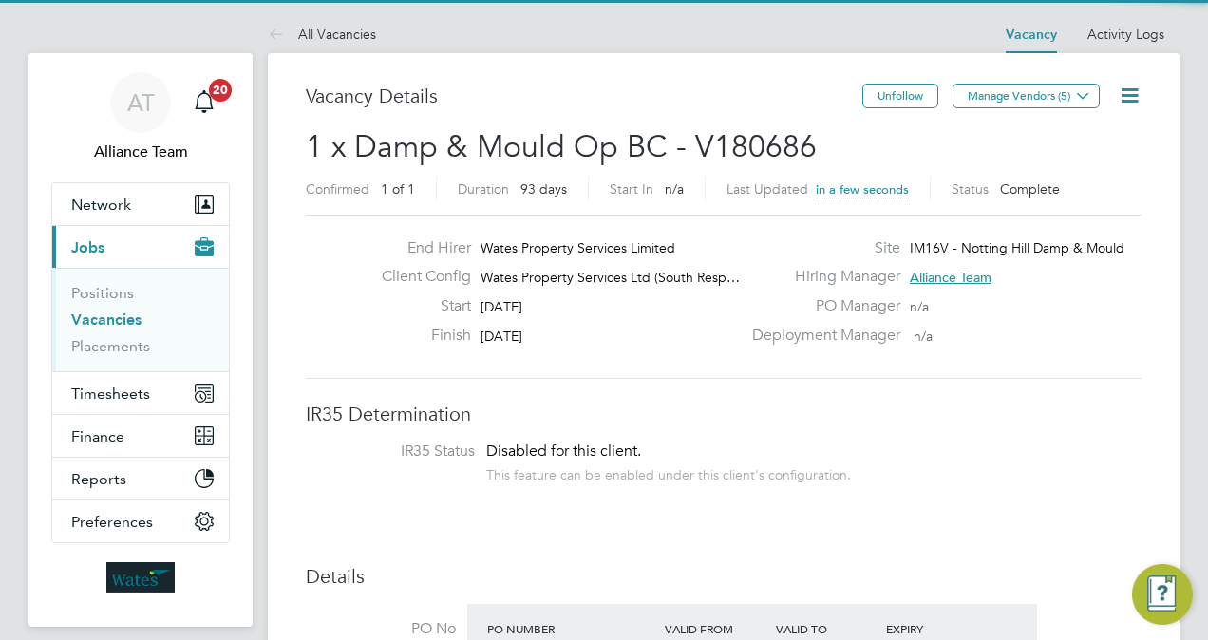
click at [557, 148] on span "1 x Damp & Mould Op BC - V180686" at bounding box center [561, 146] width 511 height 37
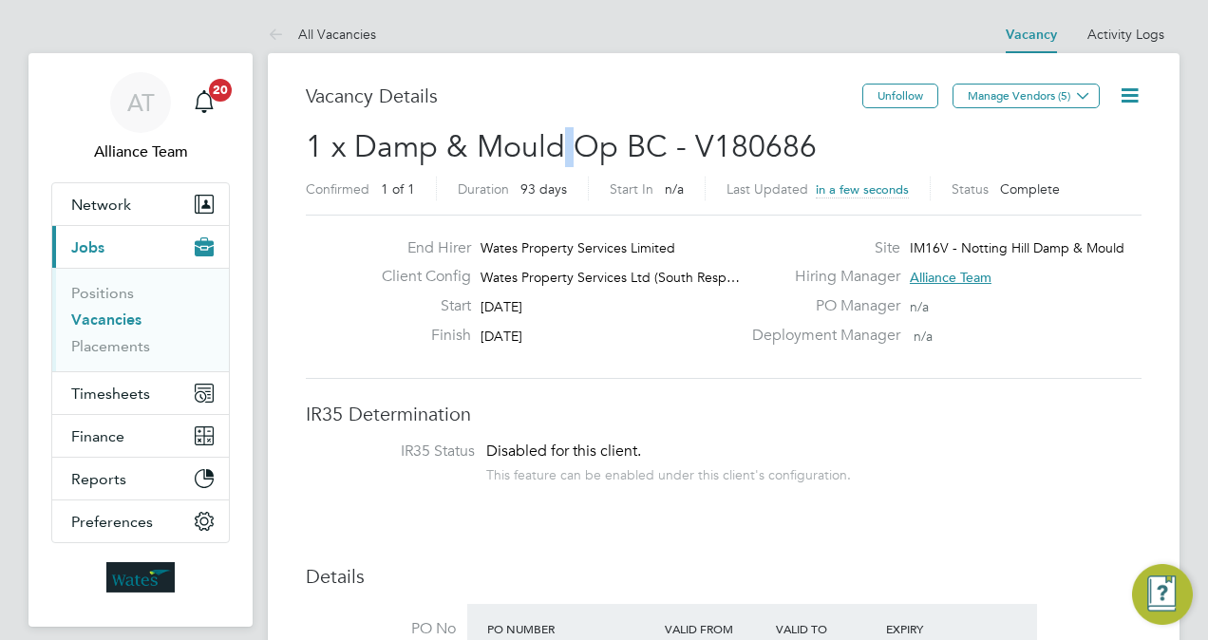
click at [557, 148] on span "1 x Damp & Mould Op BC - V180686" at bounding box center [561, 146] width 511 height 37
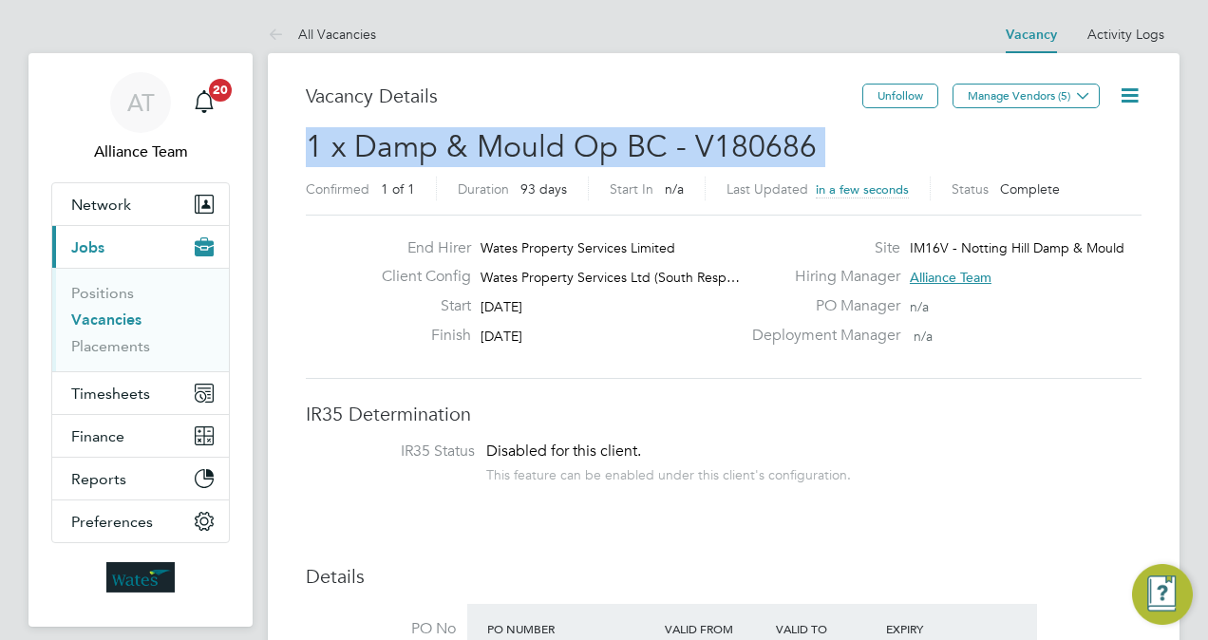
click at [557, 148] on span "1 x Damp & Mould Op BC - V180686" at bounding box center [561, 146] width 511 height 37
copy h2 "1 x Damp & Mould Op BC - V180686 Confirmed"
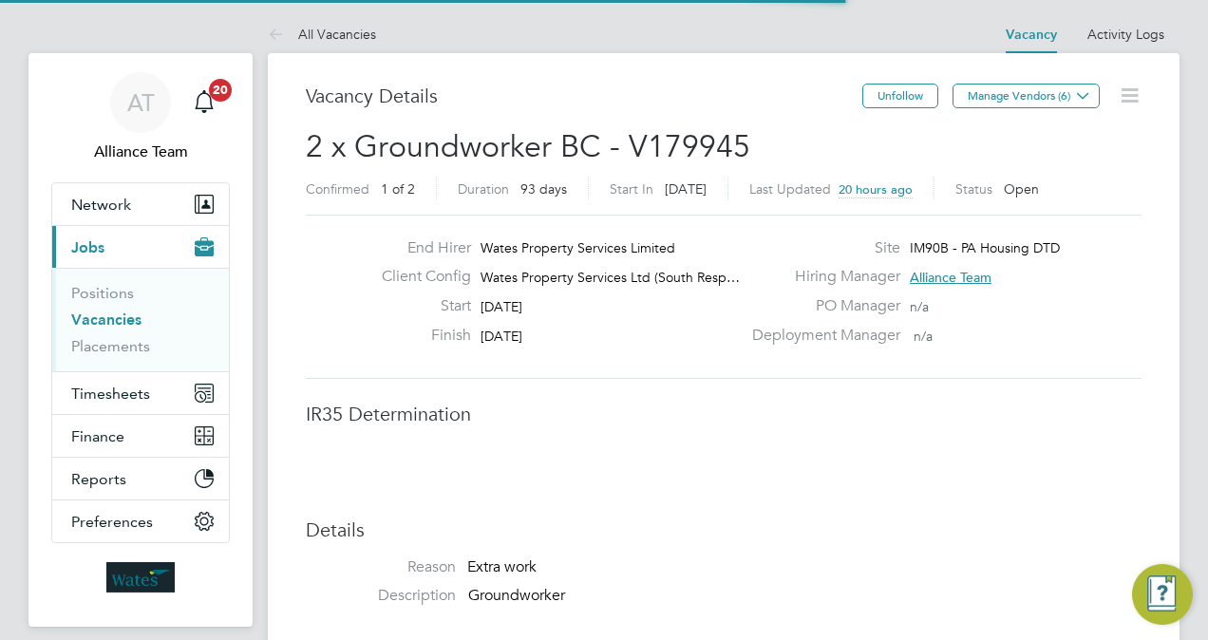
scroll to position [33, 296]
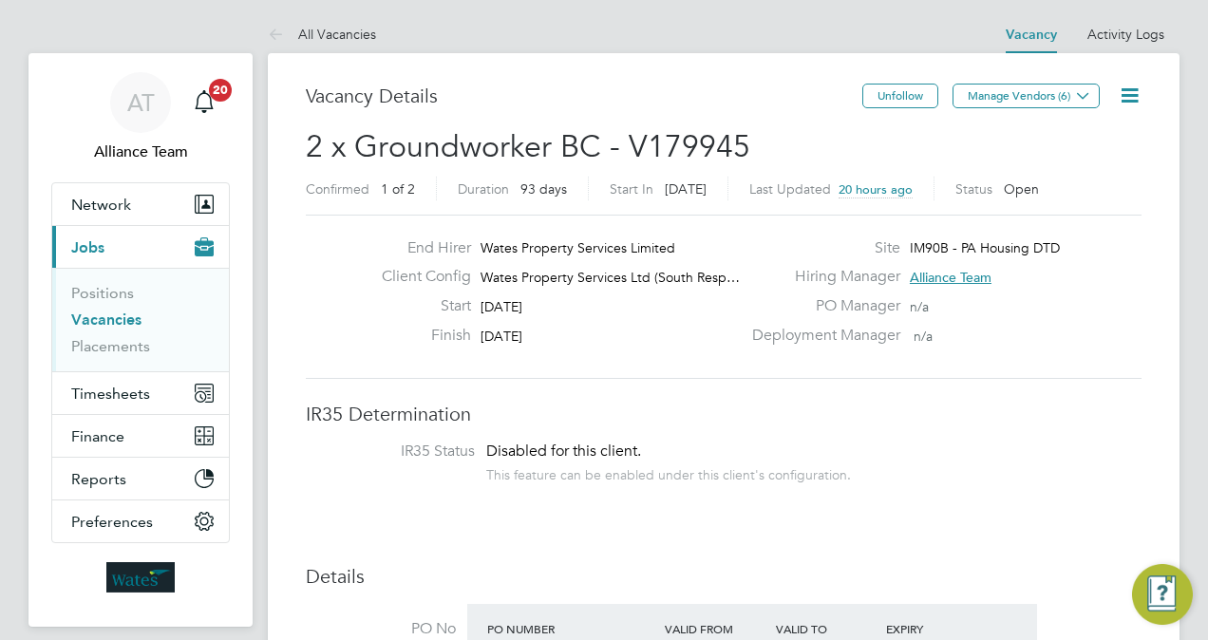
click at [1125, 99] on icon at bounding box center [1130, 96] width 24 height 24
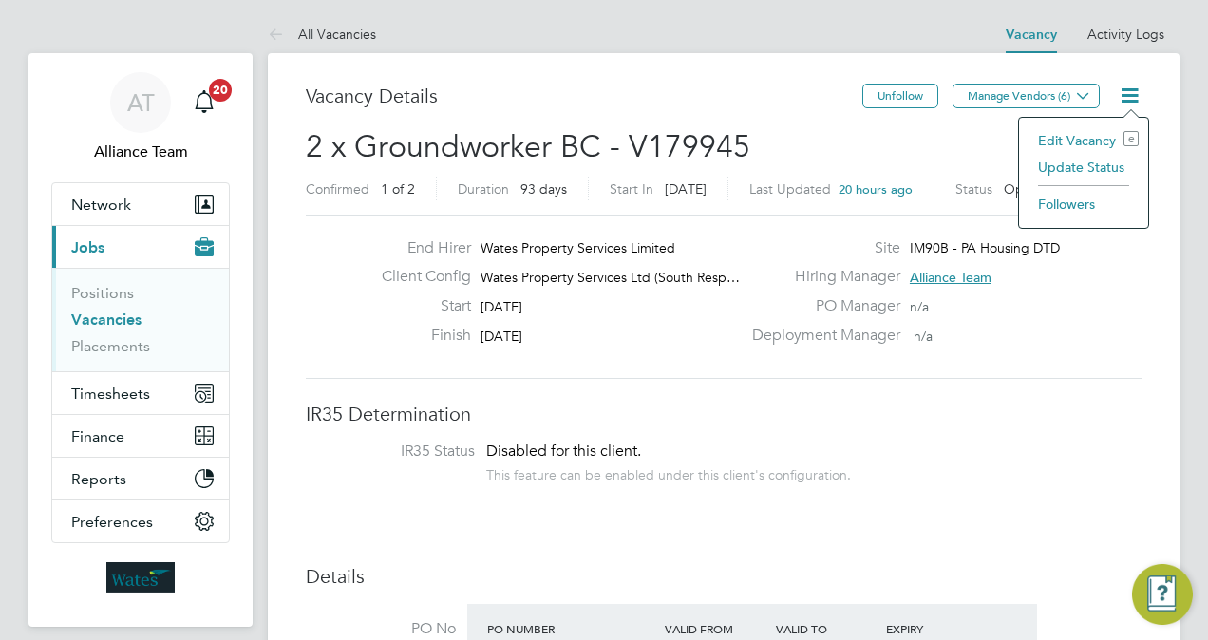
click at [1061, 166] on li "Update Status" at bounding box center [1084, 167] width 110 height 27
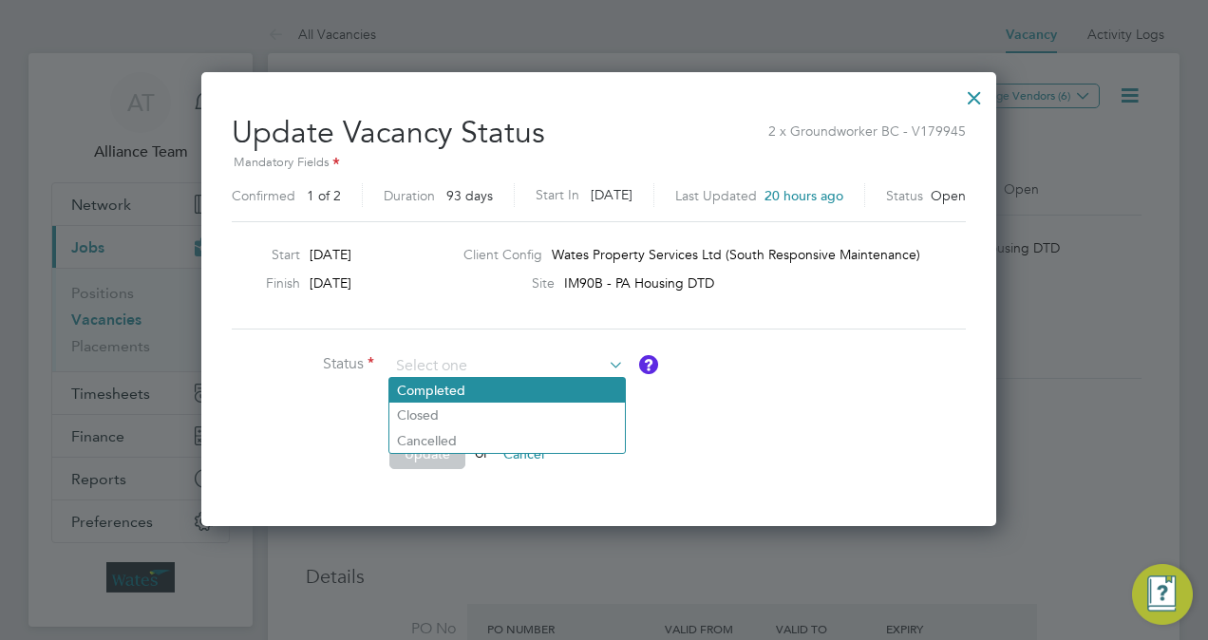
click at [476, 399] on li "Completed" at bounding box center [507, 390] width 236 height 25
type input "Completed"
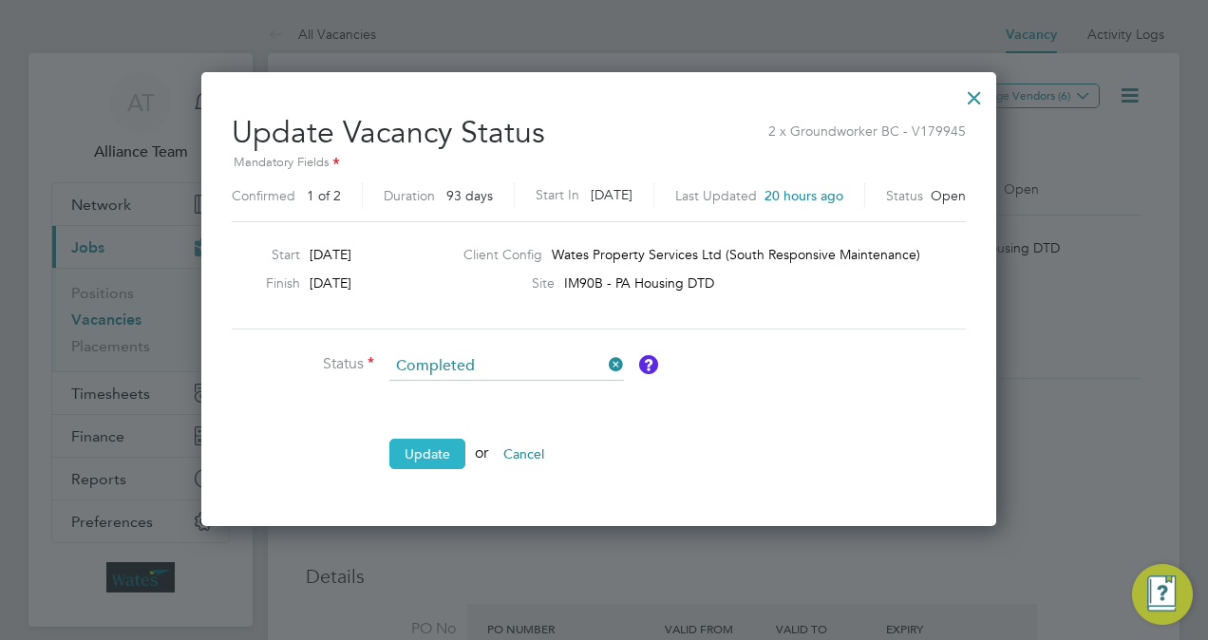
click at [422, 452] on button "Update" at bounding box center [427, 454] width 76 height 30
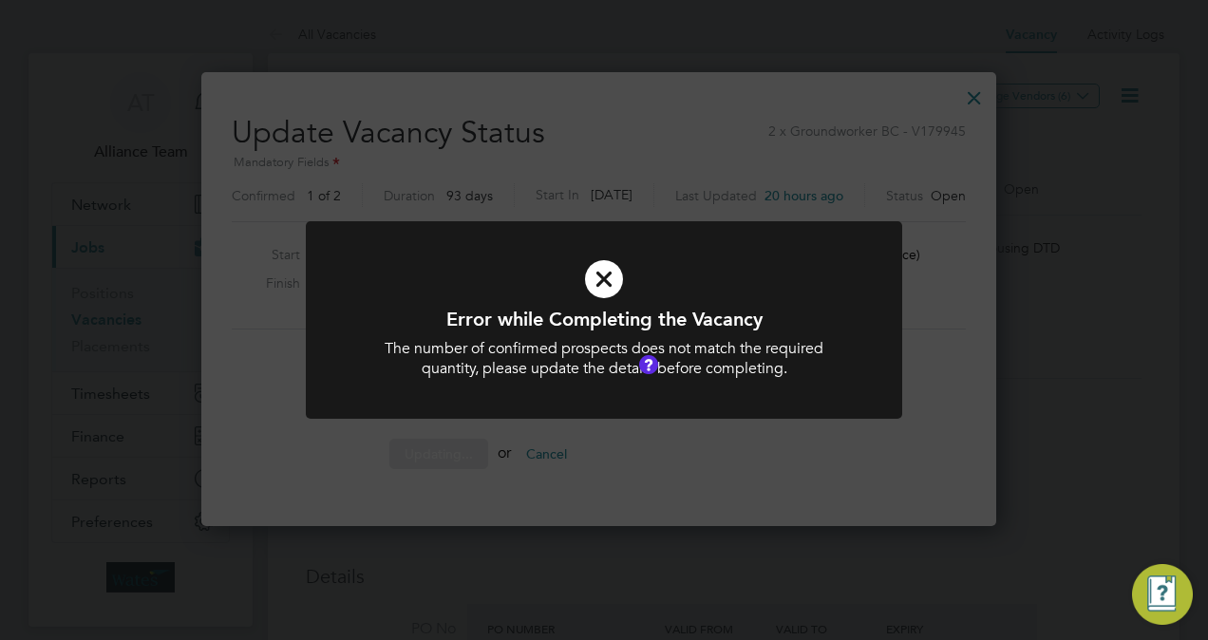
click at [715, 437] on div "Error while Completing the Vacancy The number of confirmed prospects does not m…" at bounding box center [604, 331] width 596 height 220
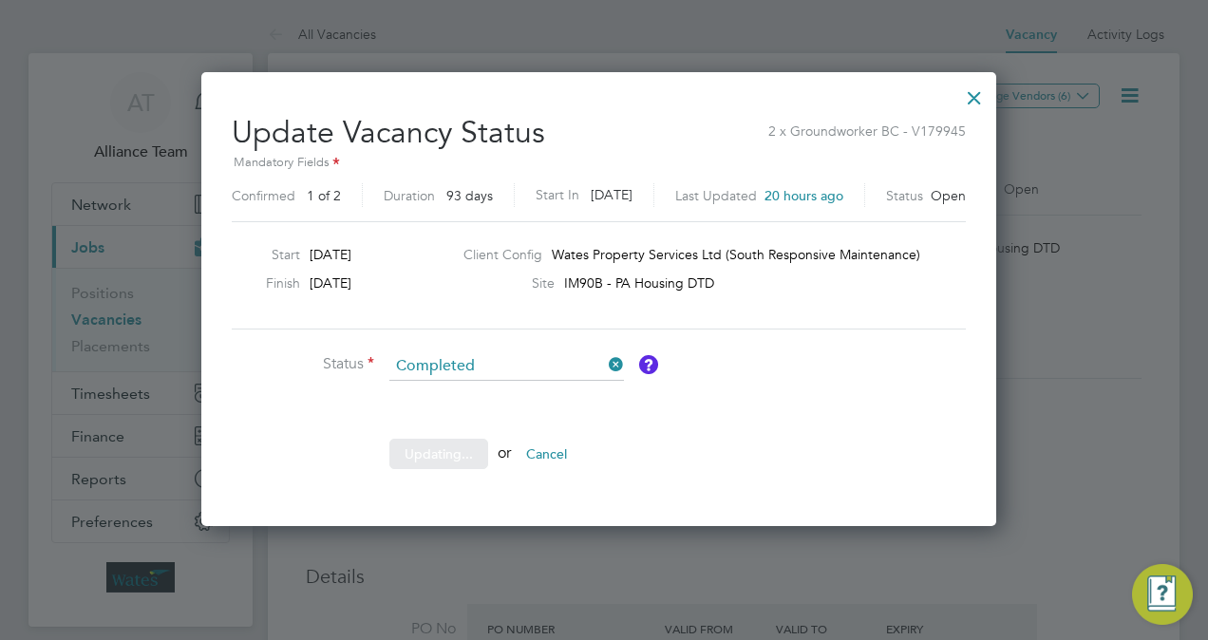
click at [605, 366] on icon at bounding box center [605, 364] width 0 height 27
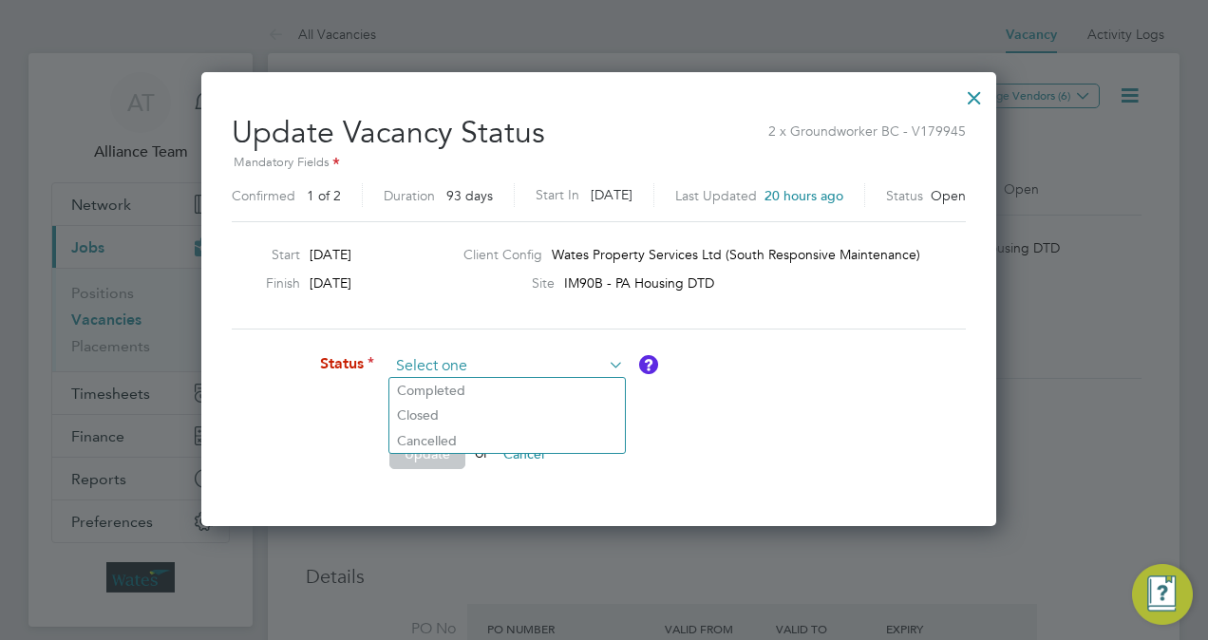
click at [536, 366] on input at bounding box center [506, 366] width 235 height 28
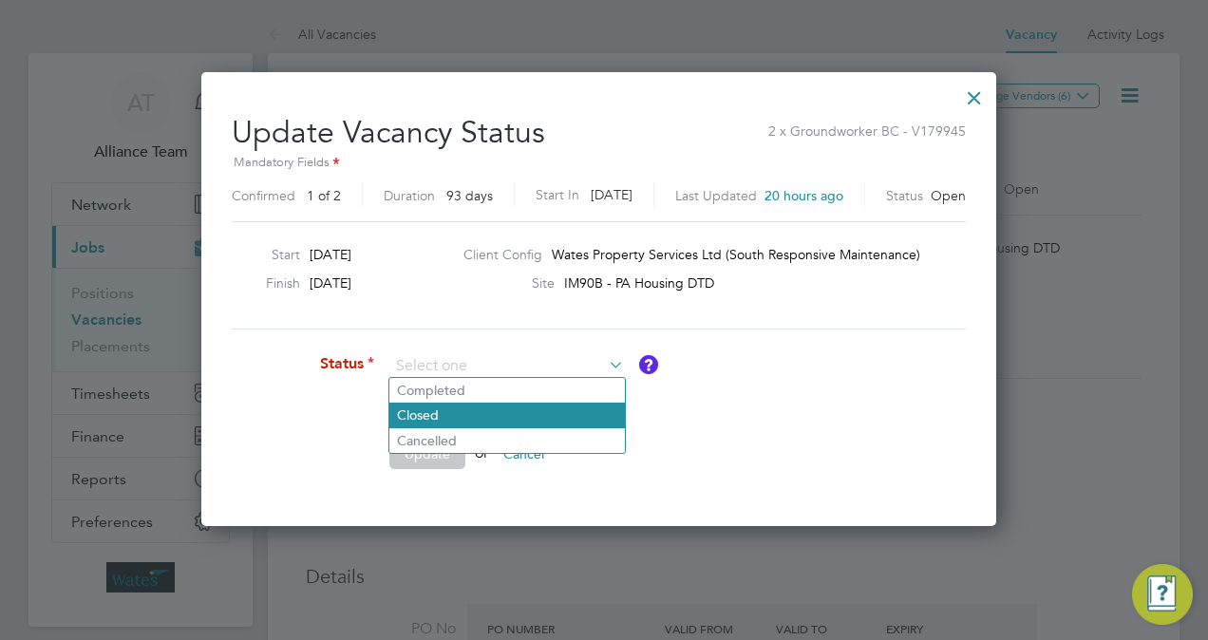
click at [477, 418] on li "Closed" at bounding box center [507, 415] width 236 height 25
type input "Closed"
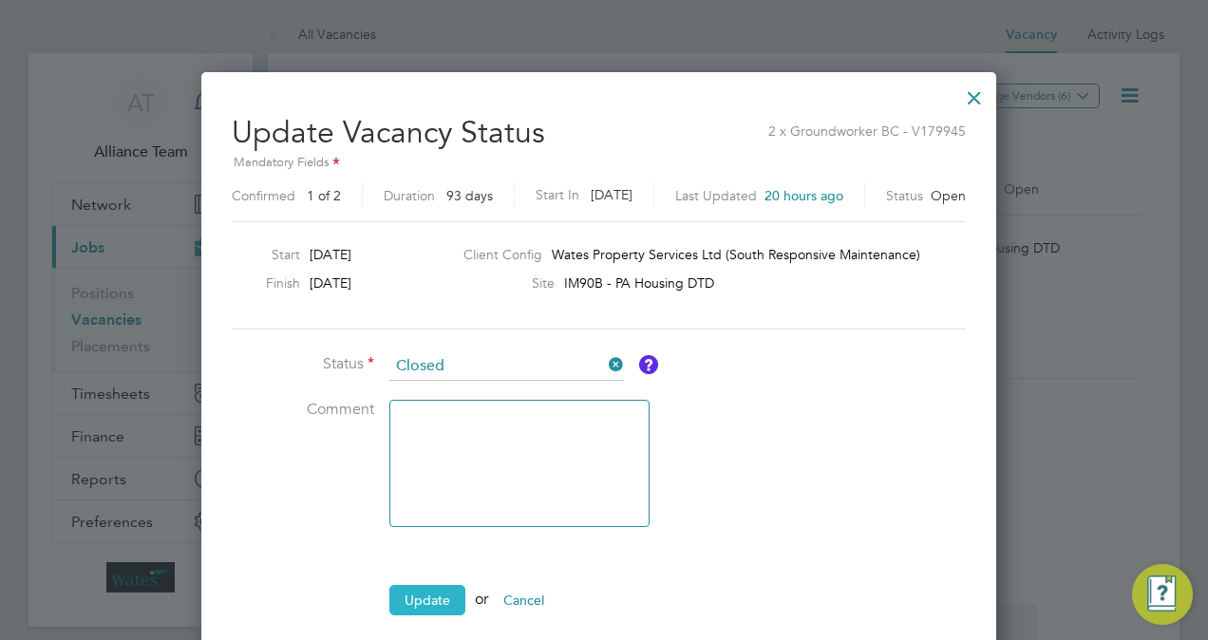
click at [427, 596] on button "Update" at bounding box center [427, 600] width 76 height 30
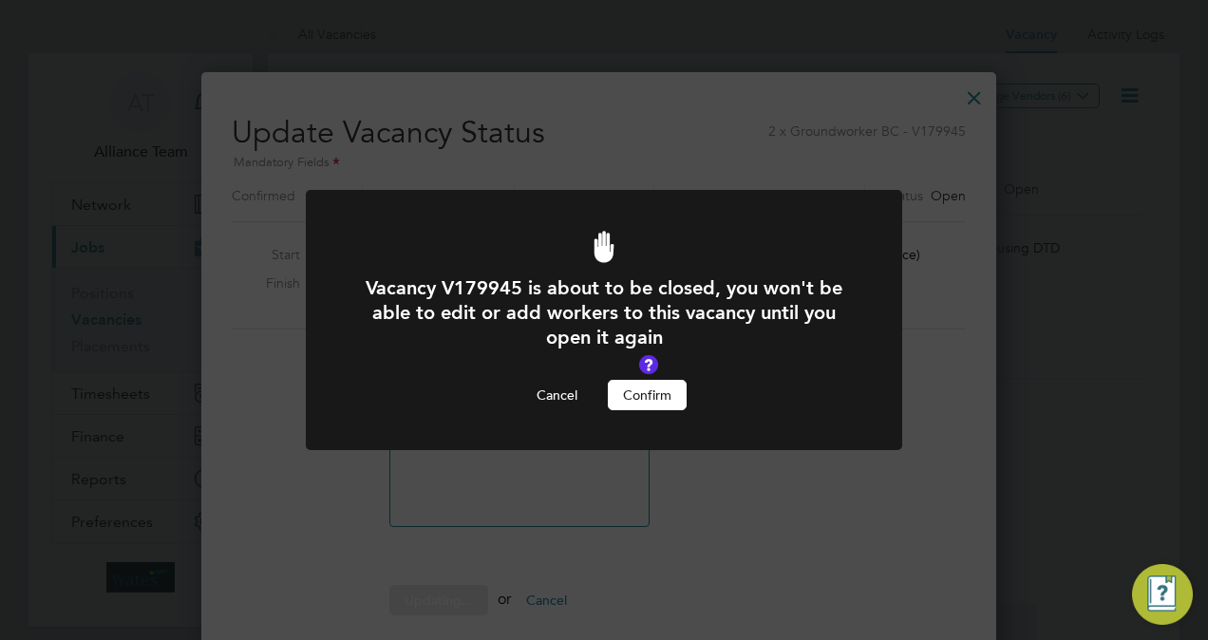
click at [644, 385] on button "Confirm" at bounding box center [647, 395] width 79 height 30
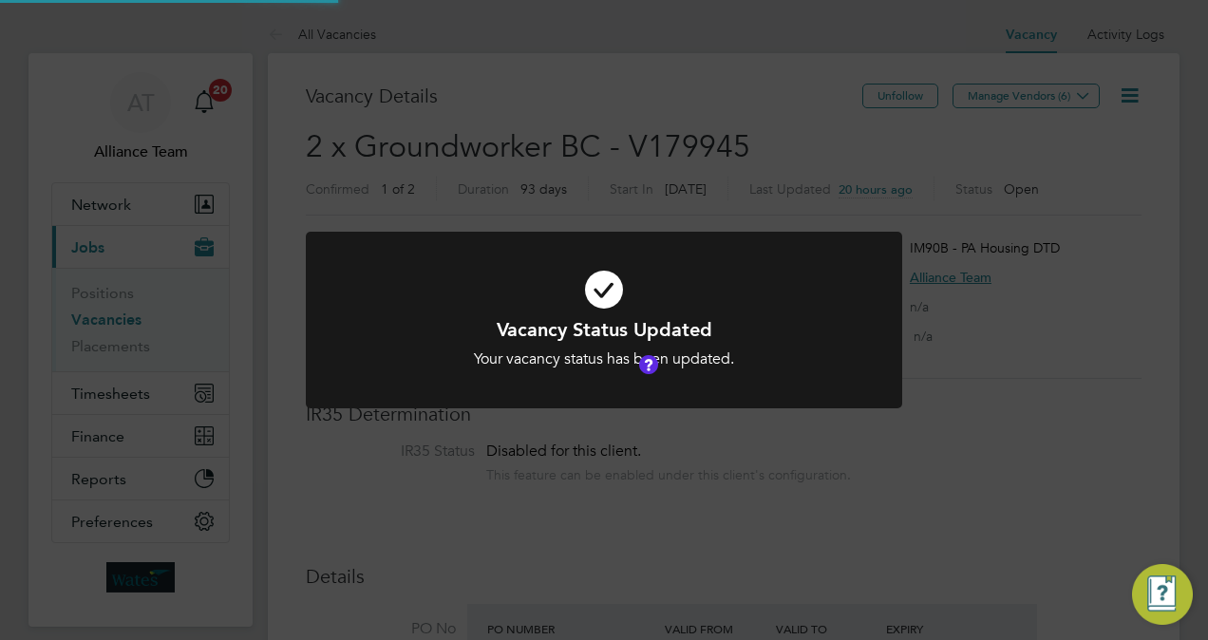
click at [829, 470] on div "Vacancy Status Updated Your vacancy status has been updated. Cancel Okay" at bounding box center [604, 320] width 1208 height 640
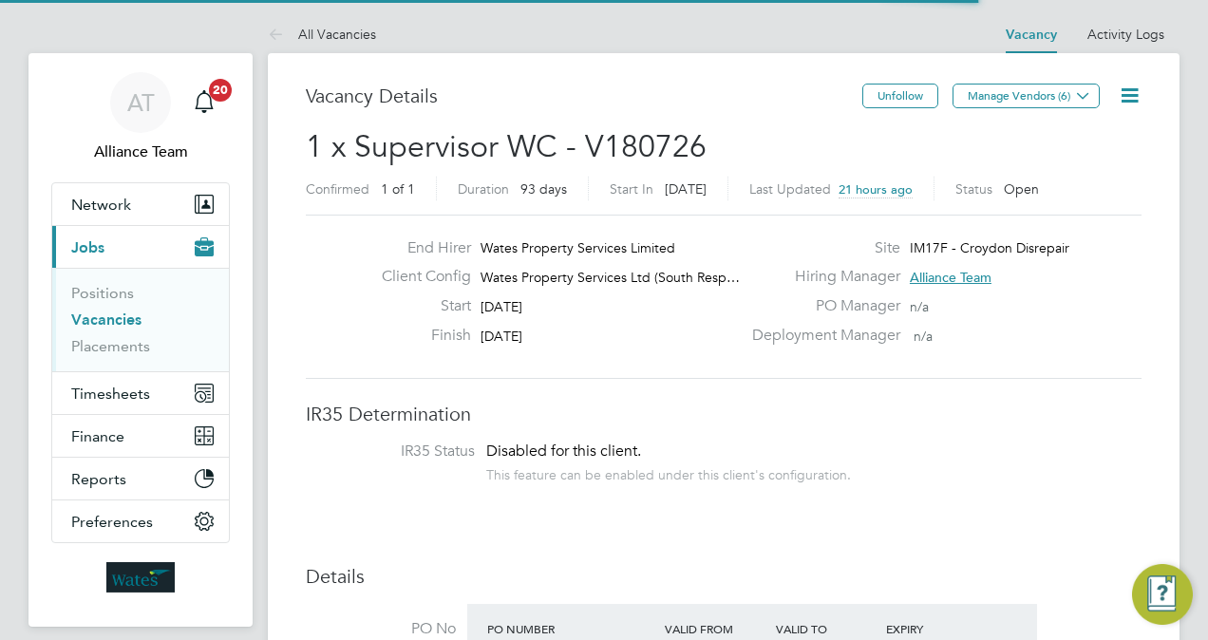
scroll to position [33, 296]
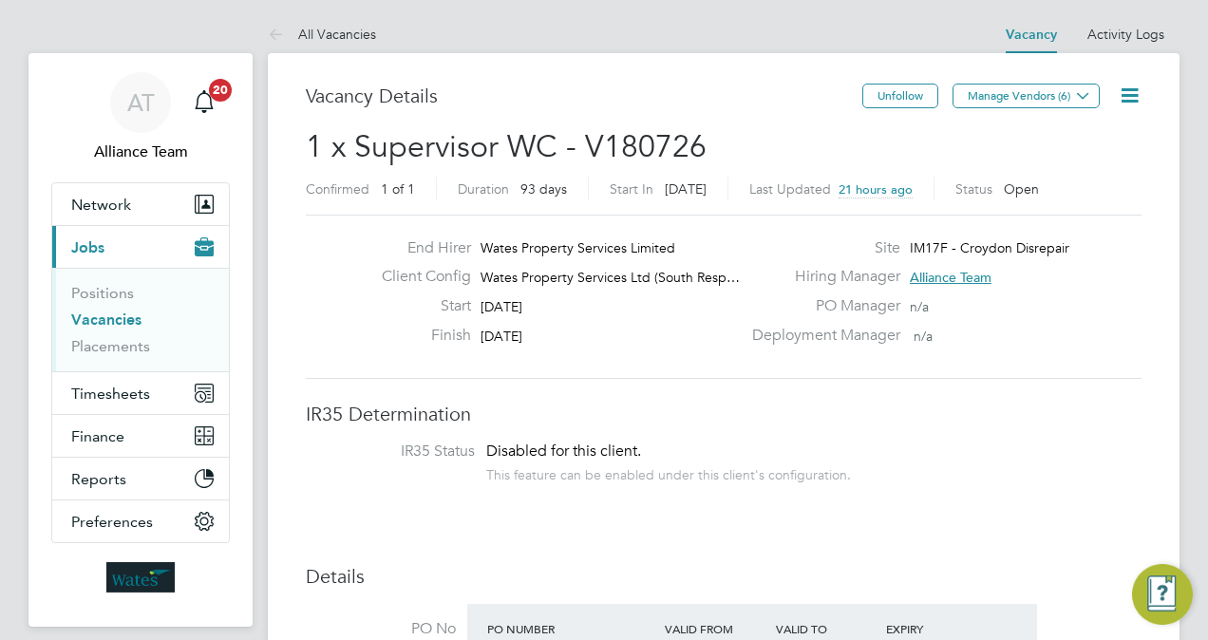
click at [1134, 95] on icon at bounding box center [1130, 96] width 24 height 24
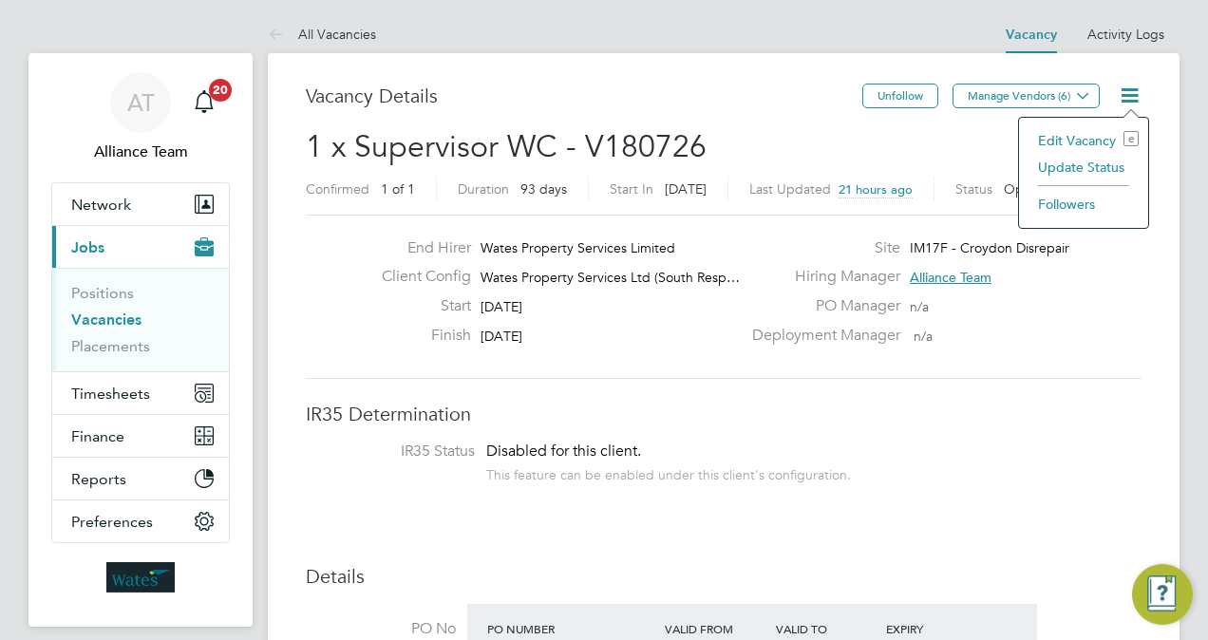
click at [1076, 173] on li "Update Status" at bounding box center [1084, 167] width 110 height 27
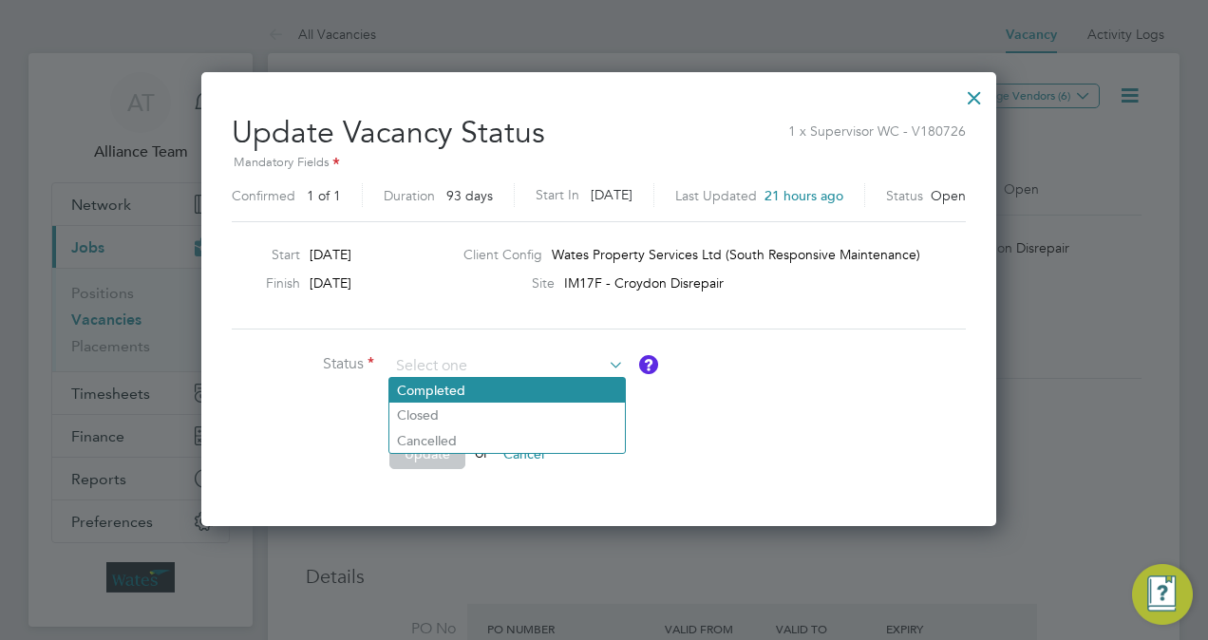
click at [509, 392] on li "Completed" at bounding box center [507, 390] width 236 height 25
type input "Completed"
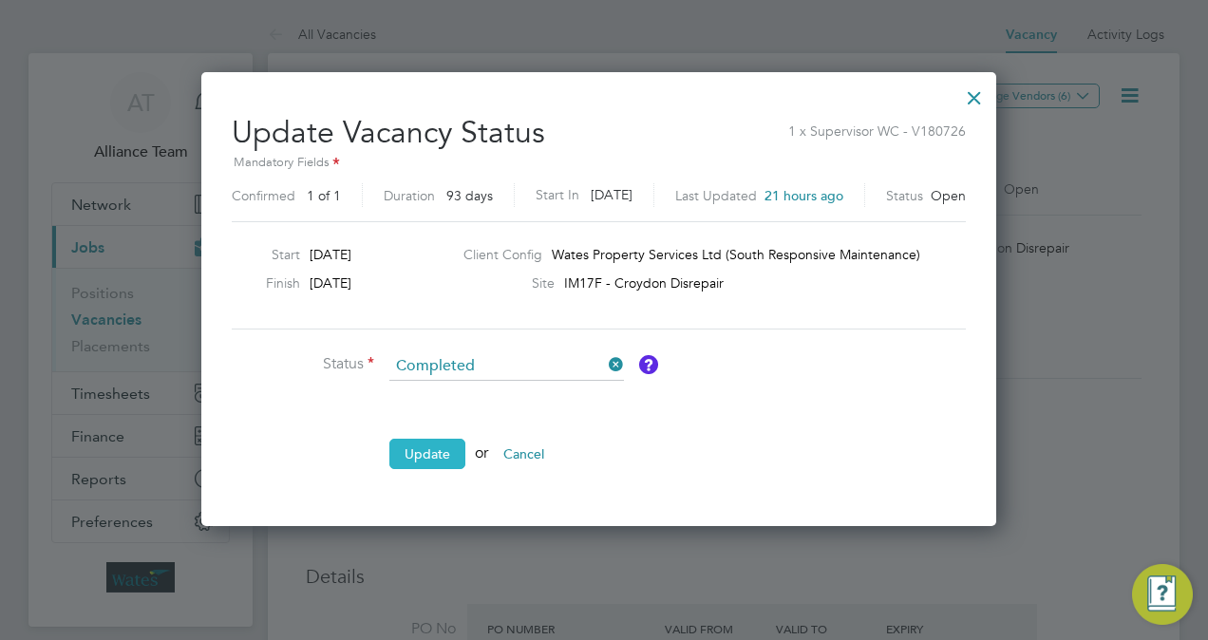
click at [438, 454] on button "Update" at bounding box center [427, 454] width 76 height 30
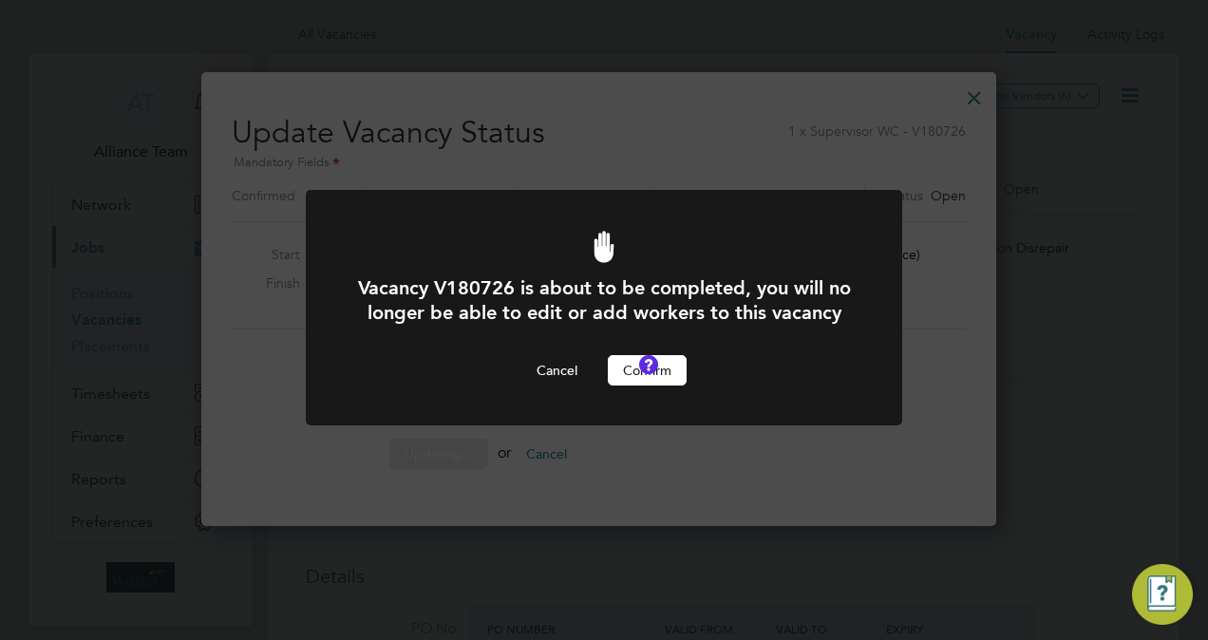
click at [649, 386] on button "Confirm" at bounding box center [647, 370] width 79 height 30
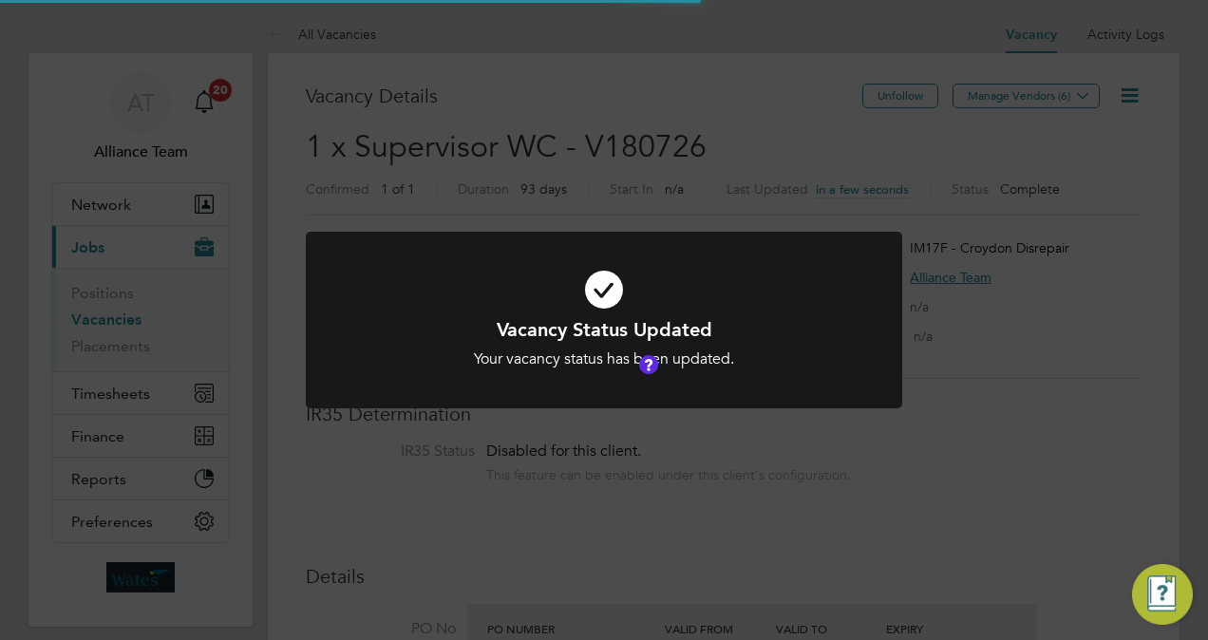
click at [1158, 312] on div "Vacancy Status Updated Your vacancy status has been updated. Cancel Okay" at bounding box center [604, 320] width 1208 height 640
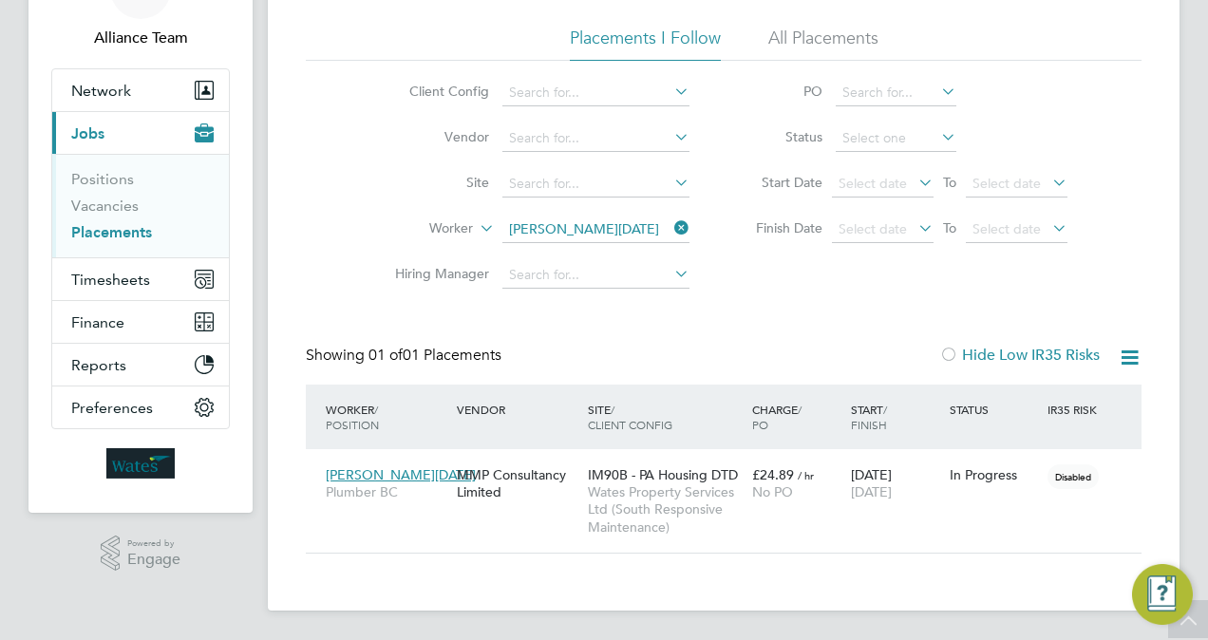
scroll to position [88, 164]
click at [118, 230] on link "Placements" at bounding box center [111, 232] width 81 height 18
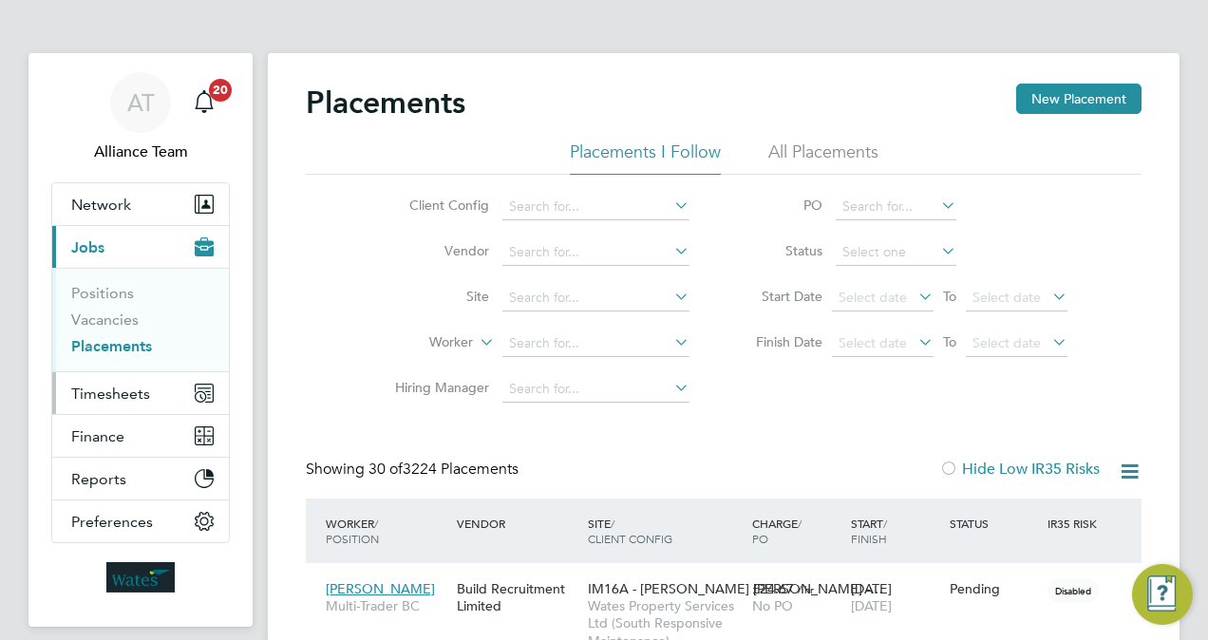
click at [125, 395] on span "Timesheets" at bounding box center [110, 394] width 79 height 18
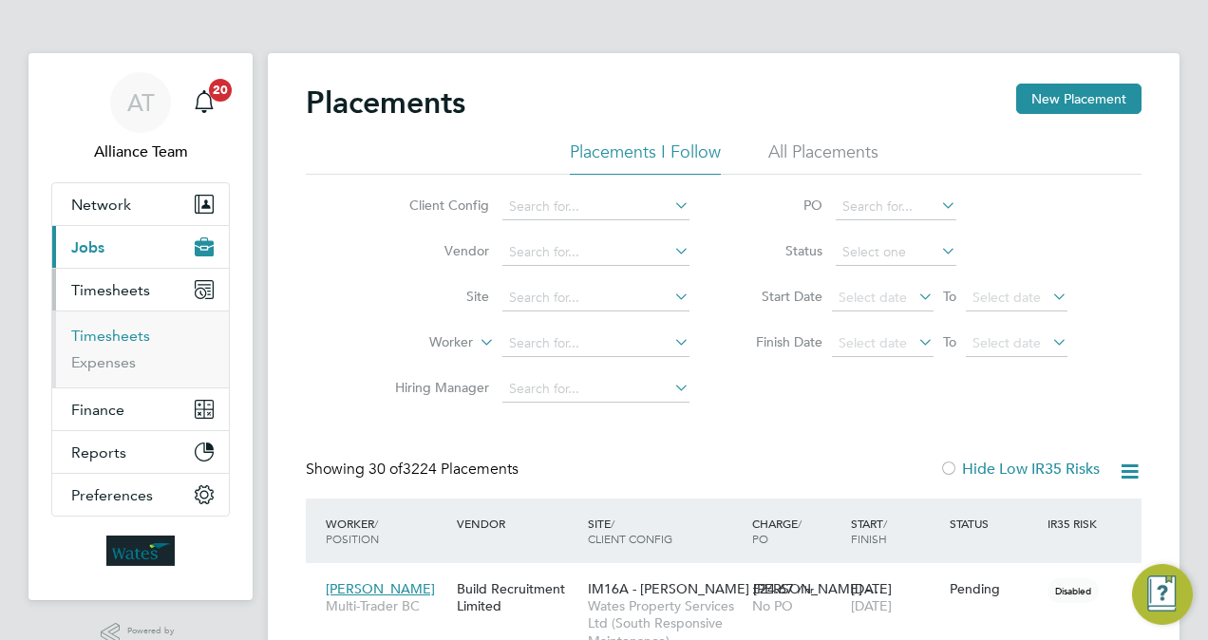
click at [142, 332] on link "Timesheets" at bounding box center [110, 336] width 79 height 18
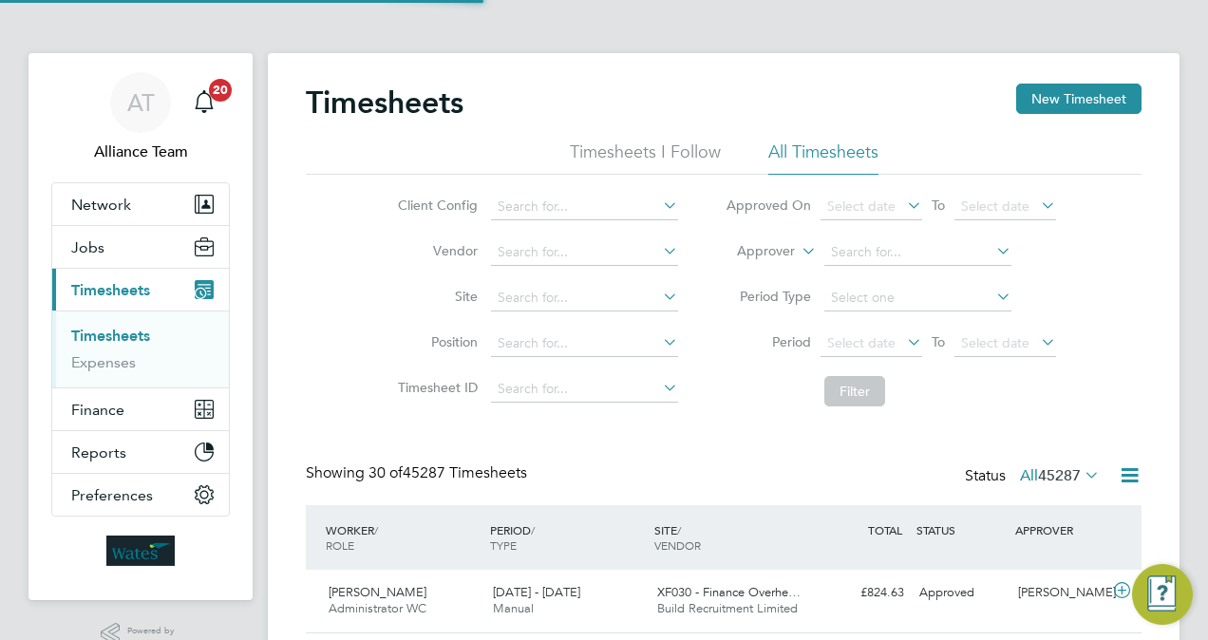
click at [755, 253] on label "Approver" at bounding box center [751, 251] width 85 height 19
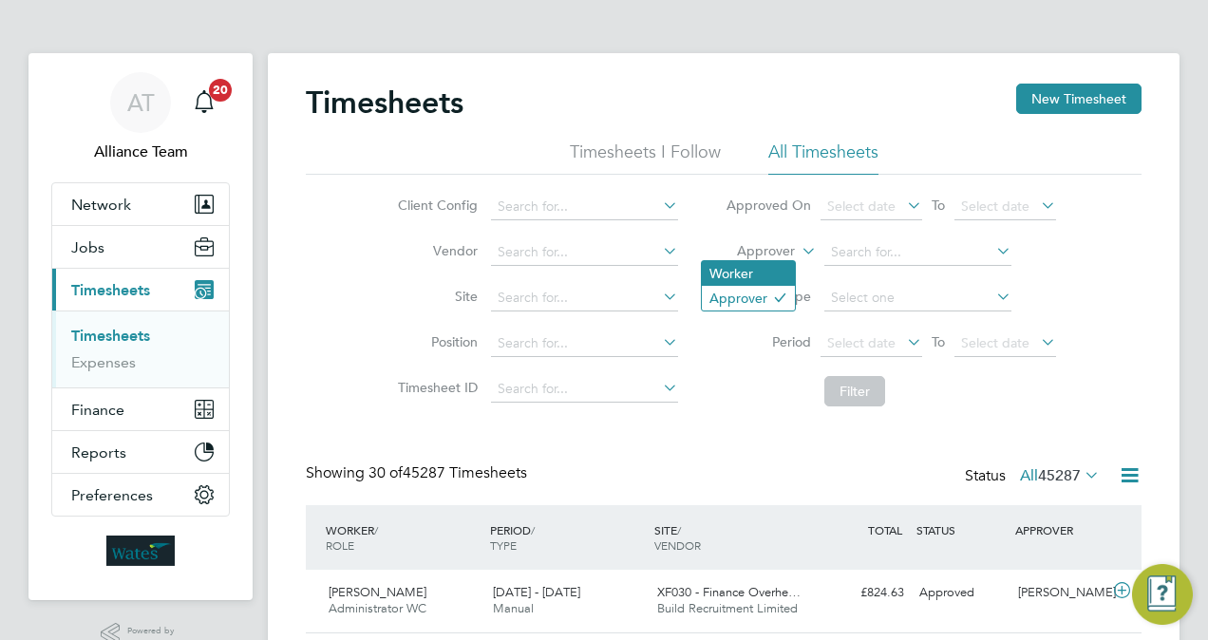
click at [747, 268] on li "Worker" at bounding box center [748, 273] width 93 height 25
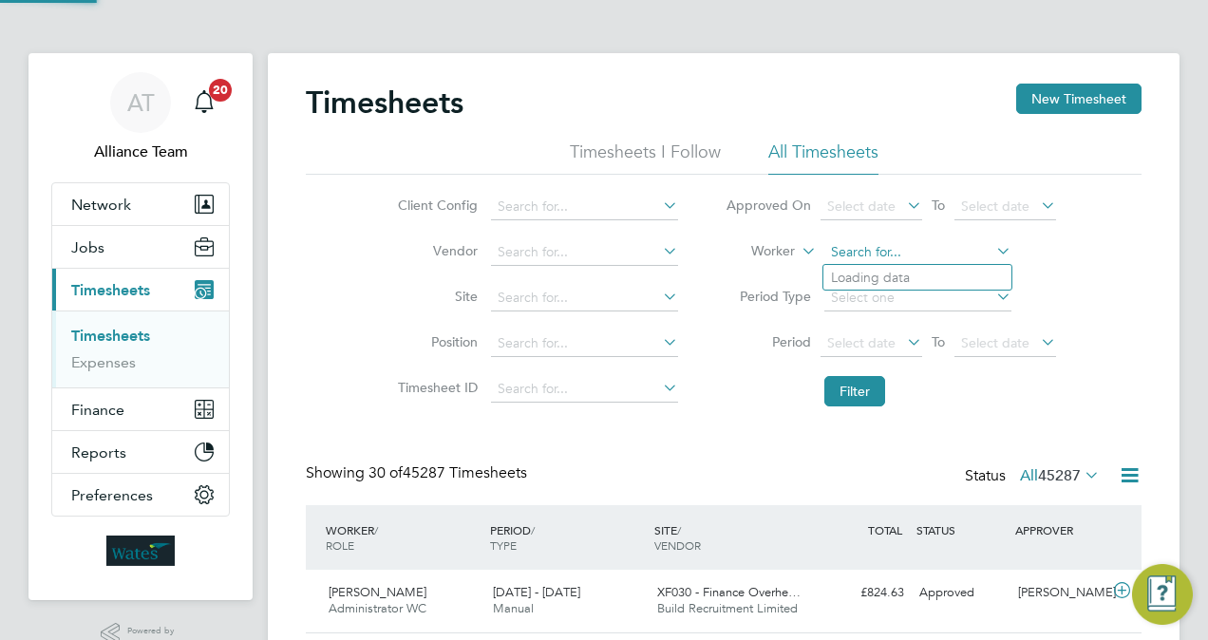
click at [868, 261] on input at bounding box center [917, 252] width 187 height 27
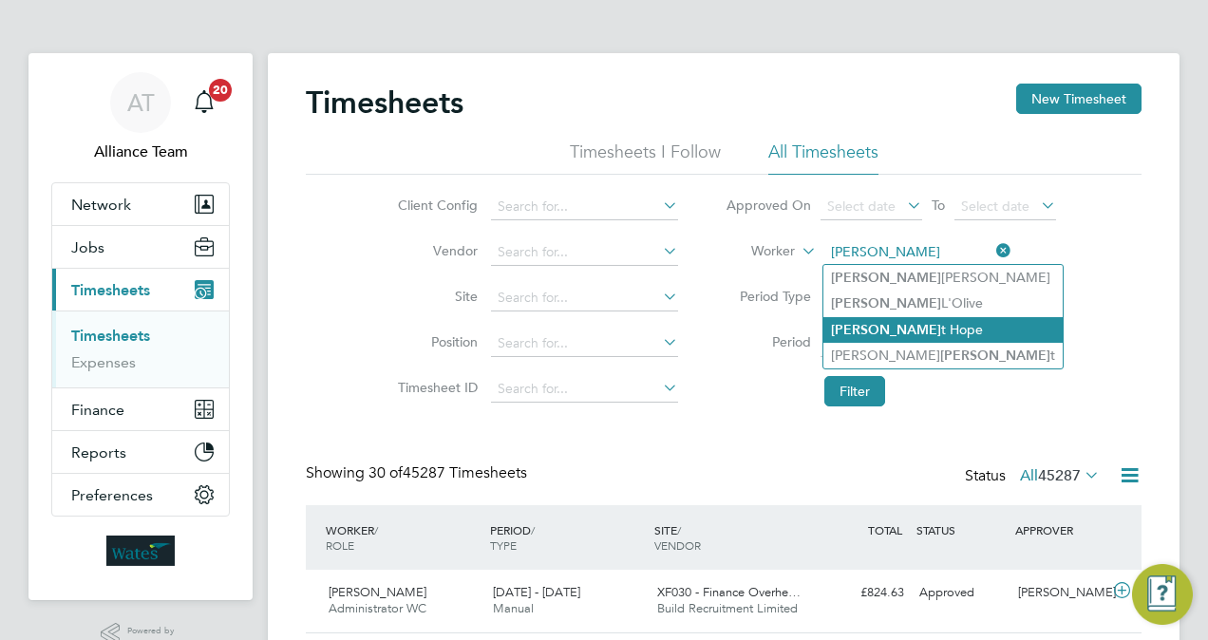
click at [899, 329] on li "[PERSON_NAME]" at bounding box center [942, 330] width 239 height 26
type input "[PERSON_NAME]"
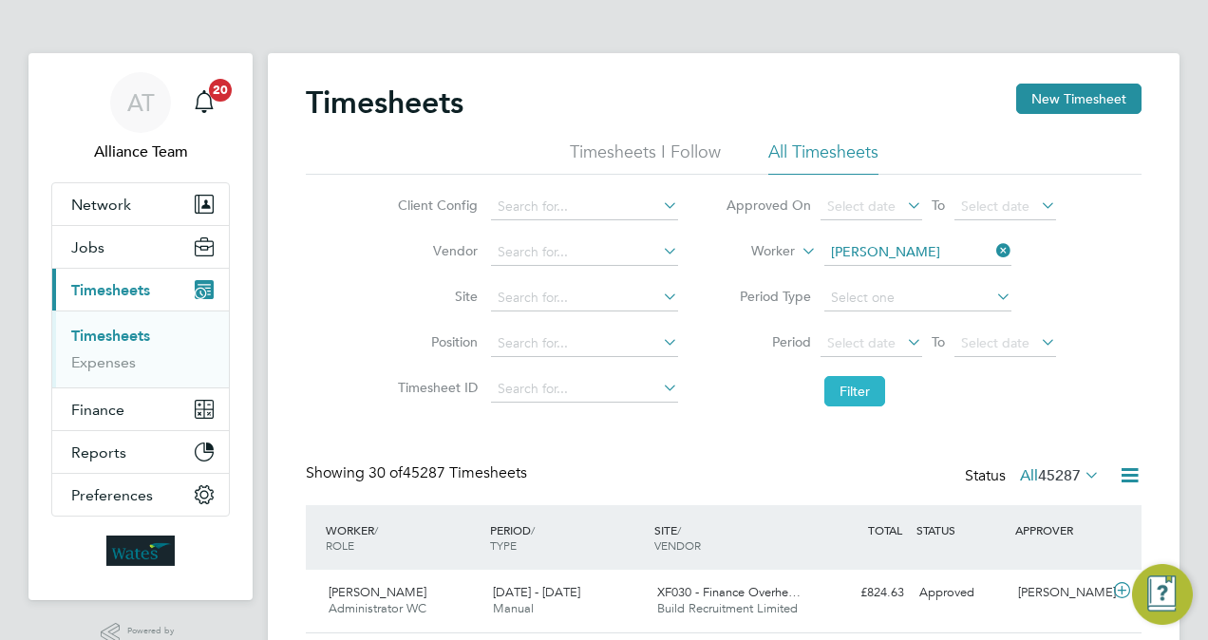
click at [872, 382] on button "Filter" at bounding box center [854, 391] width 61 height 30
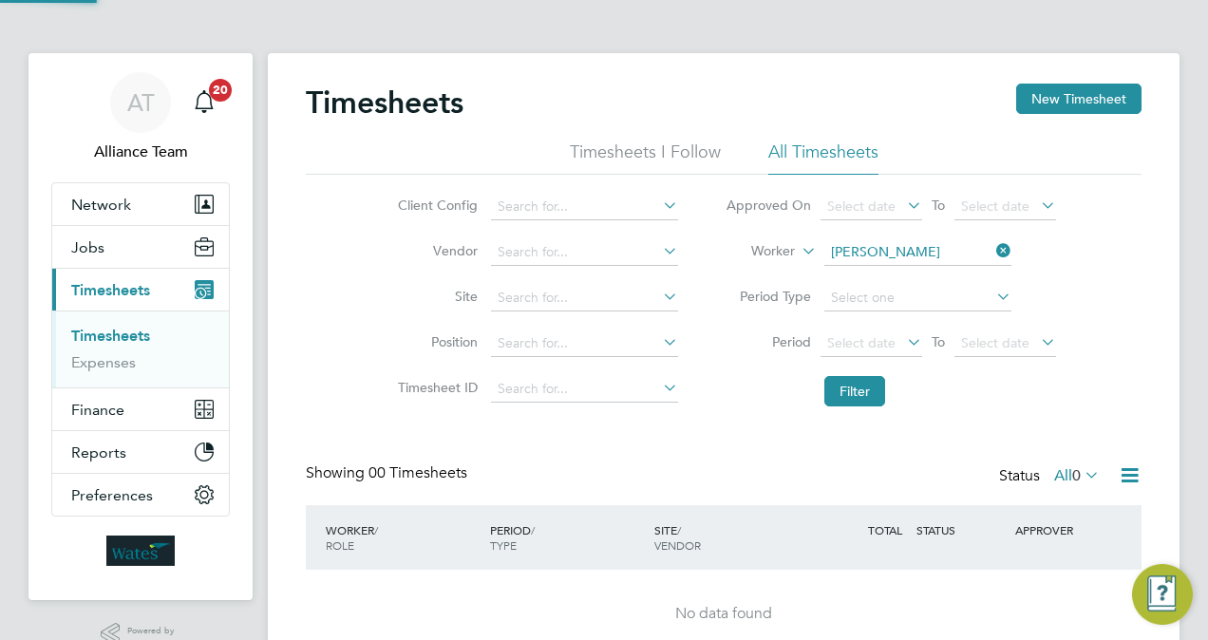
click at [746, 430] on div "Timesheets New Timesheet Timesheets I Follow All Timesheets Client Config Vendo…" at bounding box center [724, 372] width 836 height 576
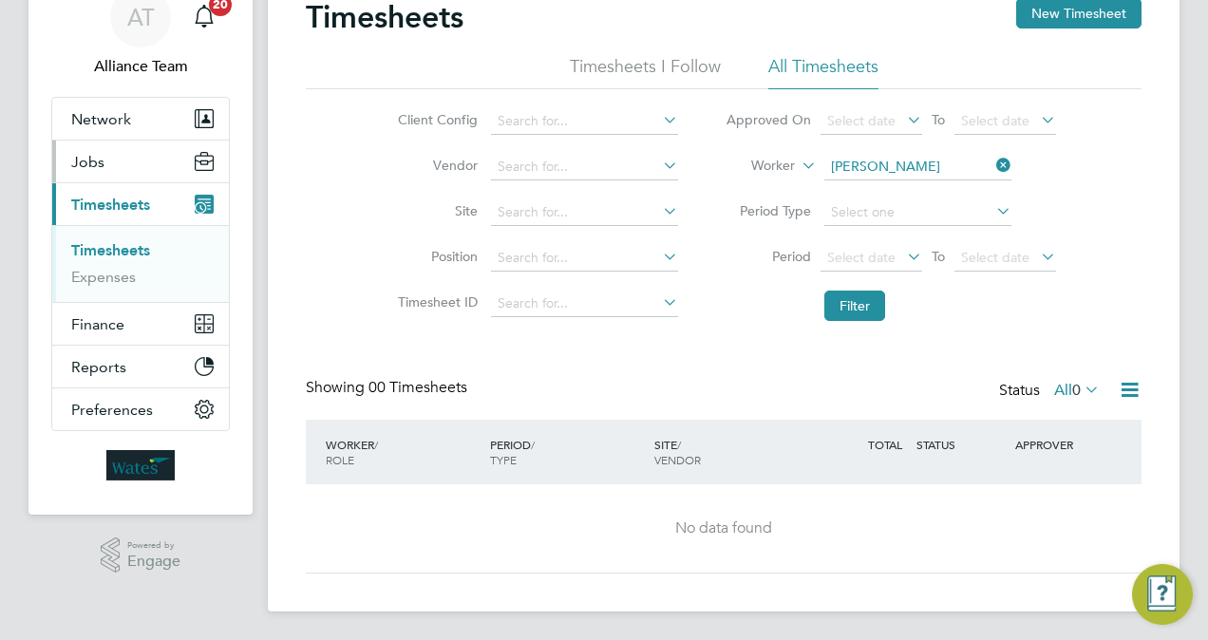
click at [118, 142] on button "Jobs" at bounding box center [140, 162] width 177 height 42
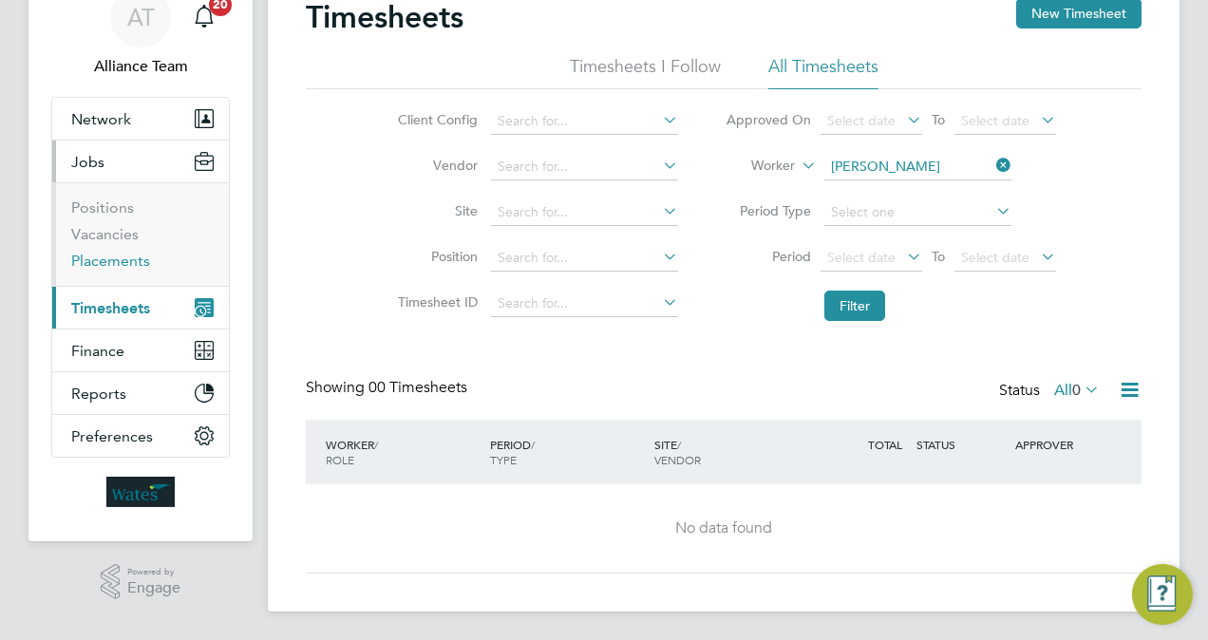
click at [118, 260] on link "Placements" at bounding box center [110, 261] width 79 height 18
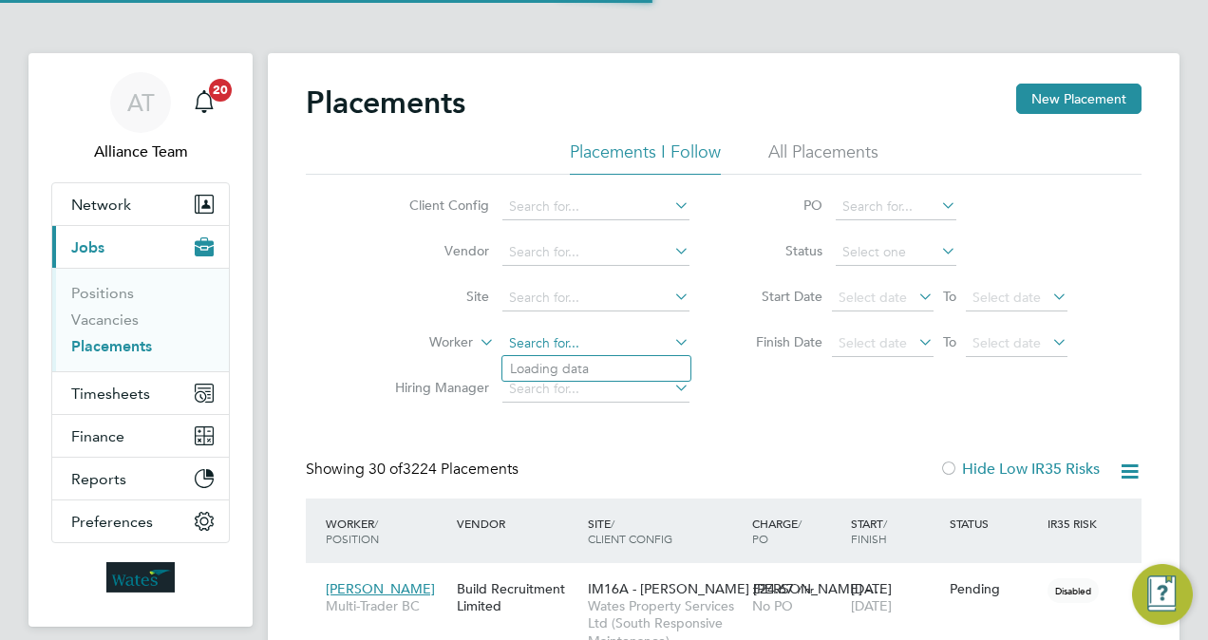
click at [590, 352] on input at bounding box center [595, 344] width 187 height 27
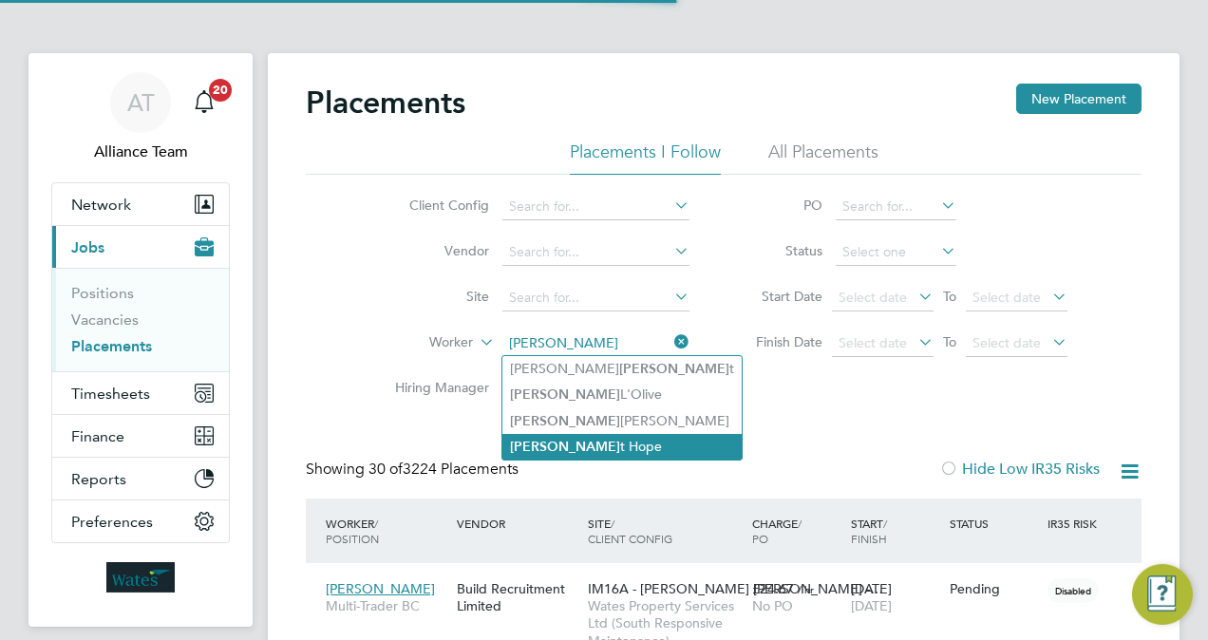
type input "[PERSON_NAME]"
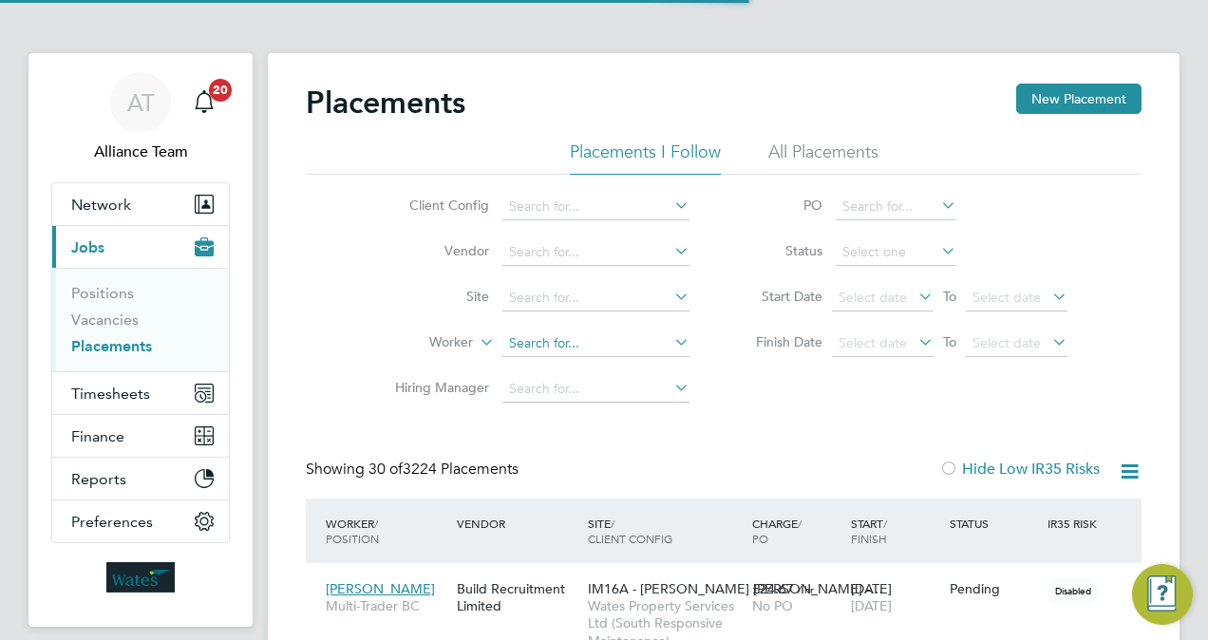
click at [580, 334] on input at bounding box center [595, 344] width 187 height 27
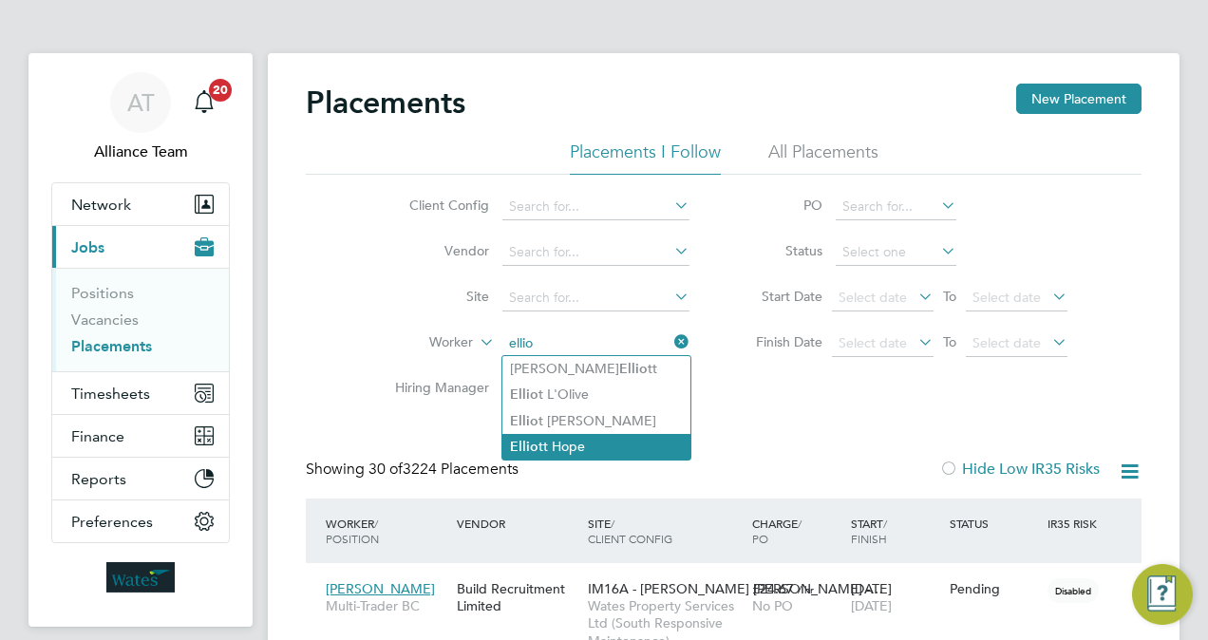
click at [600, 451] on li "Ellio tt Hope" at bounding box center [596, 447] width 188 height 26
type input "[PERSON_NAME]"
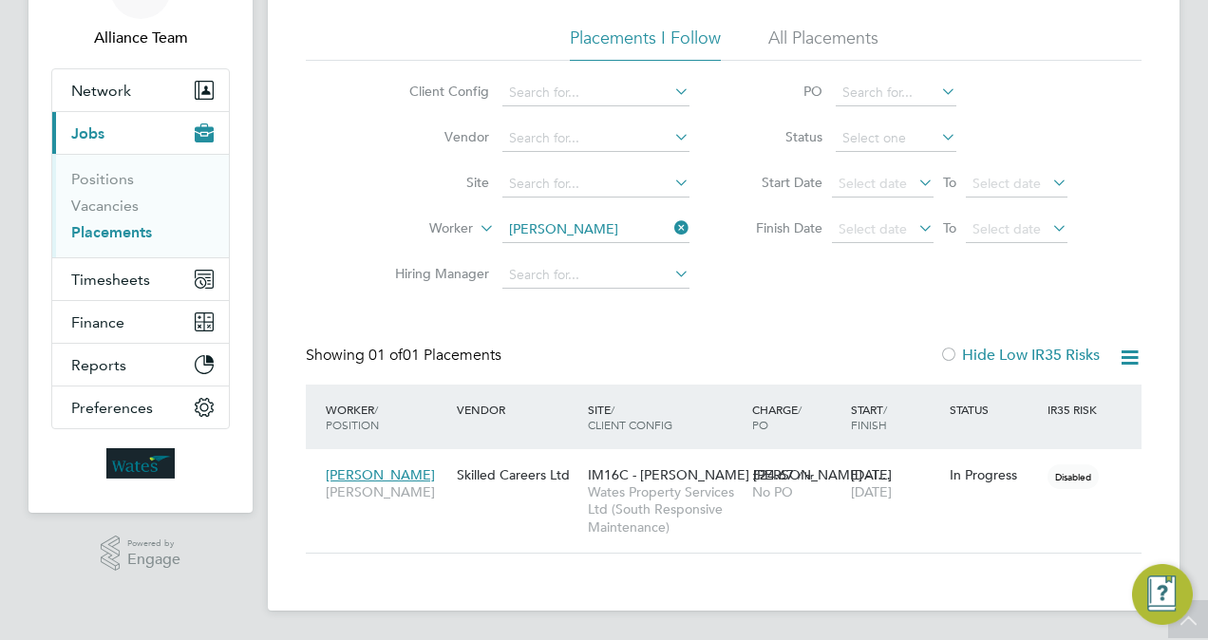
click at [593, 226] on input "[PERSON_NAME]" at bounding box center [595, 230] width 187 height 27
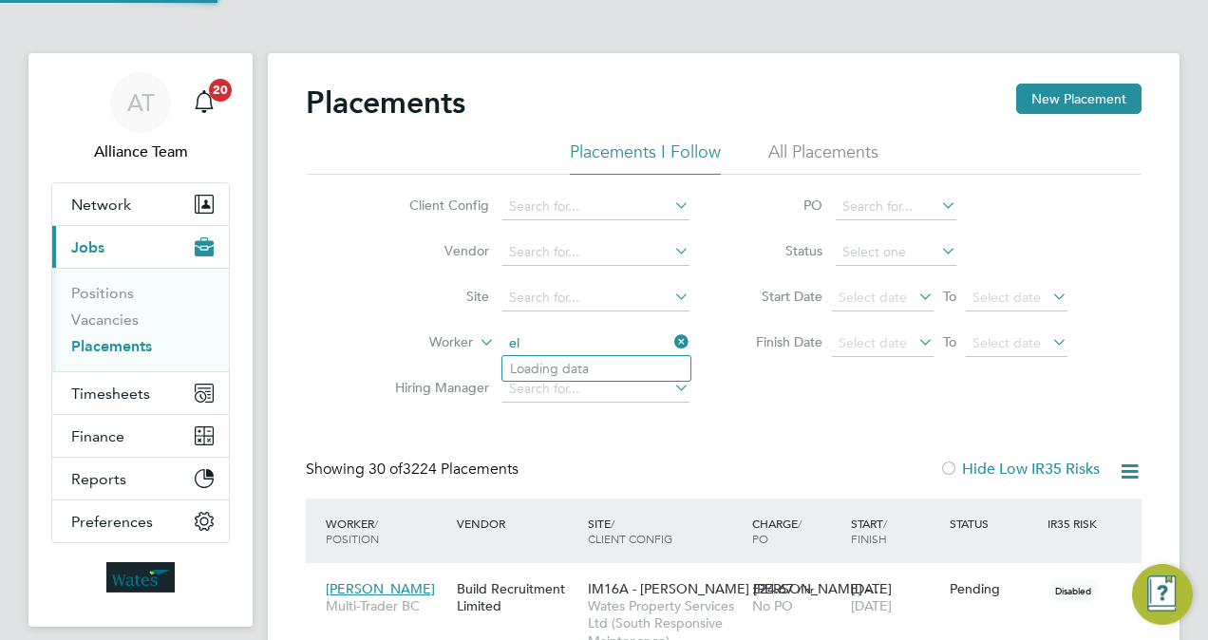
scroll to position [9, 9]
click at [609, 373] on li "[PERSON_NAME]" at bounding box center [619, 369] width 235 height 26
type input "[PERSON_NAME]"
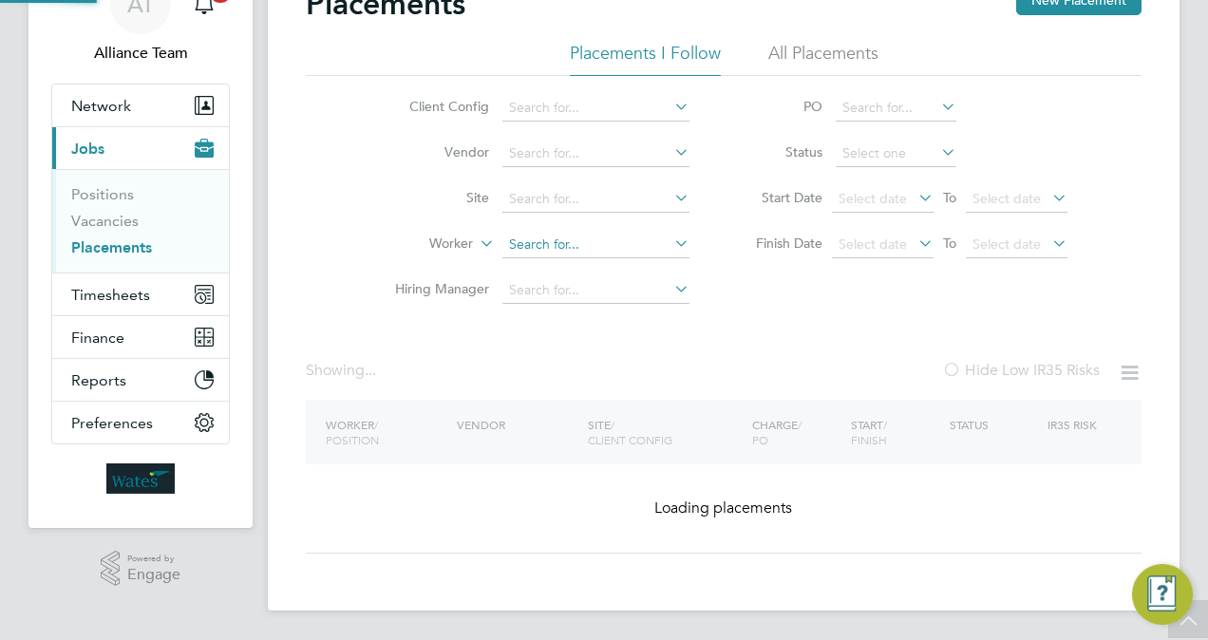
click at [622, 222] on li "Worker" at bounding box center [534, 245] width 357 height 46
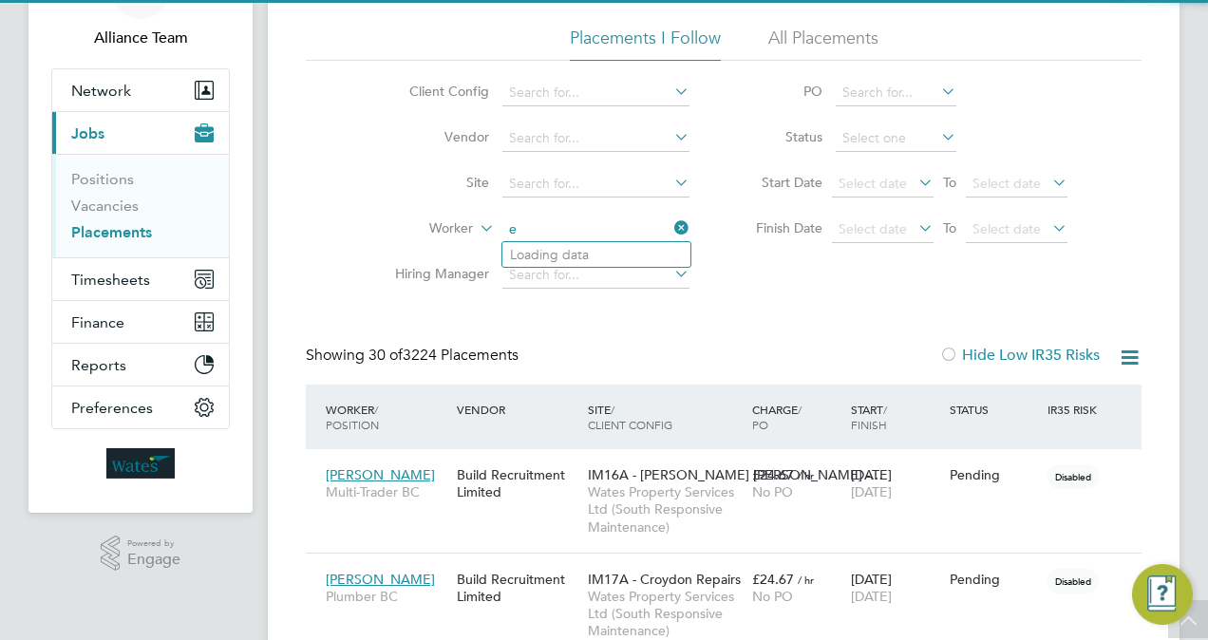
scroll to position [9, 9]
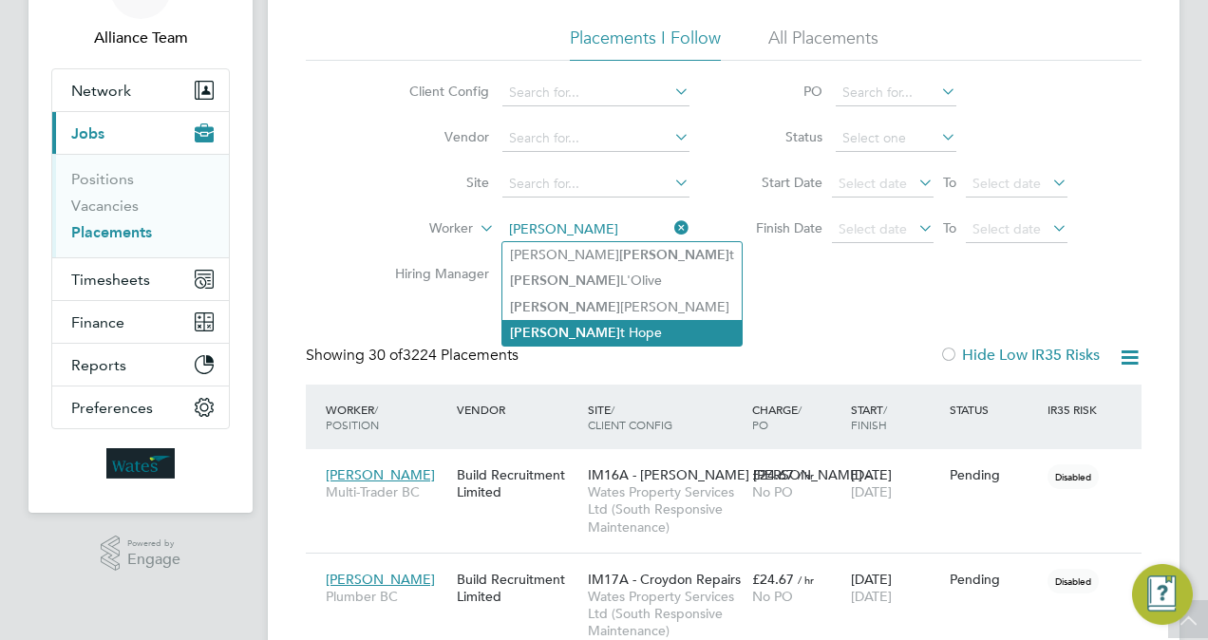
click at [593, 329] on li "Elliot t Hope" at bounding box center [621, 333] width 239 height 26
type input "[PERSON_NAME]"
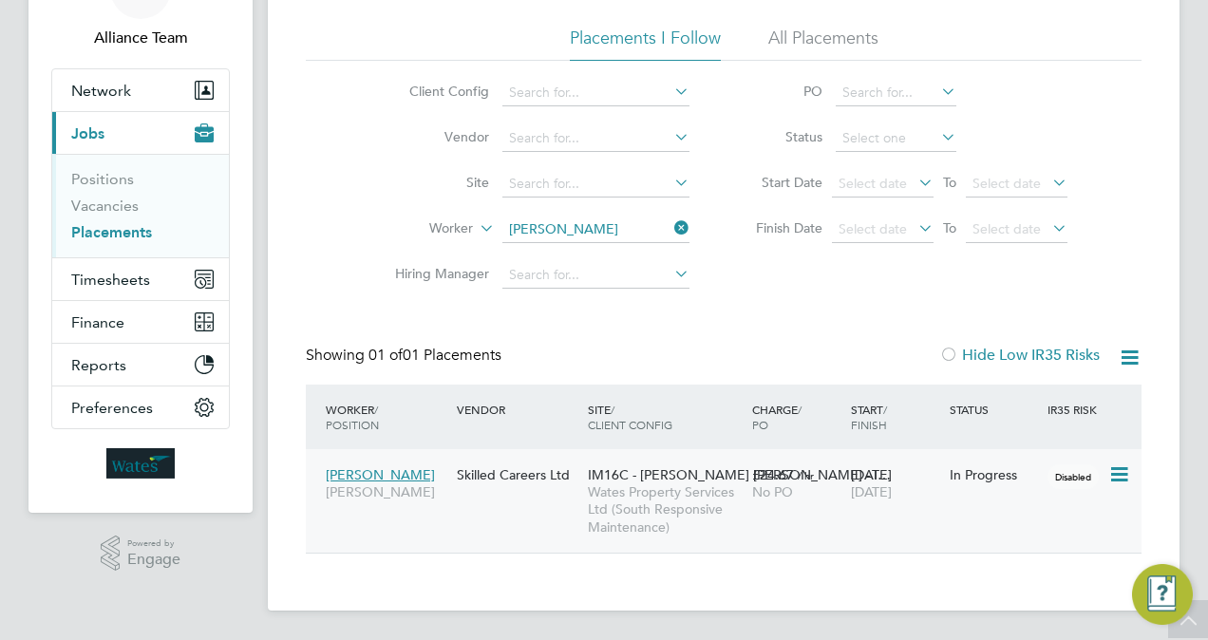
click at [865, 484] on span "[DATE]" at bounding box center [871, 491] width 41 height 17
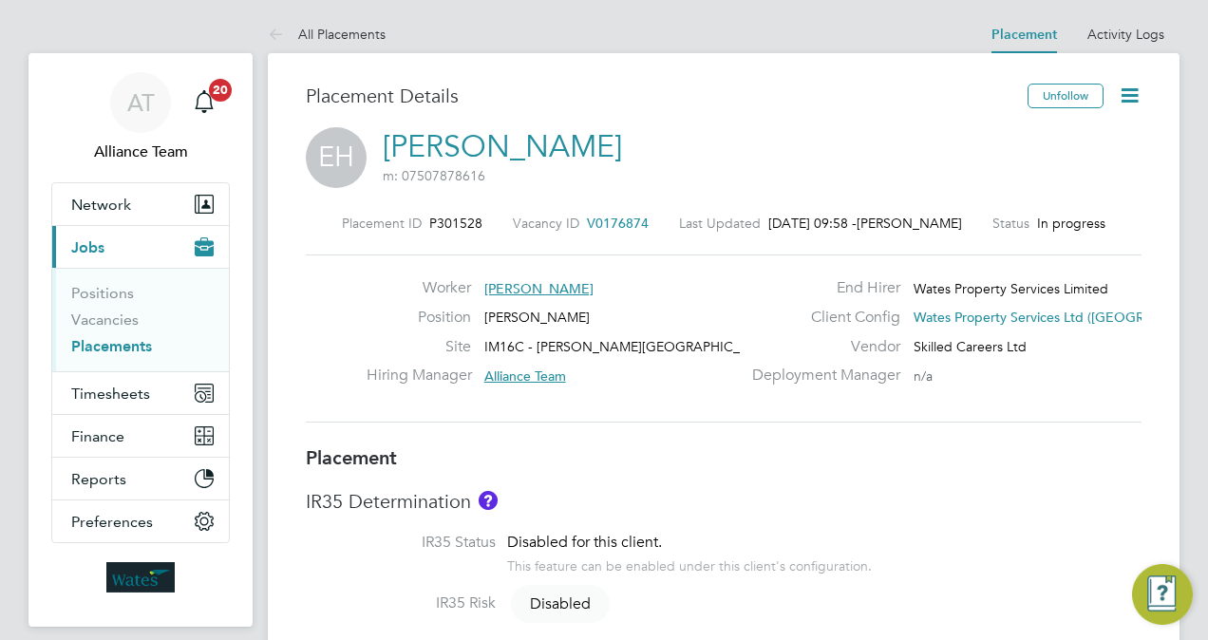
click at [670, 90] on h3 "Placement Details" at bounding box center [660, 96] width 708 height 25
click at [91, 352] on link "Placements" at bounding box center [111, 346] width 81 height 18
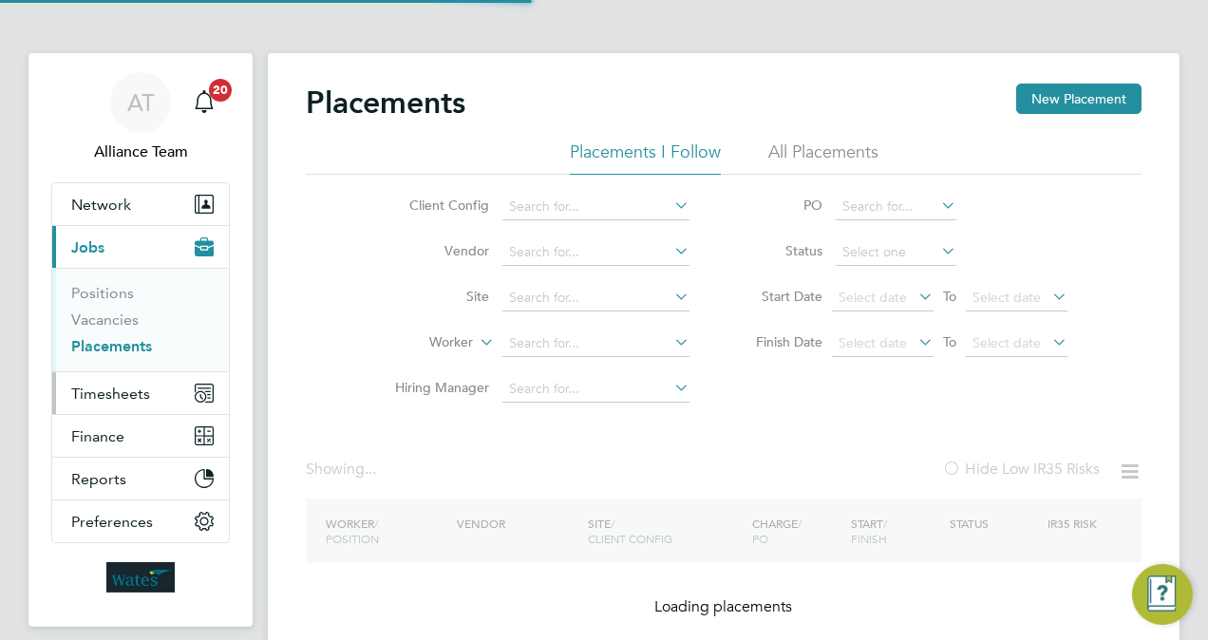
click at [120, 389] on span "Timesheets" at bounding box center [110, 394] width 79 height 18
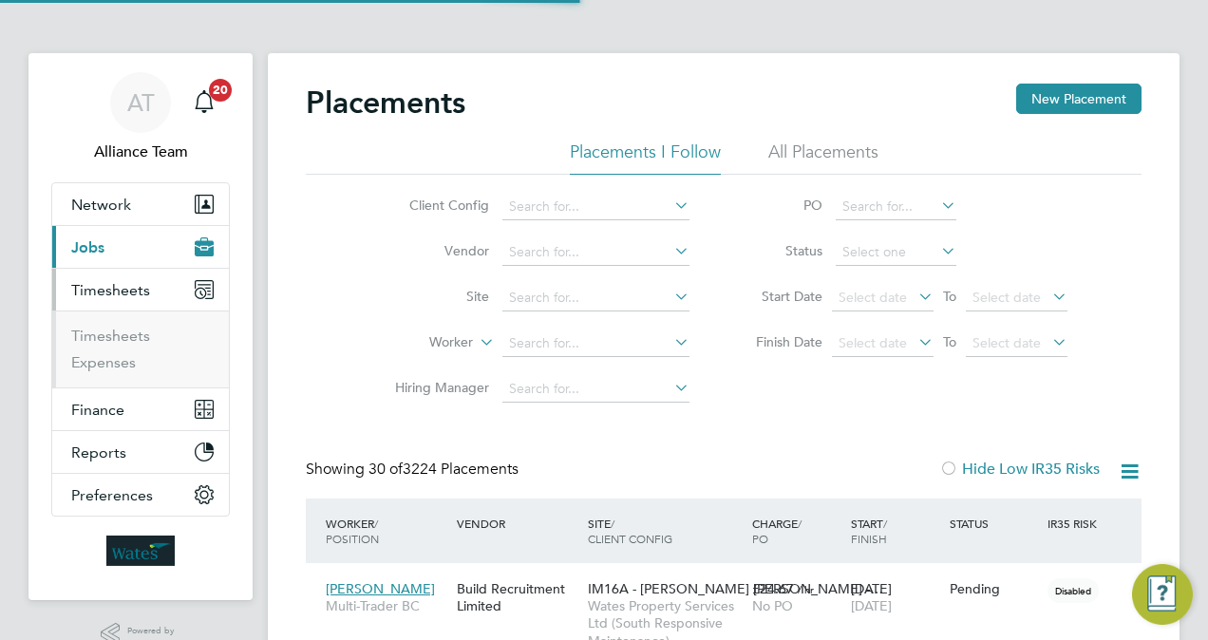
scroll to position [54, 132]
click at [131, 335] on link "Timesheets" at bounding box center [110, 336] width 79 height 18
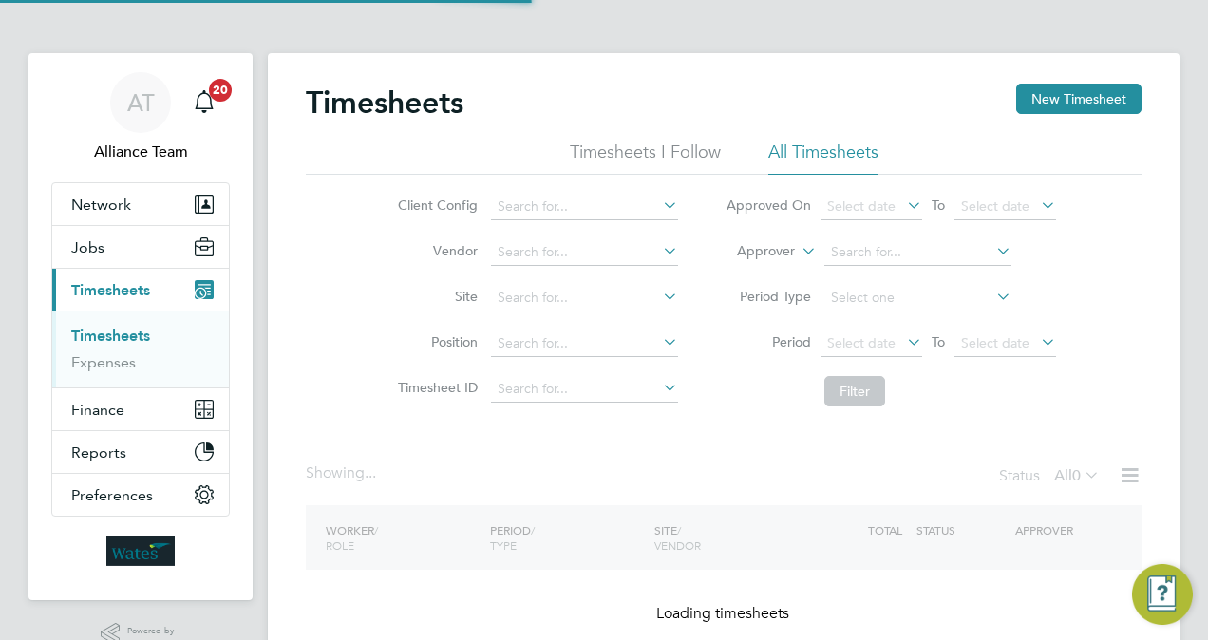
click at [759, 253] on label "Approver" at bounding box center [751, 251] width 85 height 19
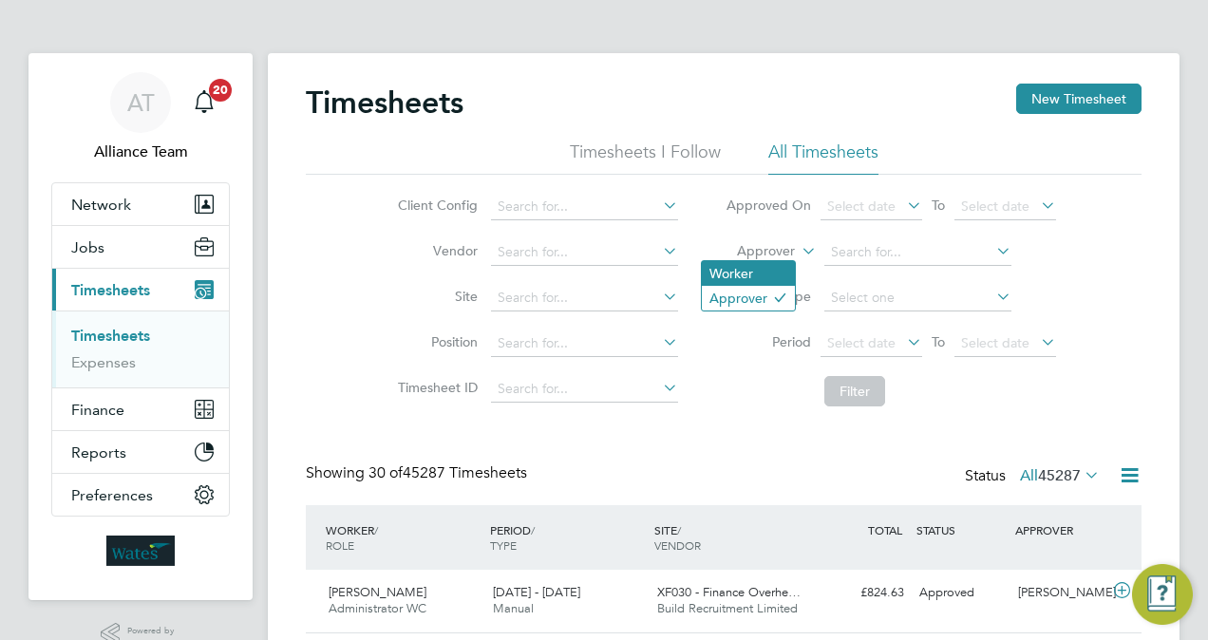
click at [751, 264] on li "Worker" at bounding box center [748, 273] width 93 height 25
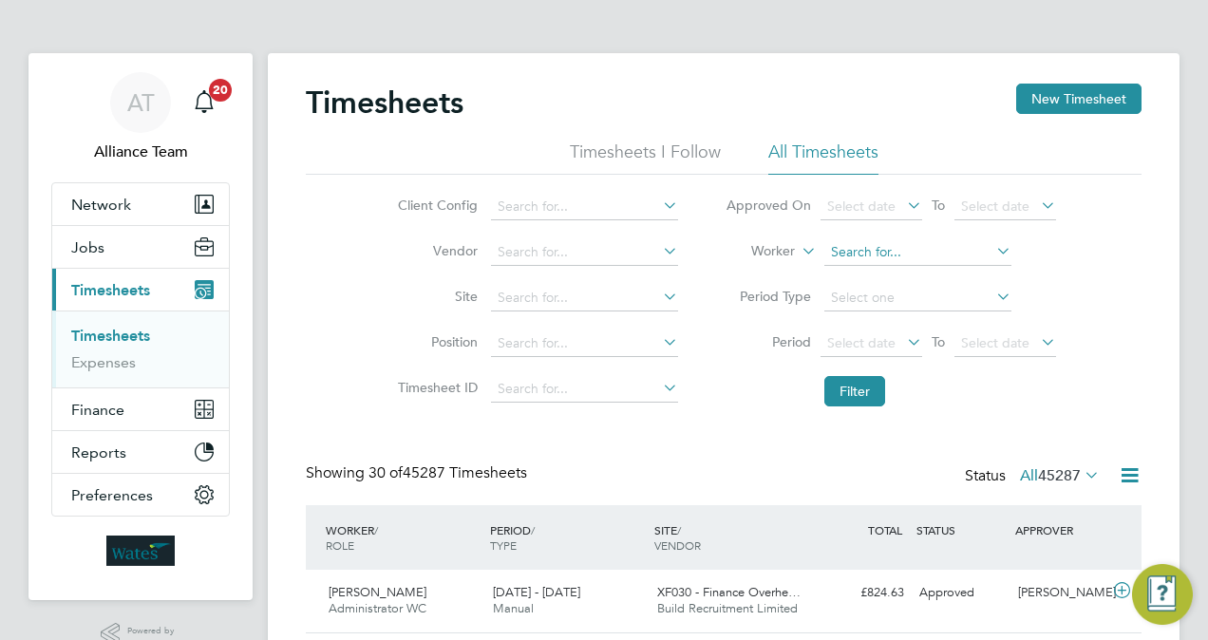
click at [864, 263] on input at bounding box center [917, 252] width 187 height 27
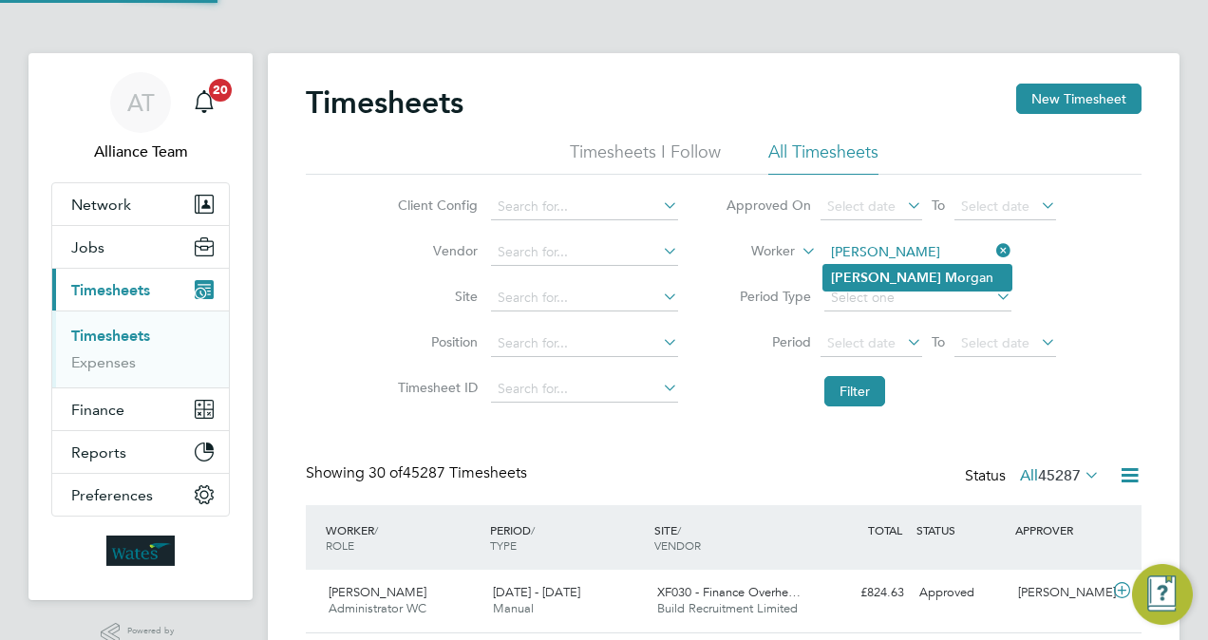
click at [902, 285] on li "Shaun Mo rgan" at bounding box center [917, 278] width 188 height 26
type input "Shaun Morgan"
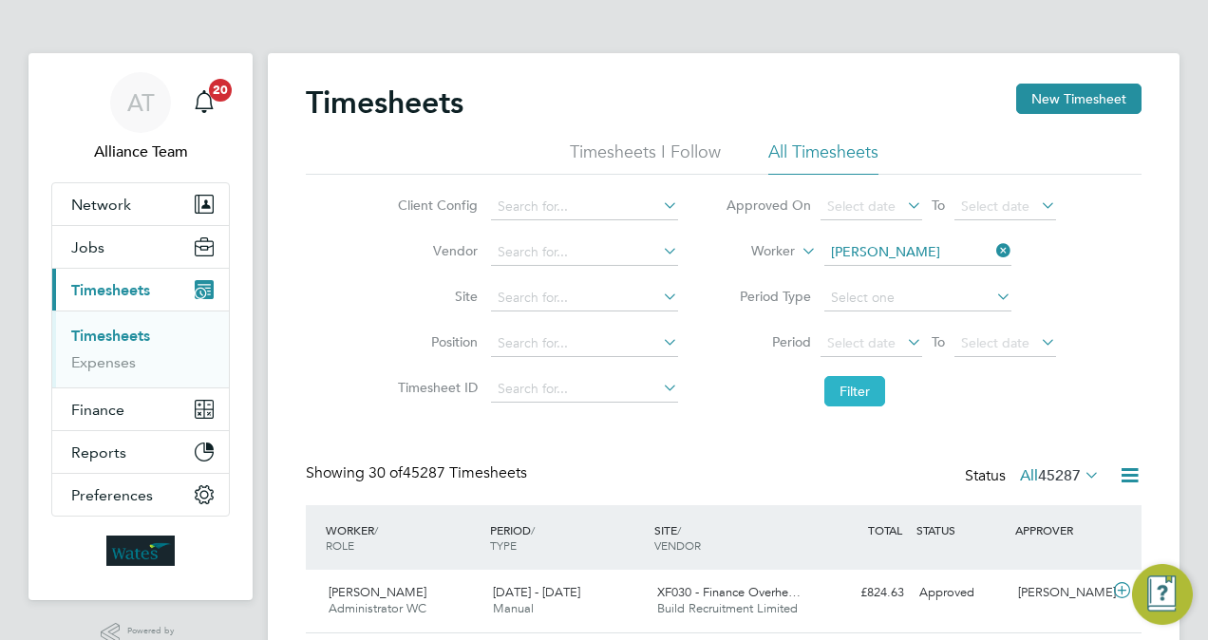
click at [861, 397] on button "Filter" at bounding box center [854, 391] width 61 height 30
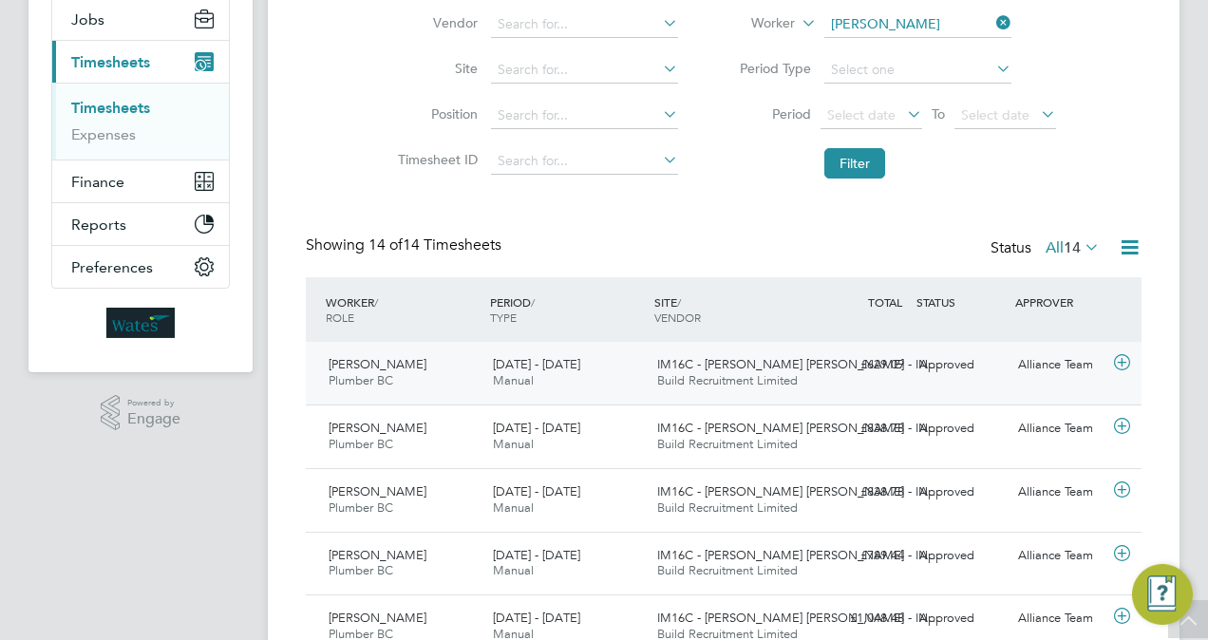
click at [562, 364] on span "13 - 19 Sep 2025" at bounding box center [536, 364] width 87 height 16
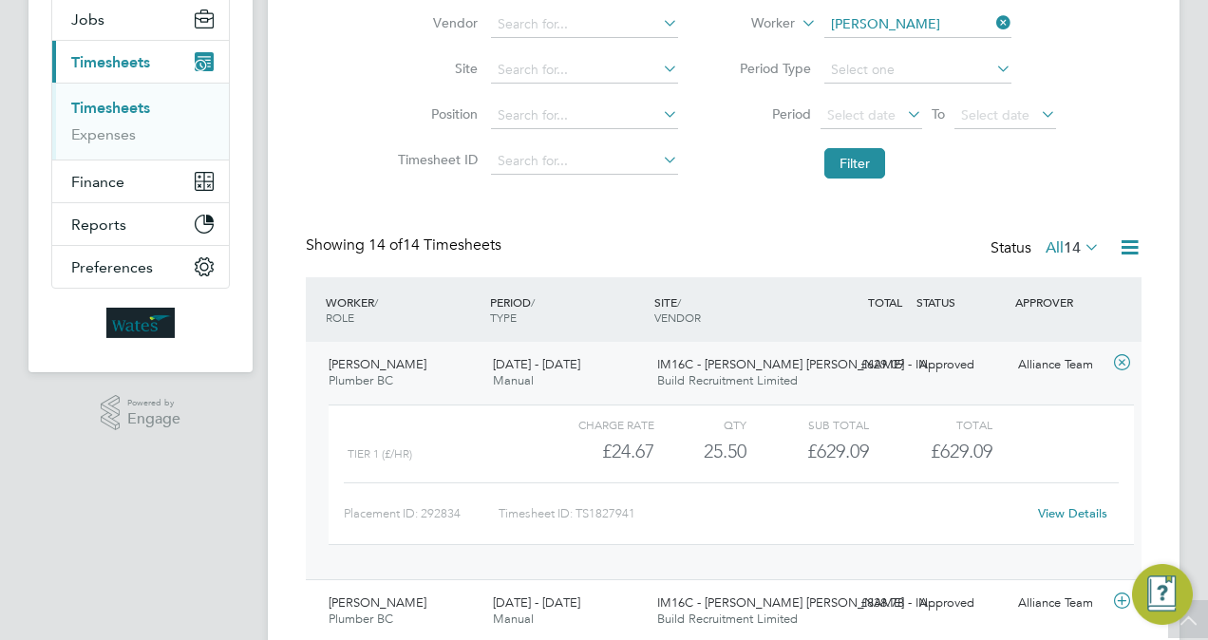
click at [562, 364] on span "13 - 19 Sep 2025" at bounding box center [536, 364] width 87 height 16
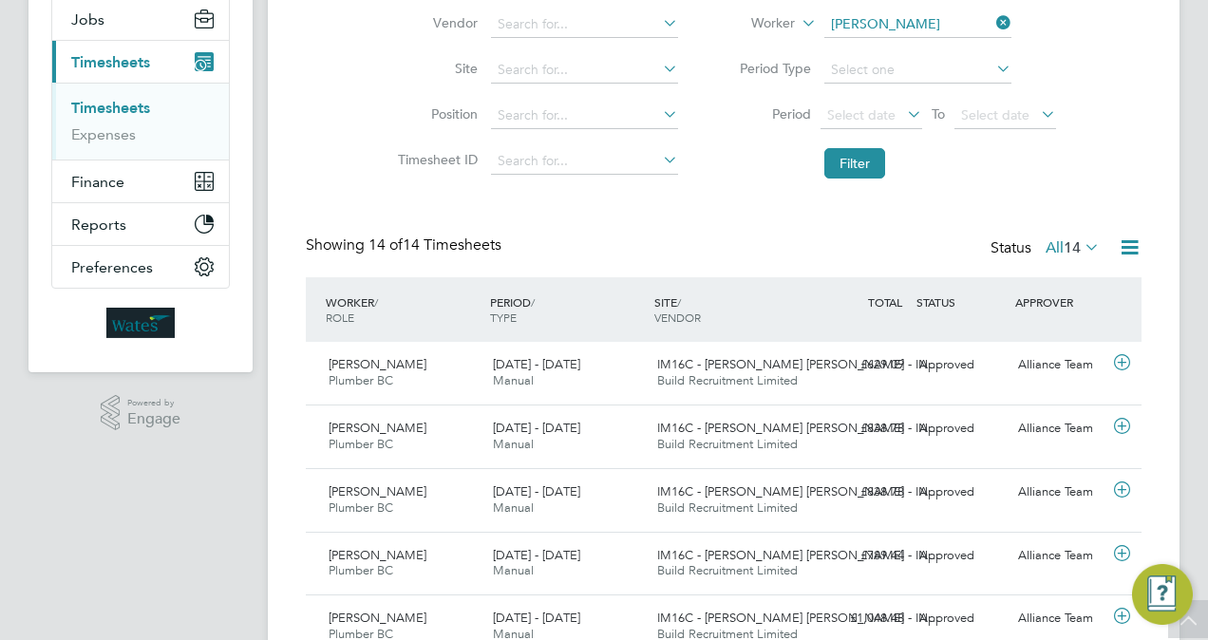
click at [661, 224] on div "Timesheets New Timesheet Timesheets I Follow All Timesheets Client Config Vendo…" at bounding box center [724, 543] width 836 height 1374
click at [577, 236] on div "Showing 14 of 14 Timesheets Status All 14" at bounding box center [724, 257] width 836 height 42
click at [790, 388] on div "IM16C - NOTT HILL - IN… Build Recruitment Limited" at bounding box center [732, 373] width 164 height 47
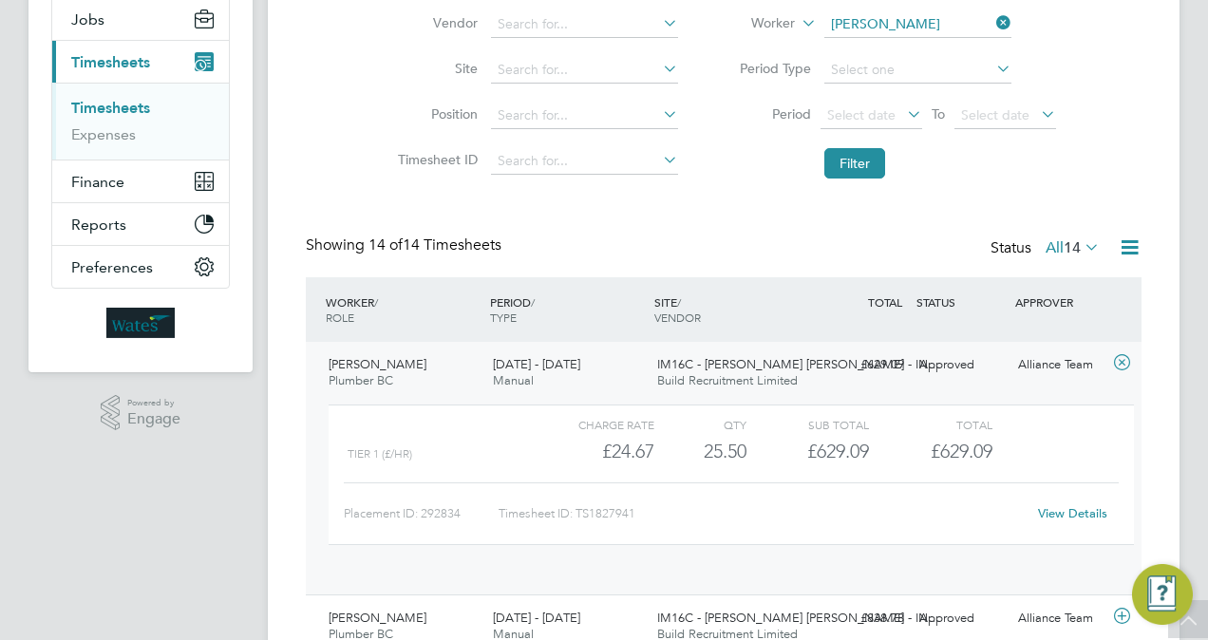
scroll to position [32, 185]
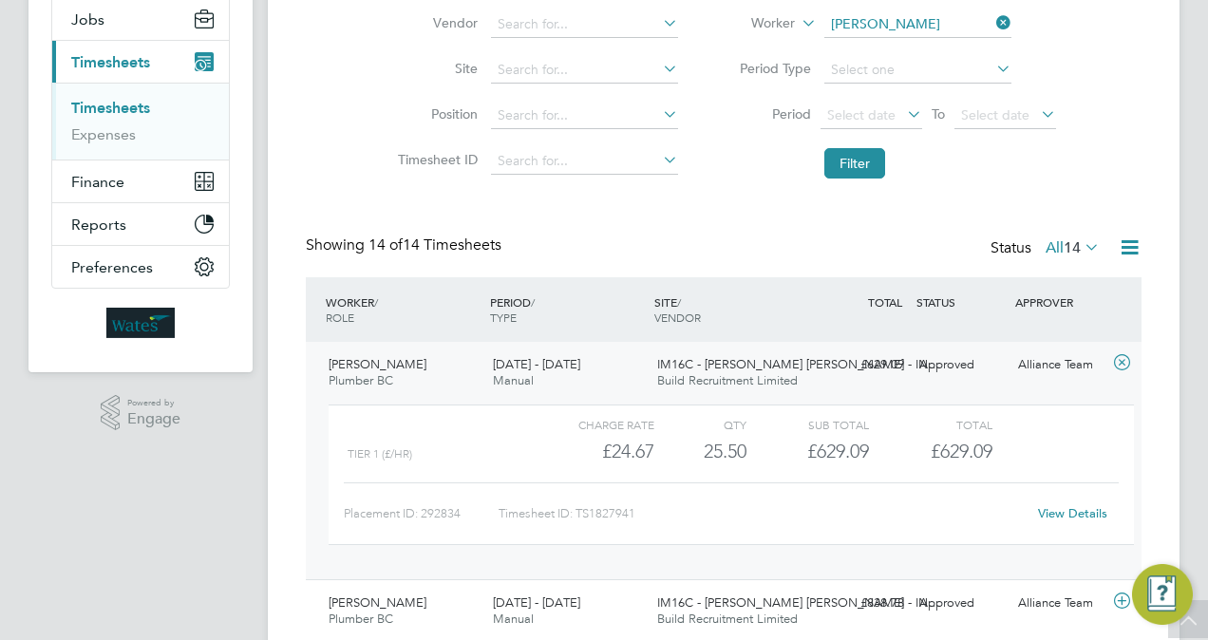
click at [1079, 513] on link "View Details" at bounding box center [1072, 513] width 69 height 16
click at [109, 15] on button "Jobs" at bounding box center [140, 19] width 177 height 42
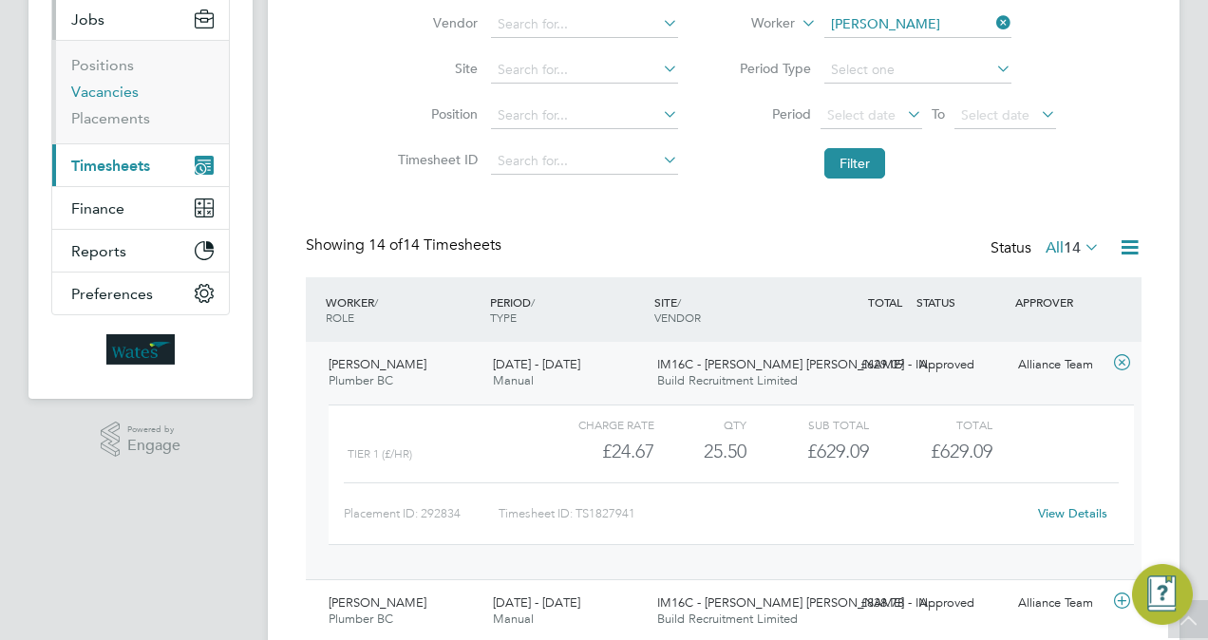
click at [123, 94] on link "Vacancies" at bounding box center [104, 92] width 67 height 18
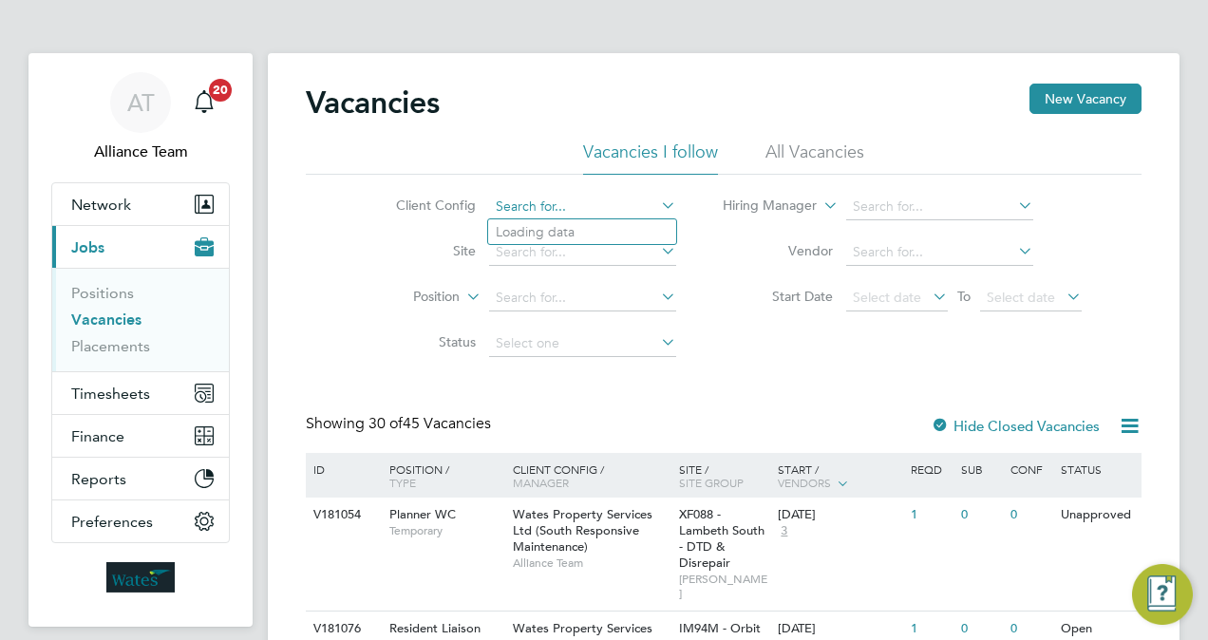
click at [566, 206] on input at bounding box center [582, 207] width 187 height 27
click at [636, 461] on li "Wates Property Services Ltd (South Responsive Maintenance)" at bounding box center [681, 465] width 386 height 26
type input "Wates Property Services Ltd (South Responsive Maintenance)"
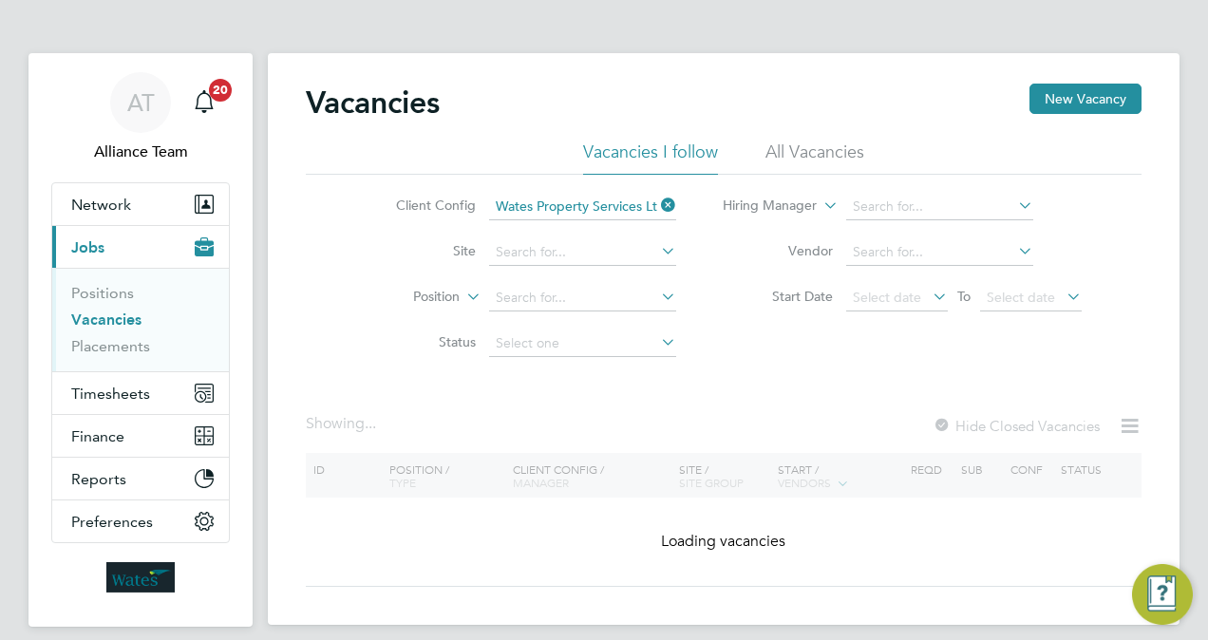
click at [762, 415] on div "Showing ... Hide Closed Vacancies" at bounding box center [724, 433] width 836 height 39
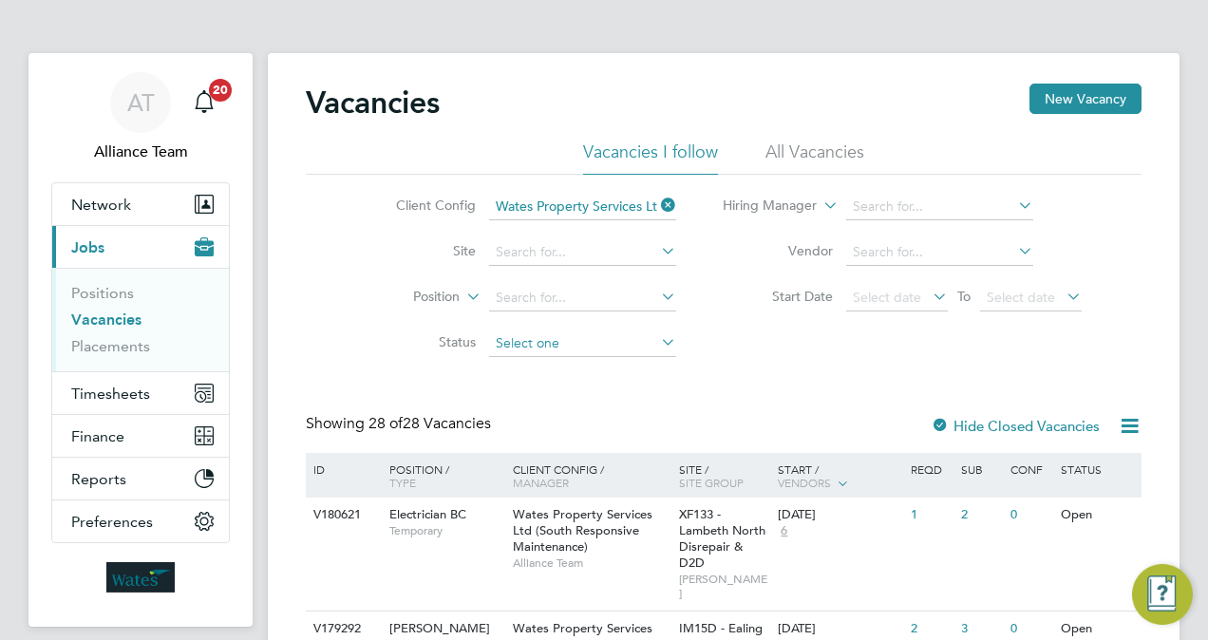
click at [588, 349] on input at bounding box center [582, 344] width 187 height 27
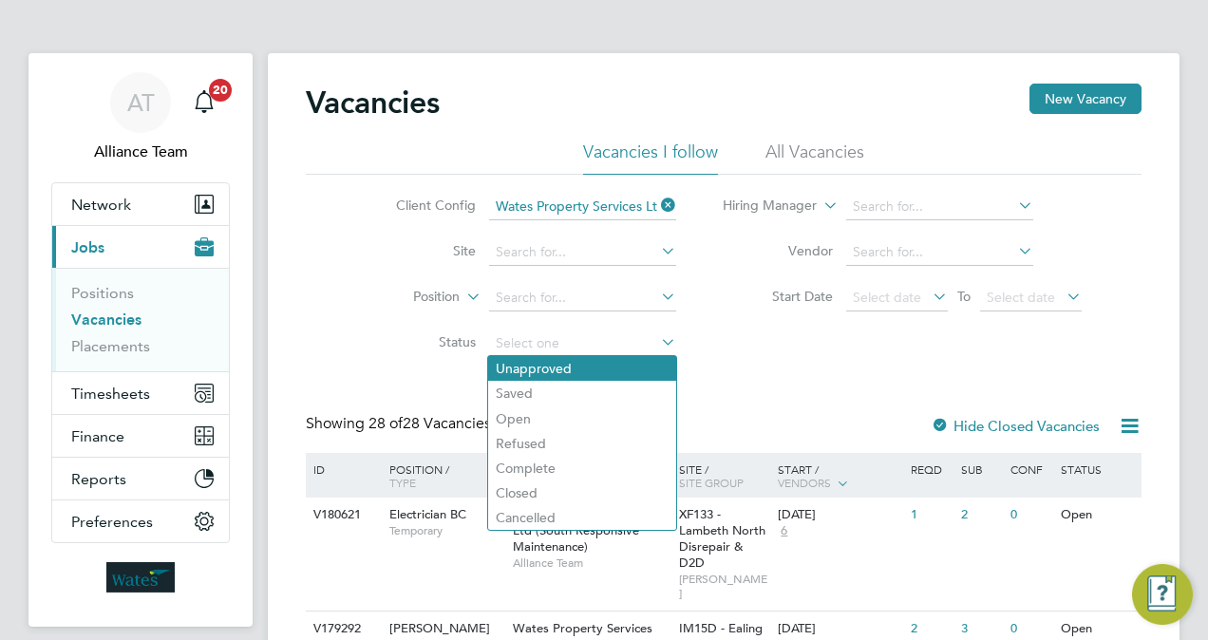
click at [578, 367] on li "Unapproved" at bounding box center [582, 368] width 188 height 25
type input "Unapproved"
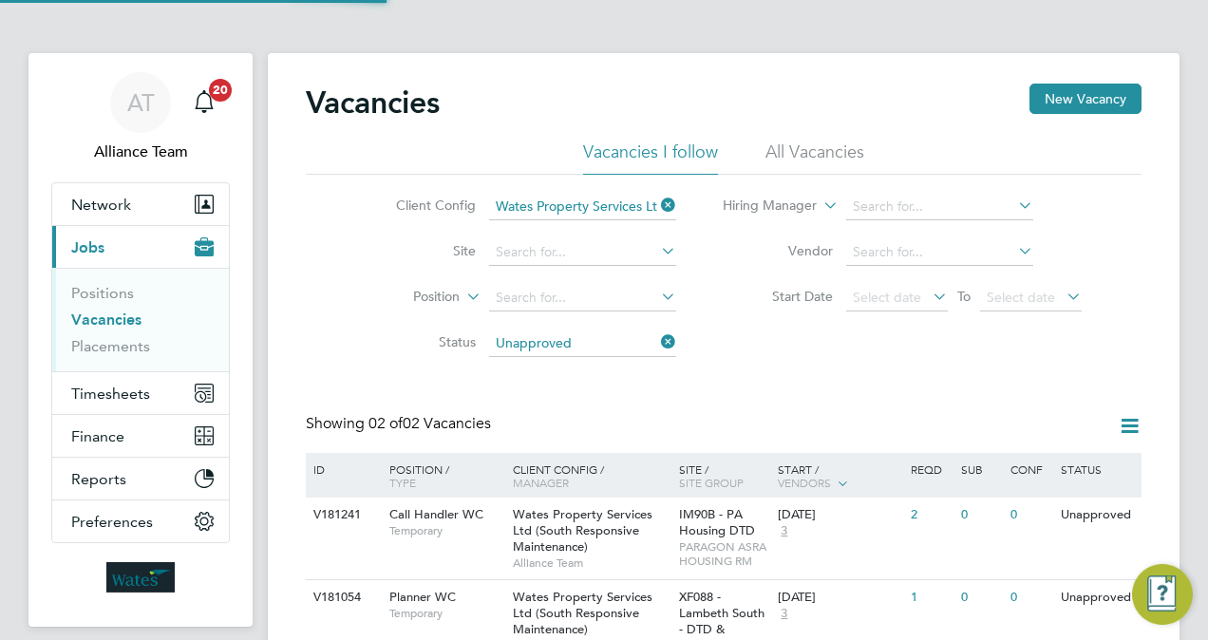
click at [762, 373] on div "Vacancies New Vacancy Vacancies I follow All Vacancies Client Config Wates Prop…" at bounding box center [724, 389] width 836 height 611
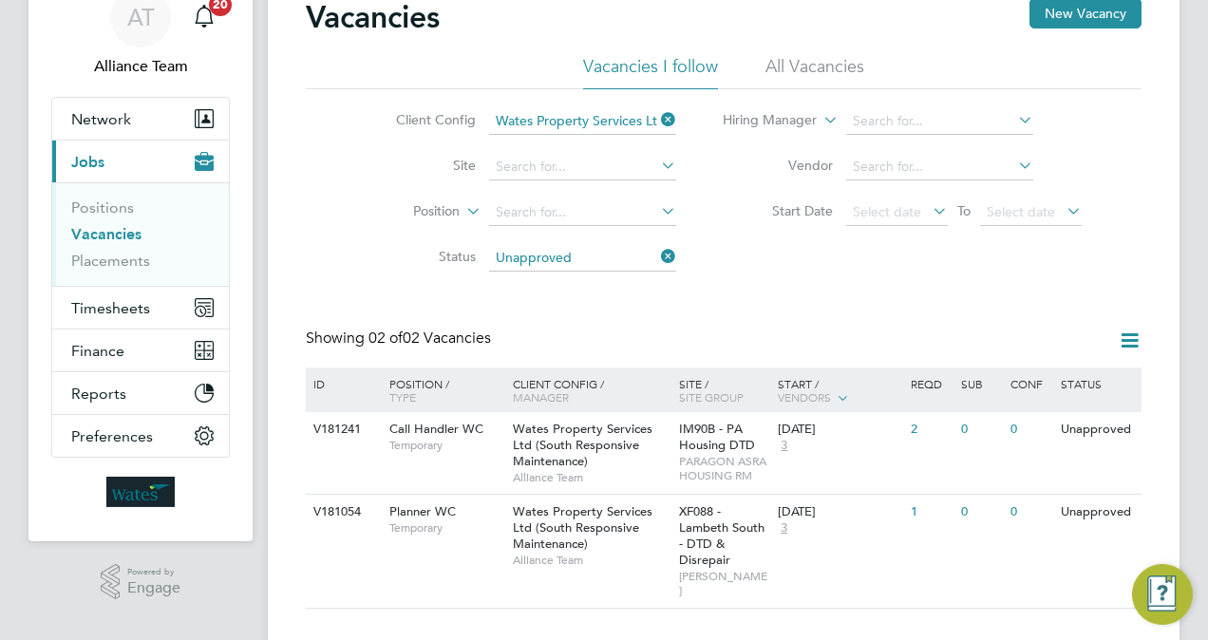
scroll to position [106, 0]
